Goal: Information Seeking & Learning: Learn about a topic

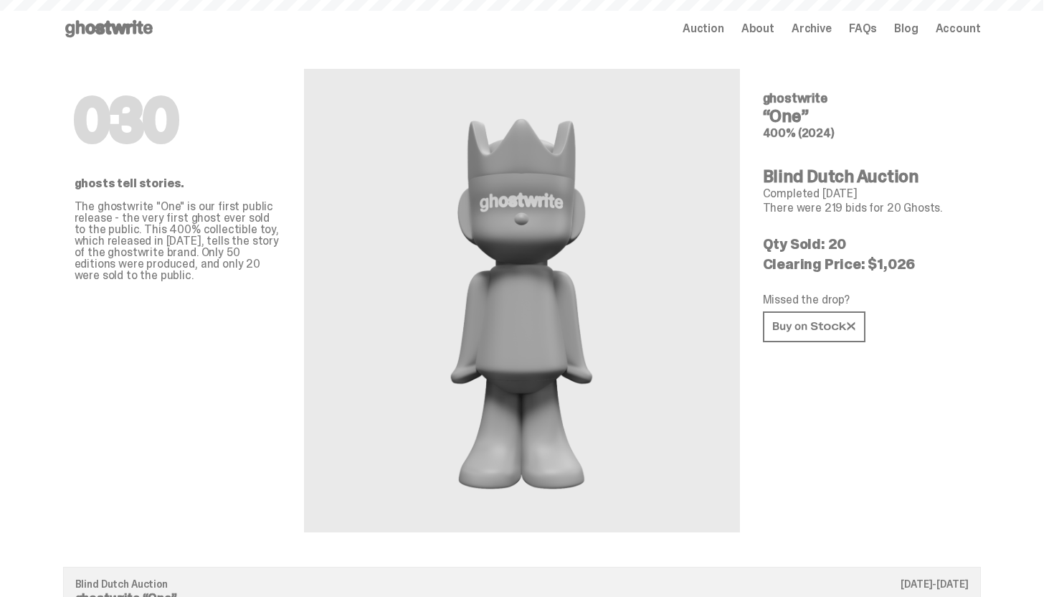
click at [136, 27] on icon at bounding box center [109, 28] width 92 height 23
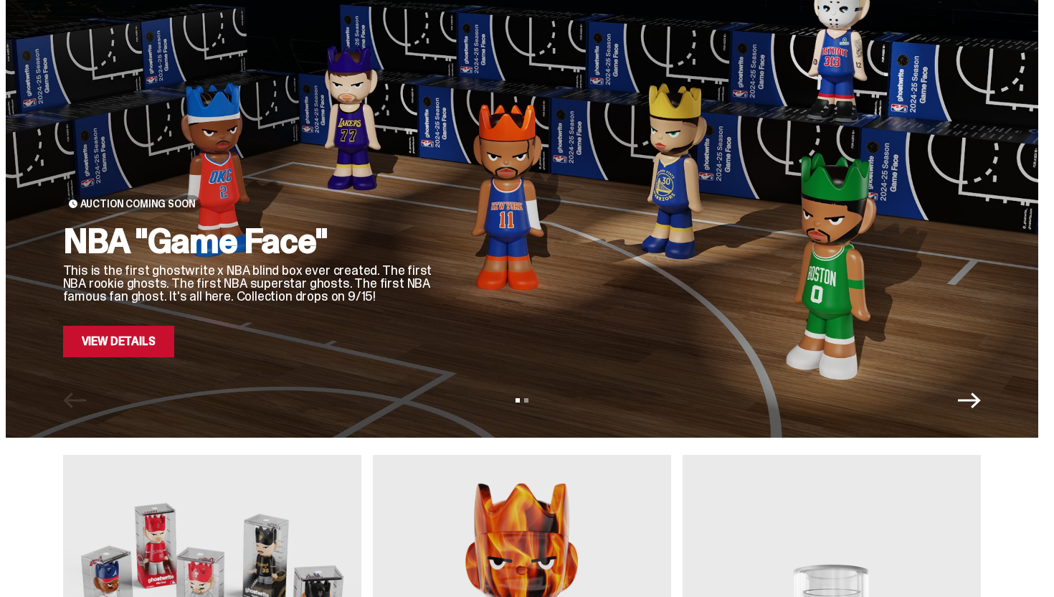
scroll to position [91, 0]
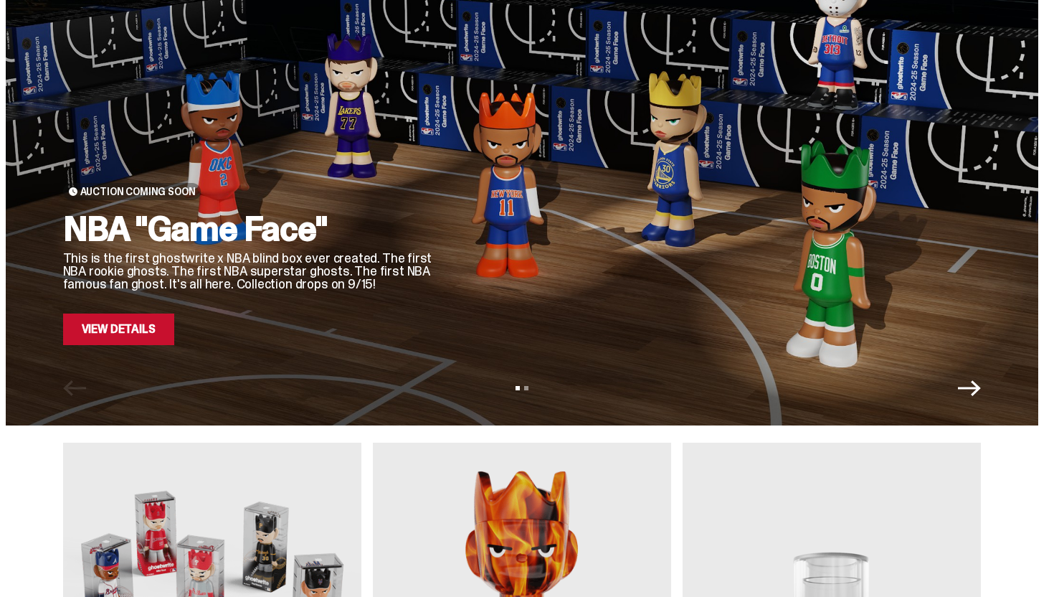
click at [138, 324] on link "View Details" at bounding box center [118, 329] width 111 height 32
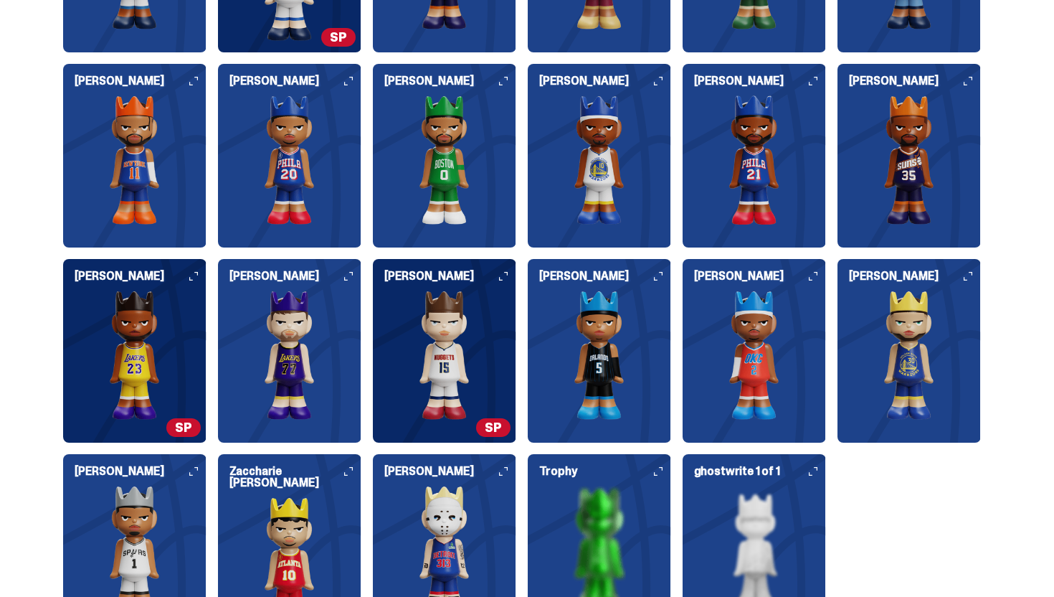
scroll to position [1706, 0]
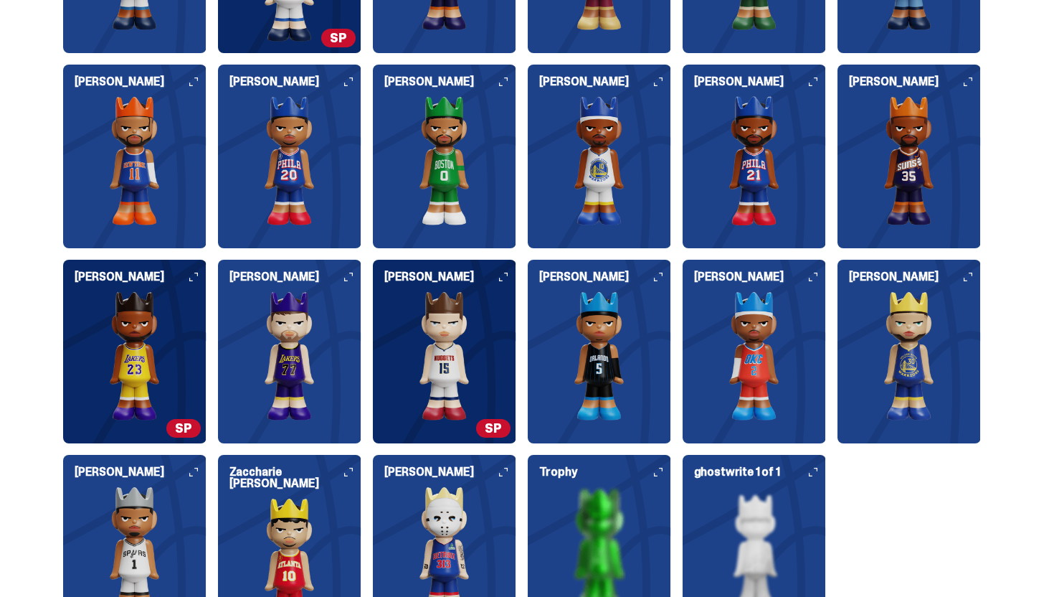
click at [460, 390] on img at bounding box center [444, 355] width 143 height 129
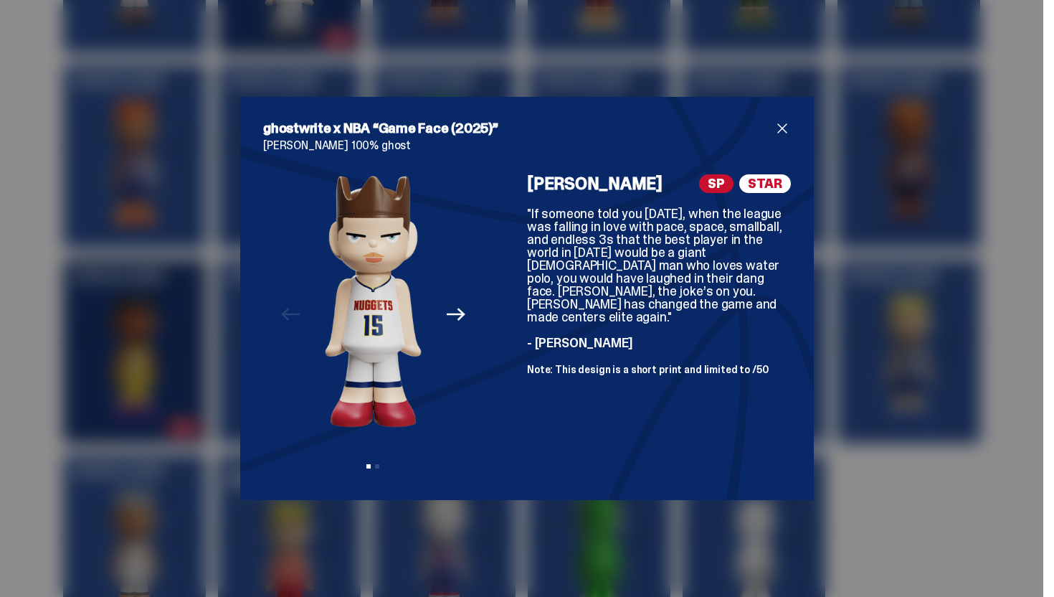
click at [452, 317] on icon "Next" at bounding box center [456, 314] width 19 height 19
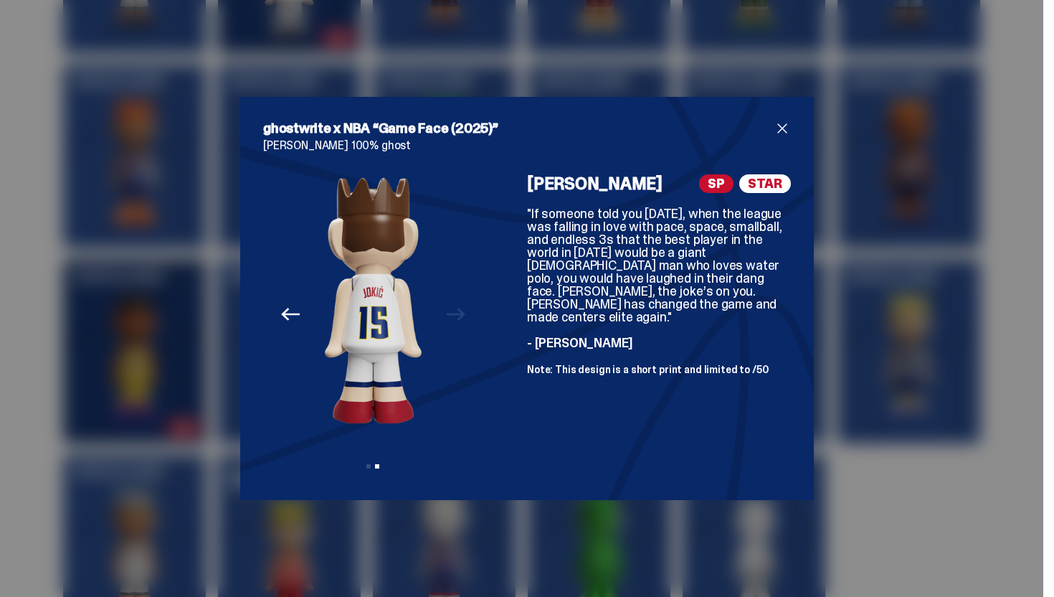
click at [295, 325] on button "Previous" at bounding box center [291, 314] width 32 height 32
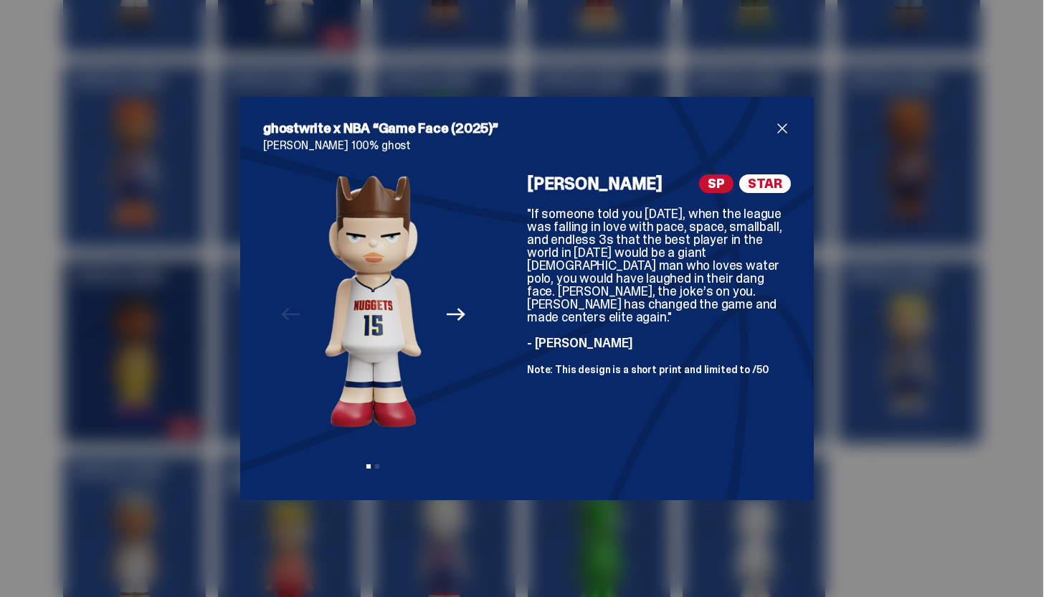
click at [779, 136] on span "close" at bounding box center [782, 128] width 17 height 17
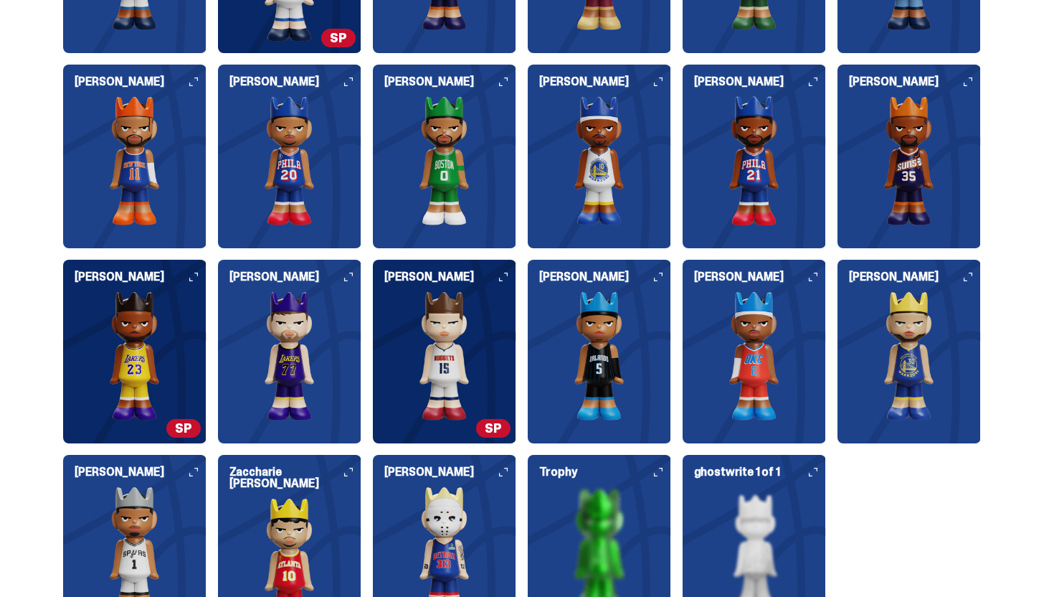
click at [147, 384] on img at bounding box center [134, 355] width 143 height 129
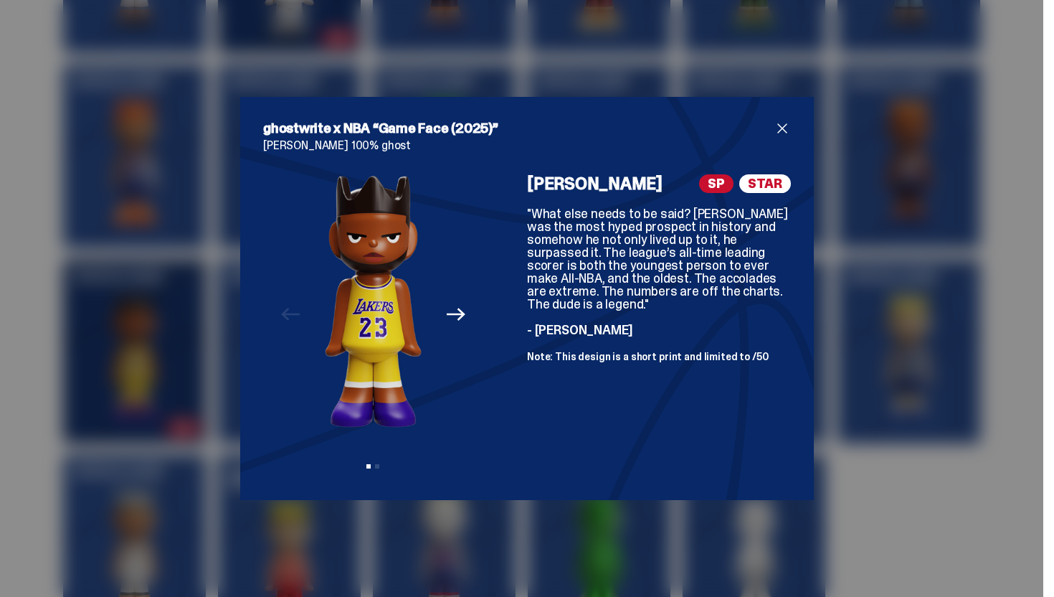
click at [786, 126] on span "close" at bounding box center [782, 128] width 17 height 17
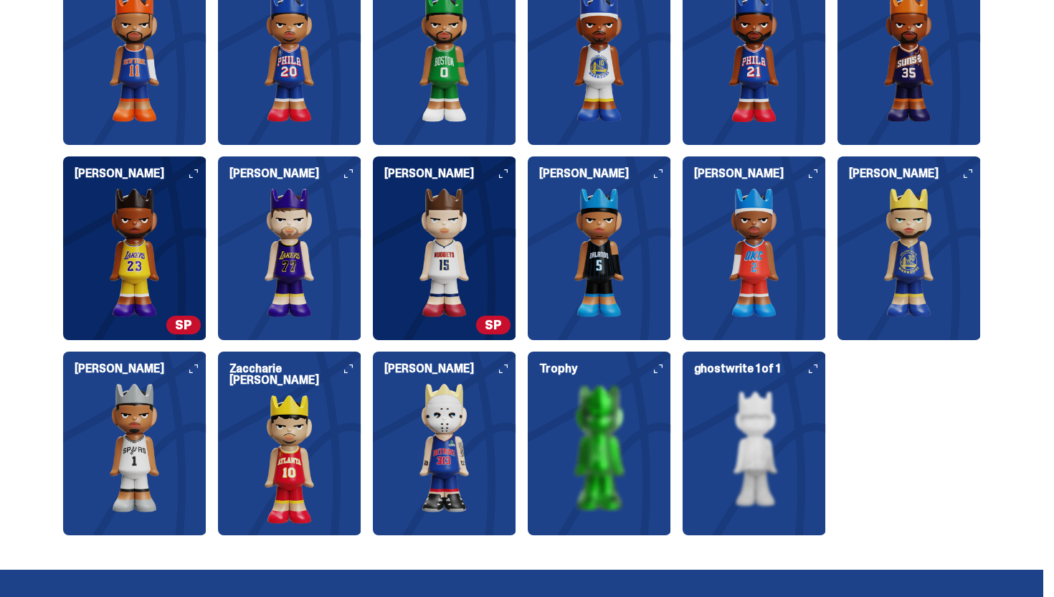
scroll to position [1813, 0]
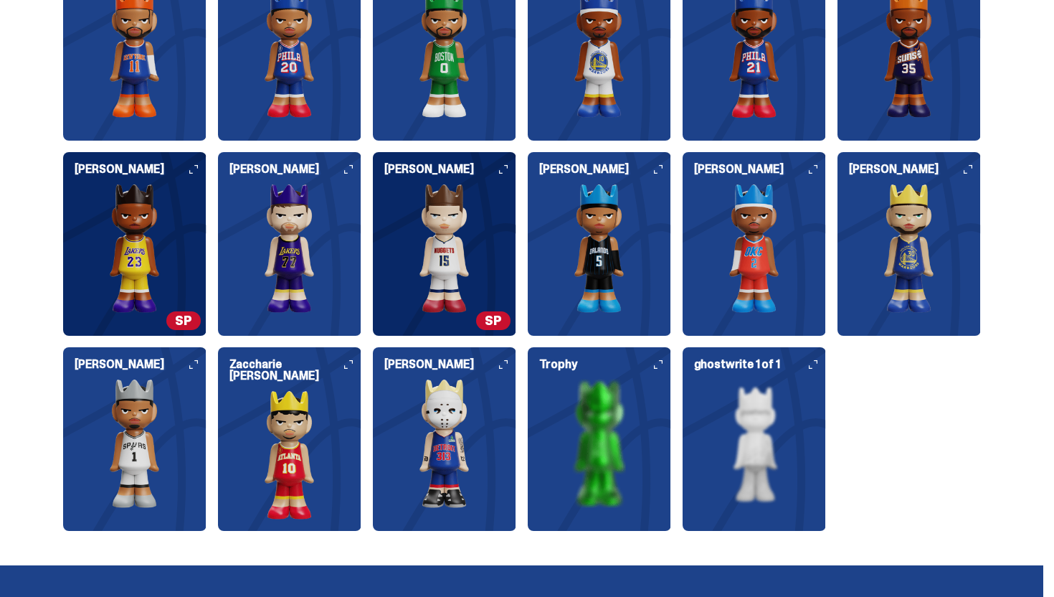
click at [617, 427] on img at bounding box center [599, 443] width 143 height 129
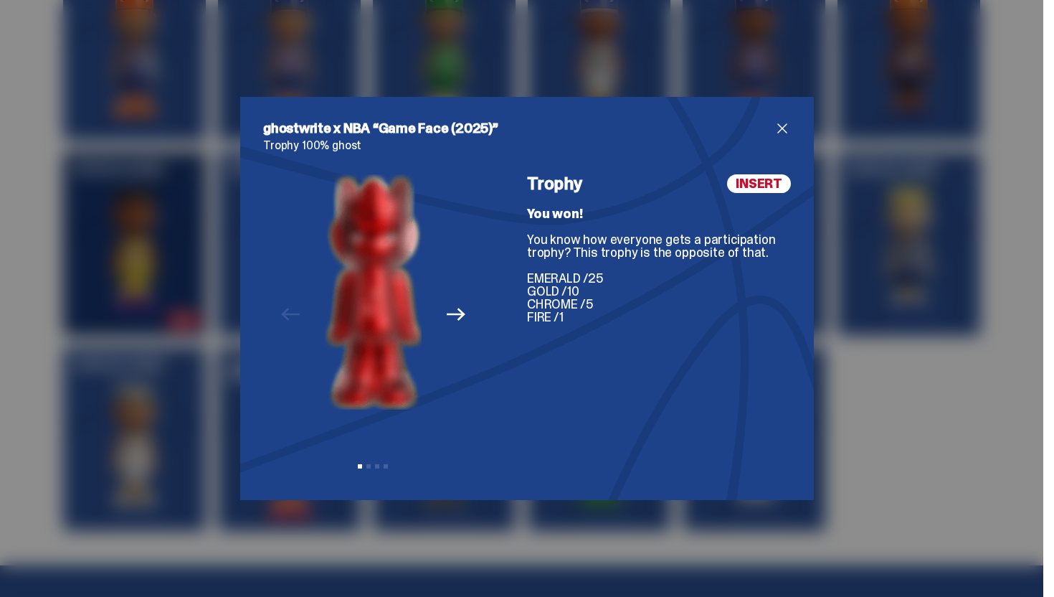
click at [463, 314] on icon "Next" at bounding box center [456, 314] width 19 height 13
click at [463, 314] on div "Previous Next View slide 1 View slide 2 View slide 3 View slide 4" at bounding box center [373, 325] width 220 height 303
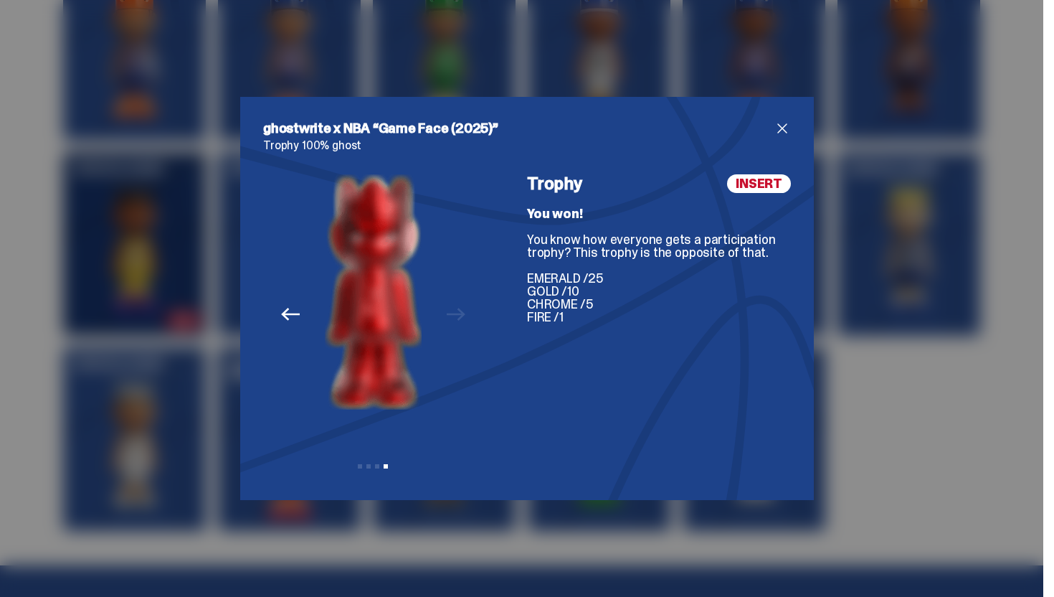
click at [463, 314] on div "Previous Next View slide 1 View slide 2 View slide 3 View slide 4" at bounding box center [373, 325] width 220 height 303
click at [787, 116] on div "ghostwrite x NBA “Game Face (2025)” Trophy 100% ghost Previous Next View slide …" at bounding box center [527, 298] width 574 height 403
click at [786, 122] on span "close" at bounding box center [782, 128] width 17 height 17
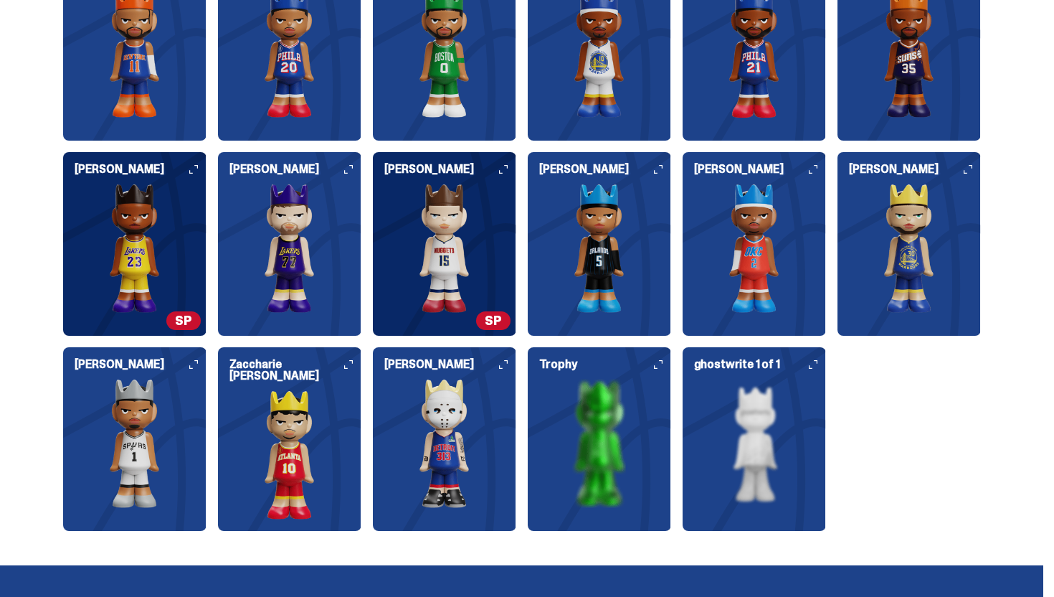
click at [712, 447] on img at bounding box center [754, 443] width 143 height 129
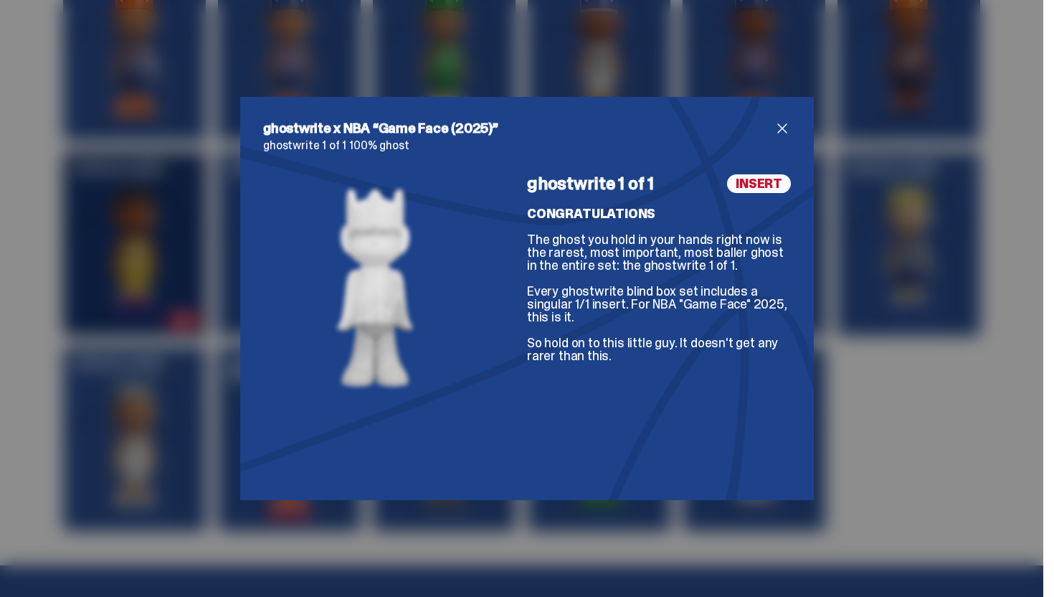
click at [967, 212] on div "ghostwrite x NBA “Game Face (2025)” ghostwrite 1 of 1 100% ghost ghostwrite 1 o…" at bounding box center [527, 298] width 1054 height 597
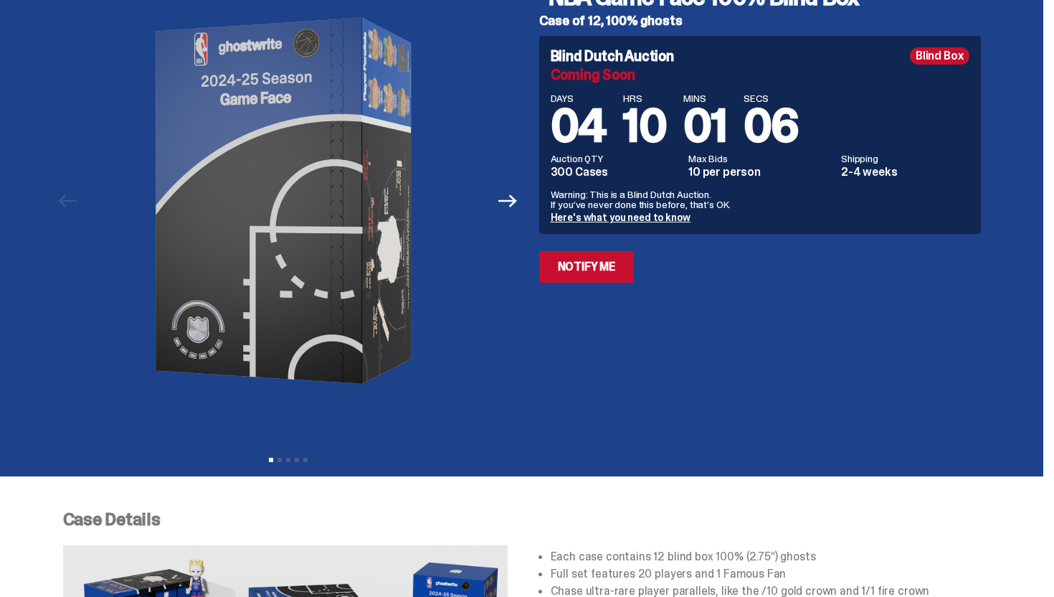
scroll to position [99, 0]
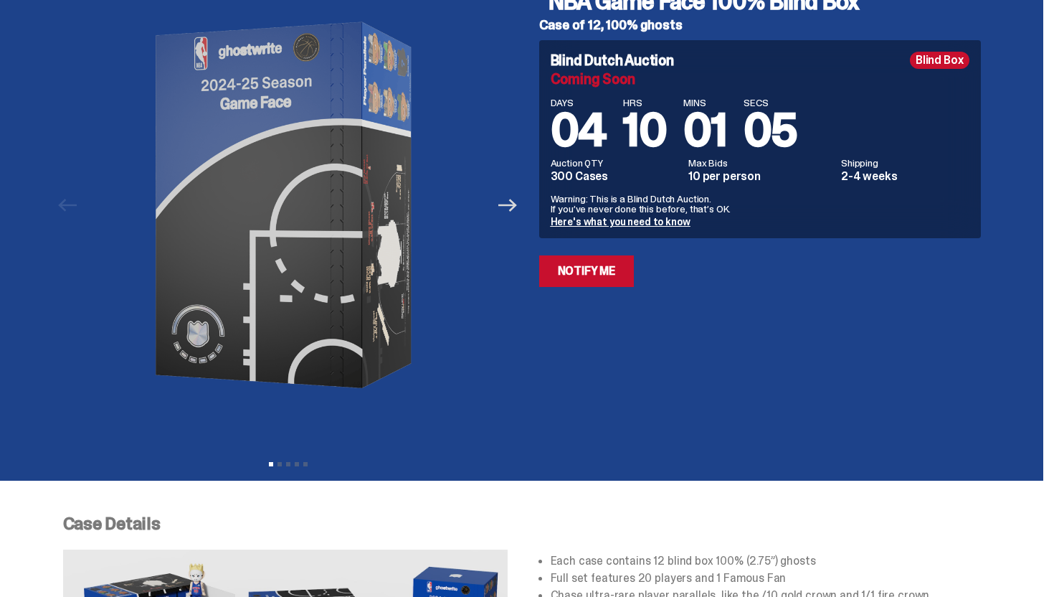
click at [513, 201] on icon "Next" at bounding box center [507, 205] width 19 height 19
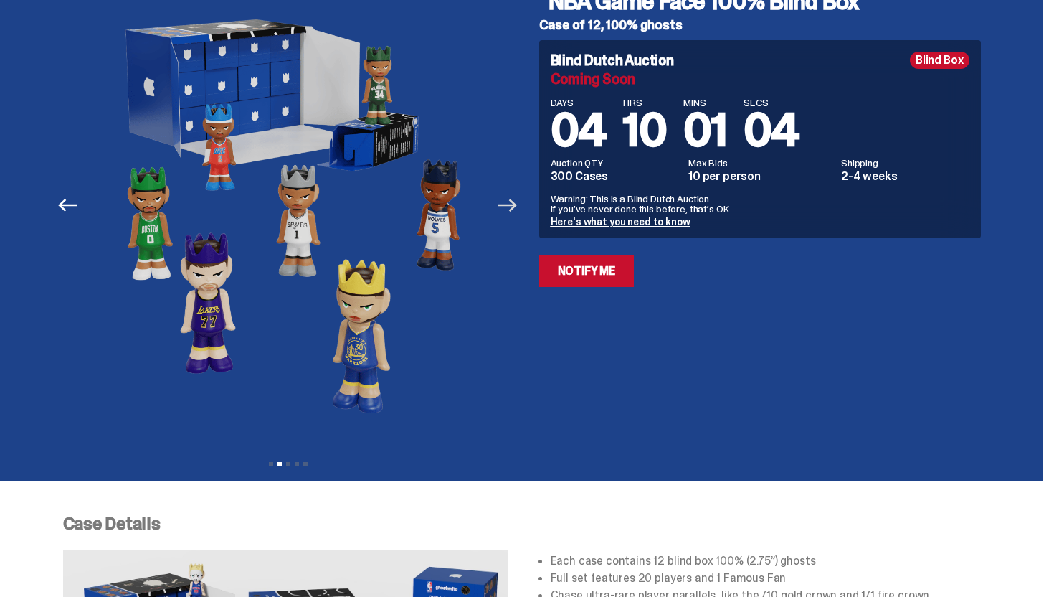
click at [513, 202] on icon "Next" at bounding box center [507, 205] width 19 height 19
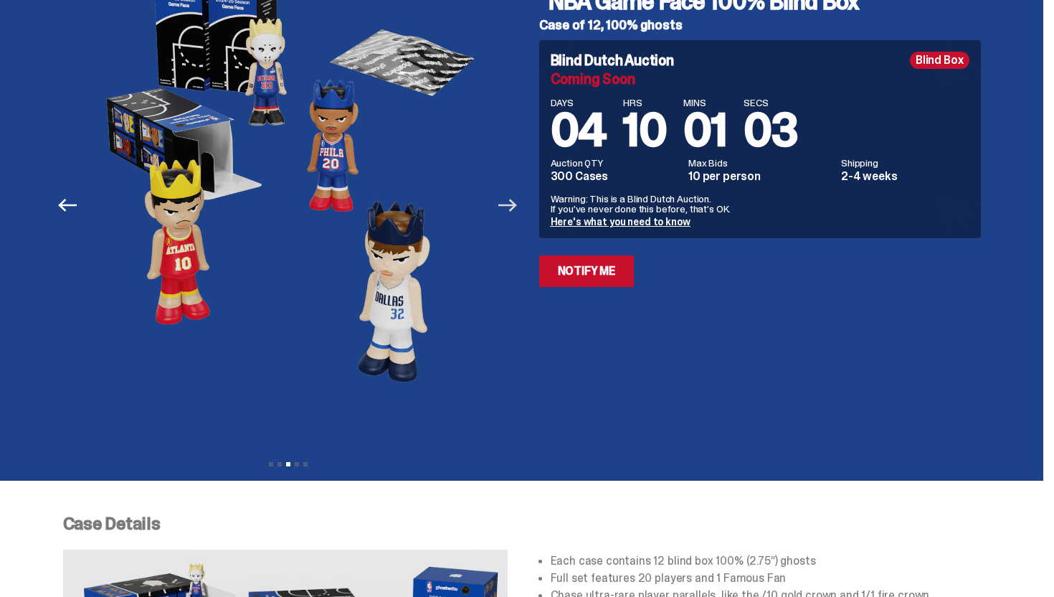
click at [513, 202] on icon "Next" at bounding box center [507, 205] width 19 height 19
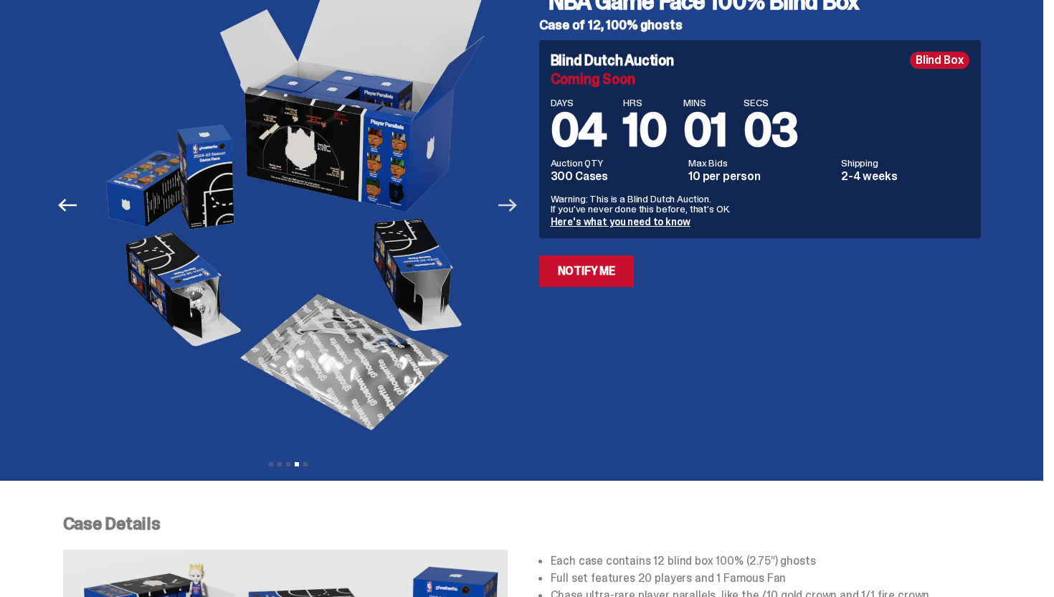
click at [513, 202] on icon "Next" at bounding box center [507, 205] width 19 height 19
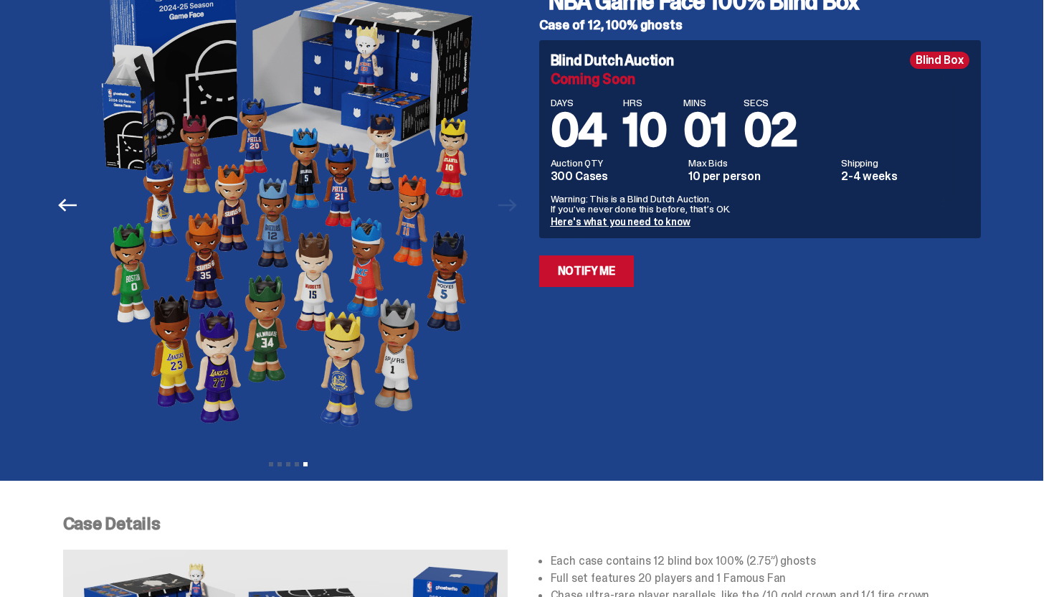
click at [513, 202] on div at bounding box center [290, 204] width 450 height 493
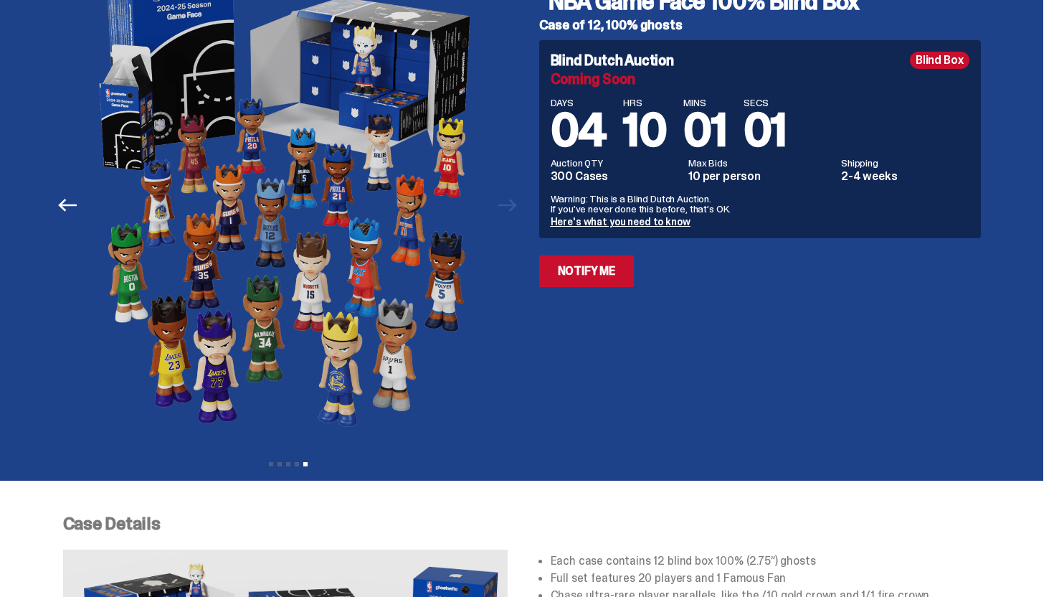
click at [62, 206] on button "Previous" at bounding box center [68, 205] width 32 height 32
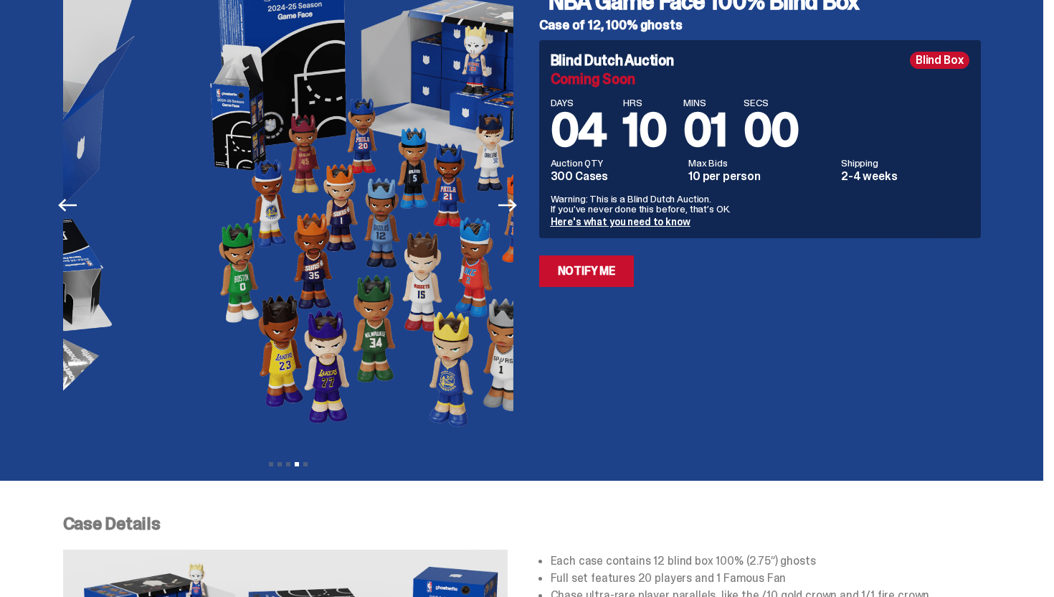
click at [62, 205] on button "Previous" at bounding box center [68, 205] width 32 height 32
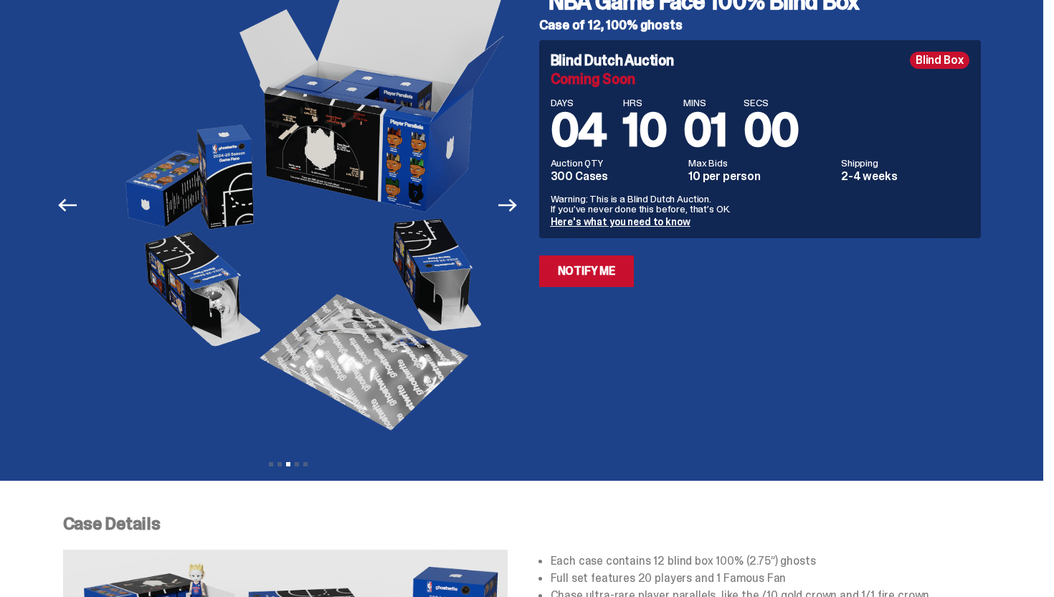
click at [62, 205] on button "Previous" at bounding box center [68, 205] width 32 height 32
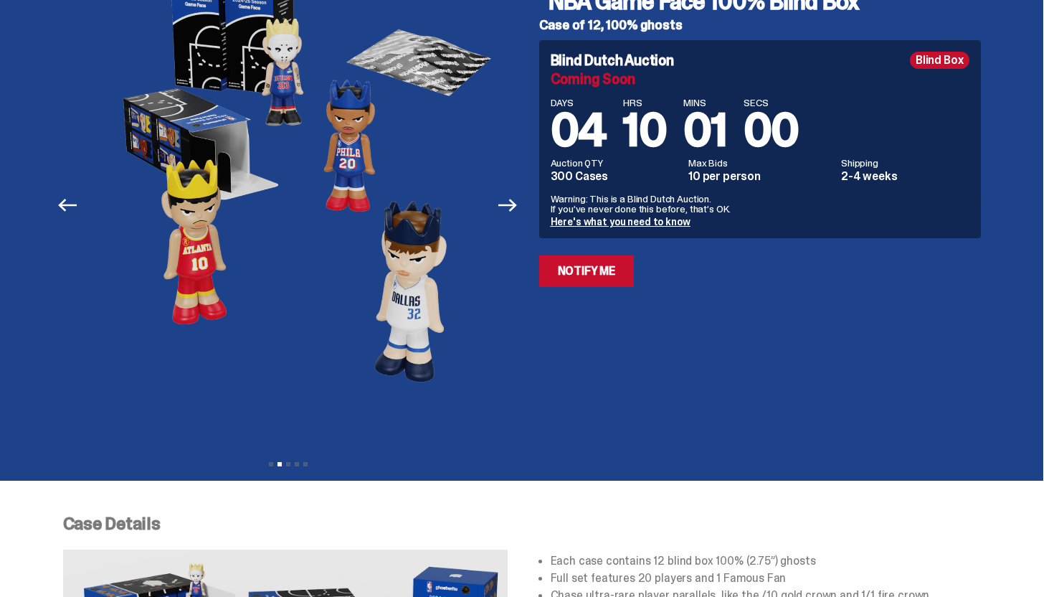
click at [62, 205] on button "Previous" at bounding box center [68, 205] width 32 height 32
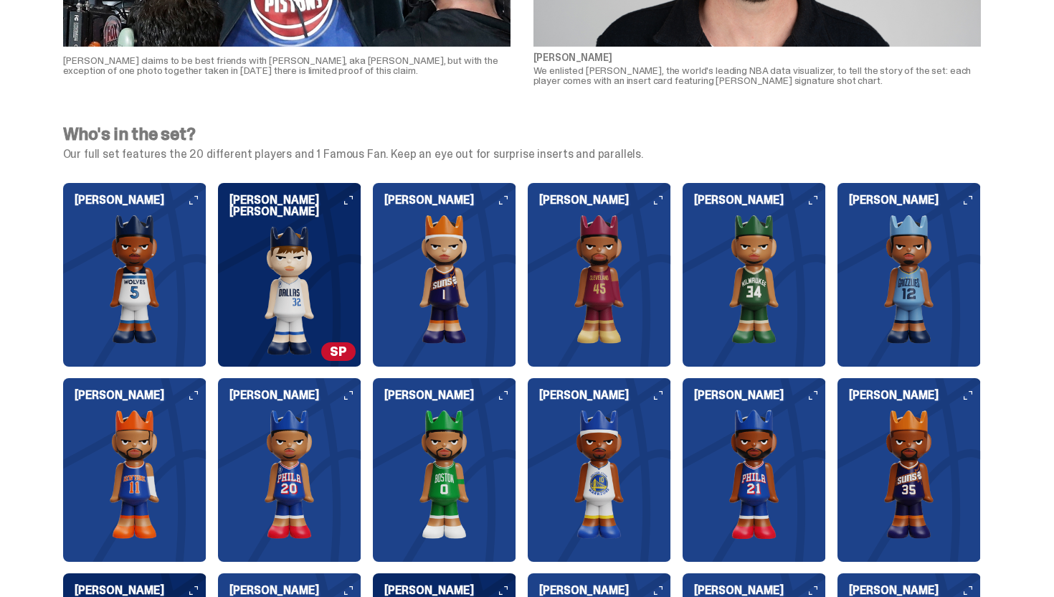
scroll to position [1393, 0]
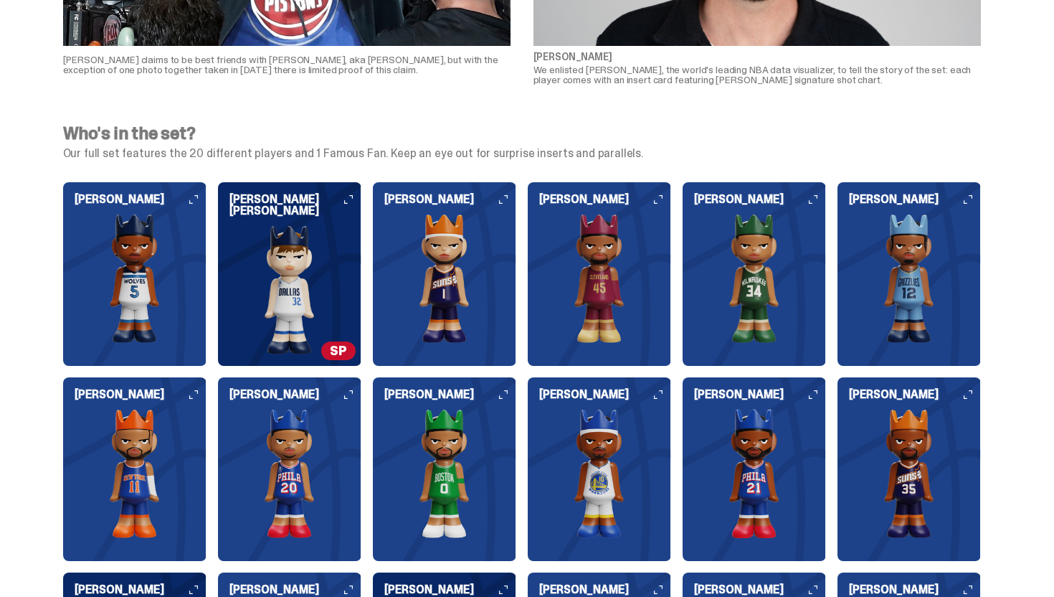
click at [336, 282] on img at bounding box center [289, 289] width 143 height 129
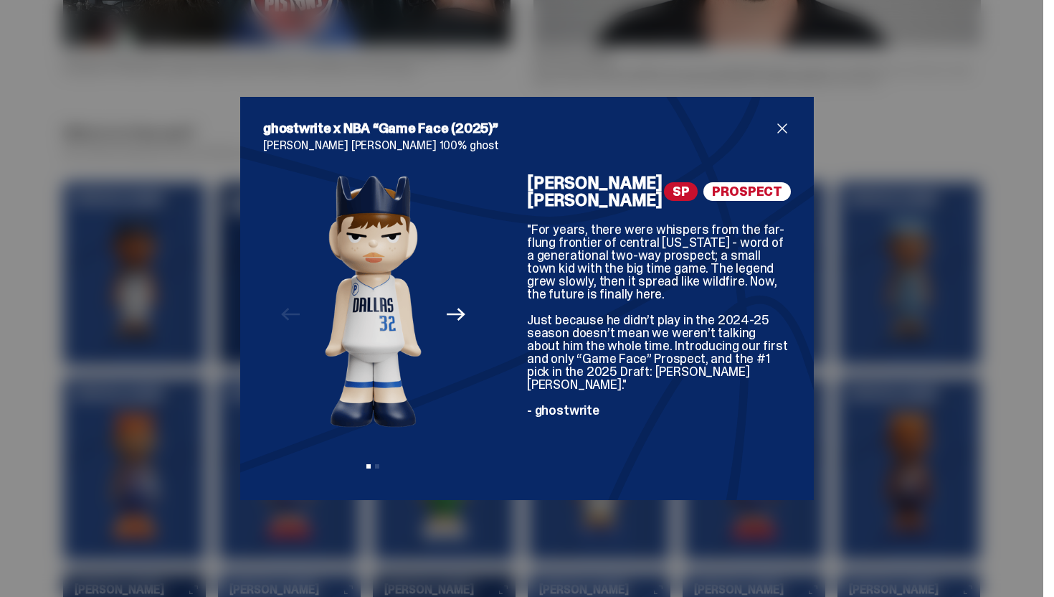
click at [455, 313] on icon "Next" at bounding box center [456, 314] width 19 height 19
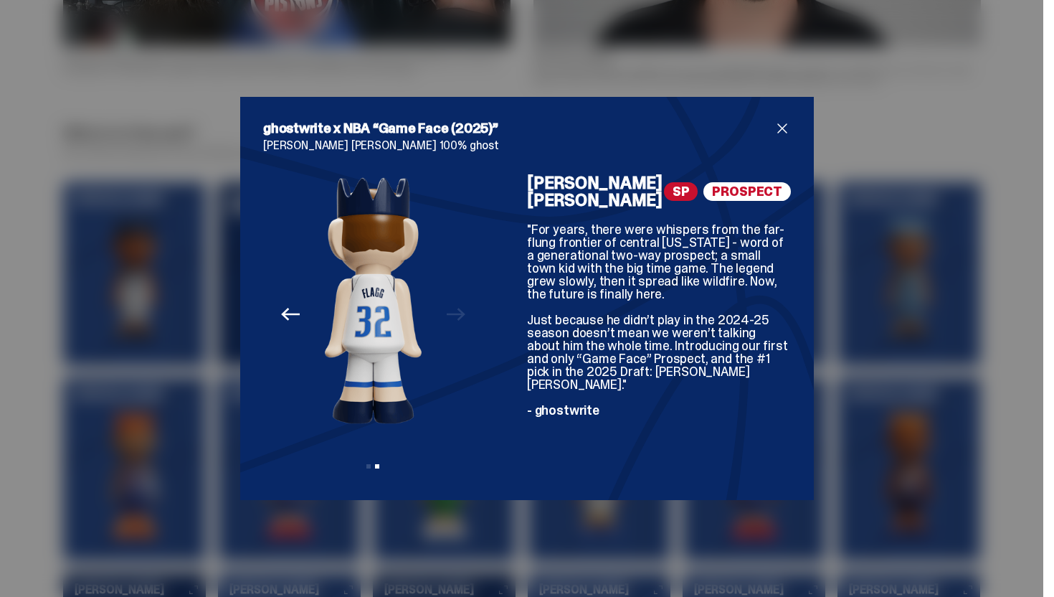
click at [278, 322] on button "Previous" at bounding box center [291, 314] width 32 height 32
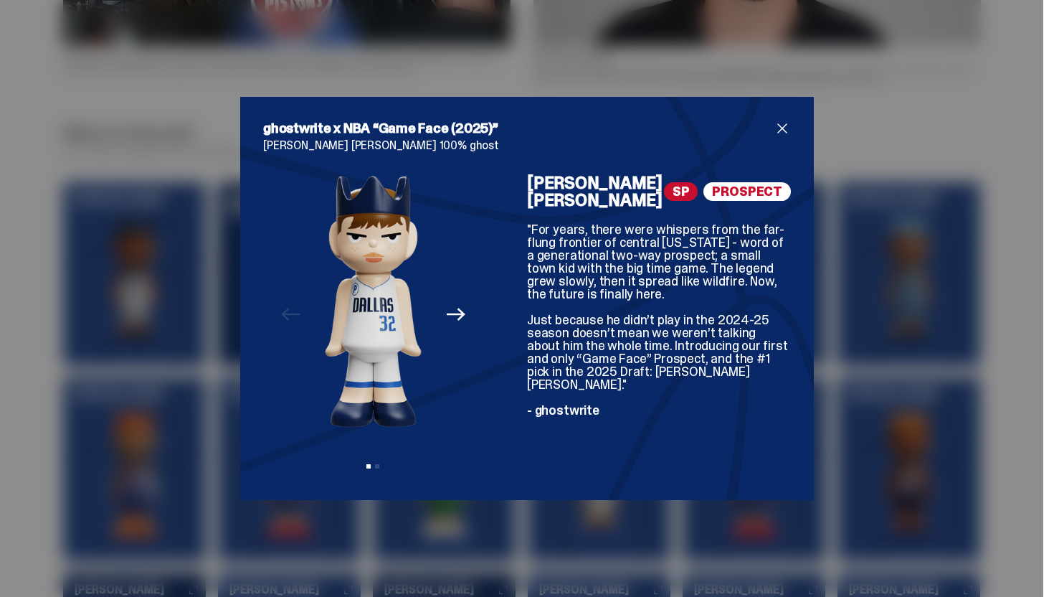
click at [789, 130] on span "close" at bounding box center [782, 128] width 17 height 17
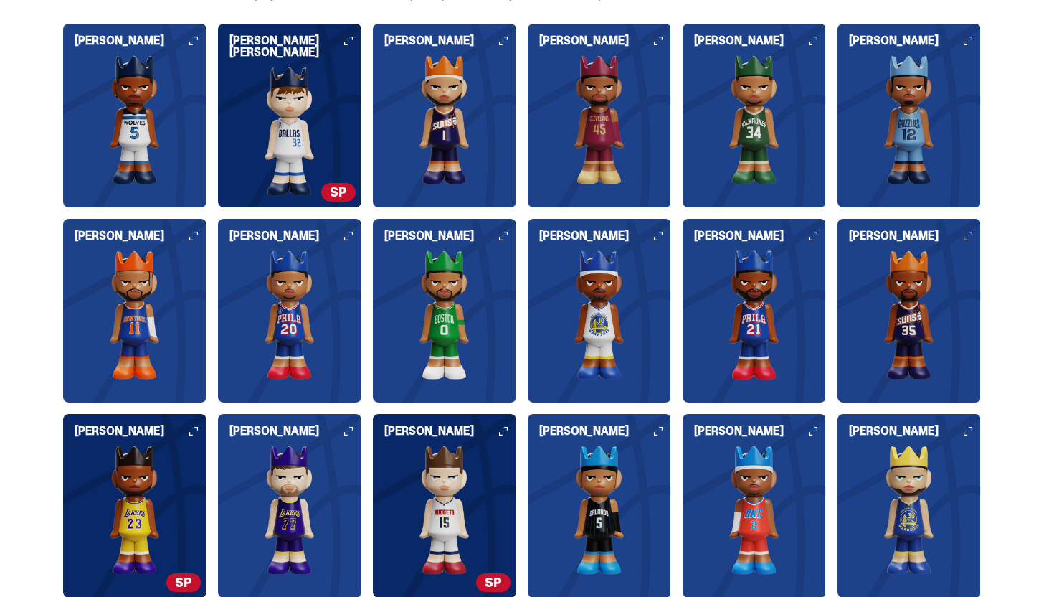
scroll to position [1554, 0]
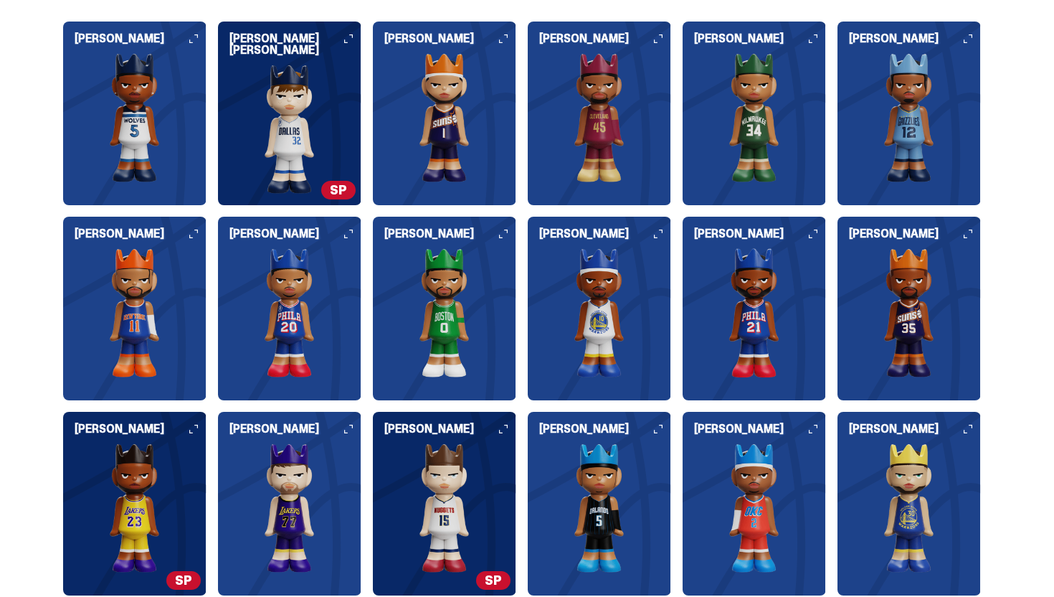
click at [437, 163] on img at bounding box center [444, 117] width 143 height 129
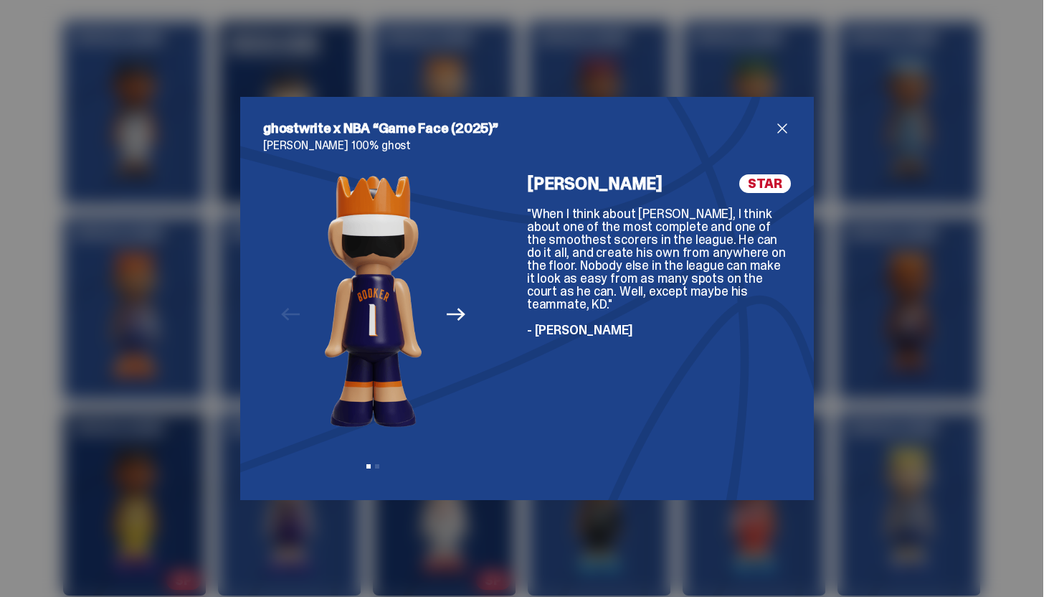
click at [778, 120] on span "close" at bounding box center [782, 128] width 17 height 17
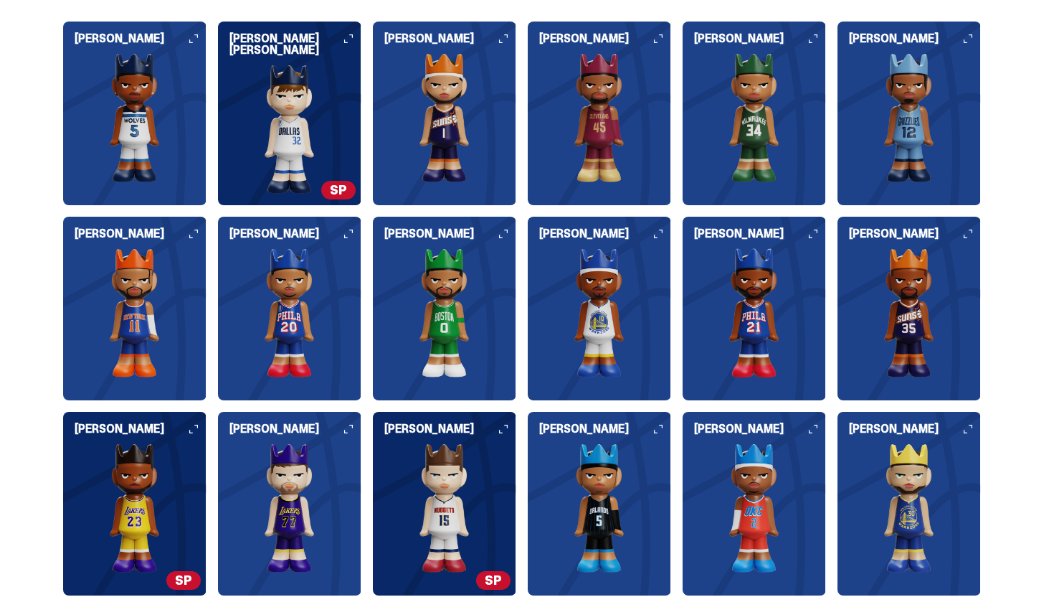
click at [716, 145] on img at bounding box center [754, 117] width 143 height 129
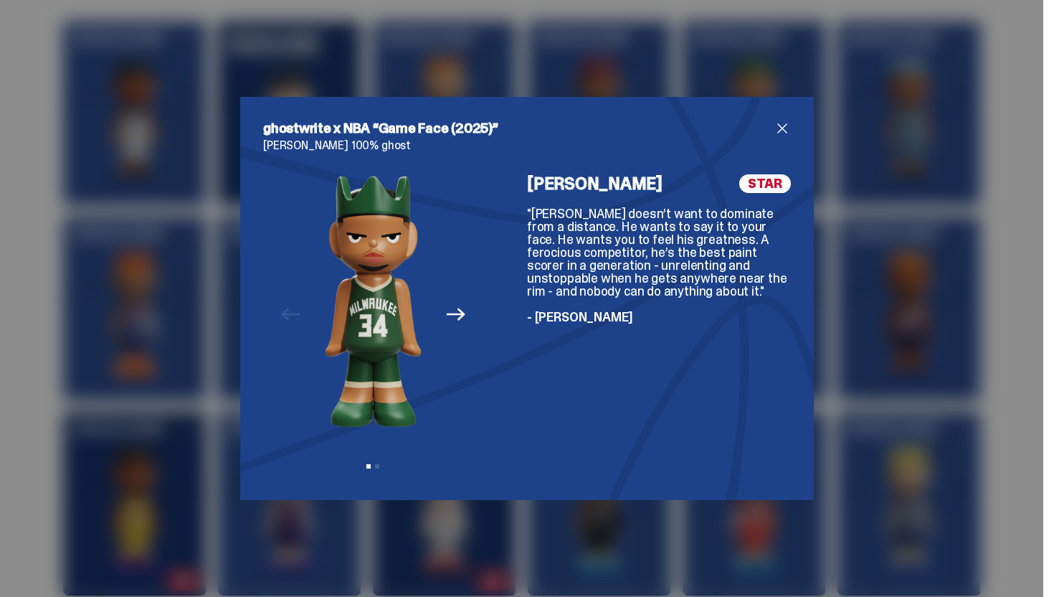
click at [777, 136] on span "close" at bounding box center [782, 128] width 17 height 17
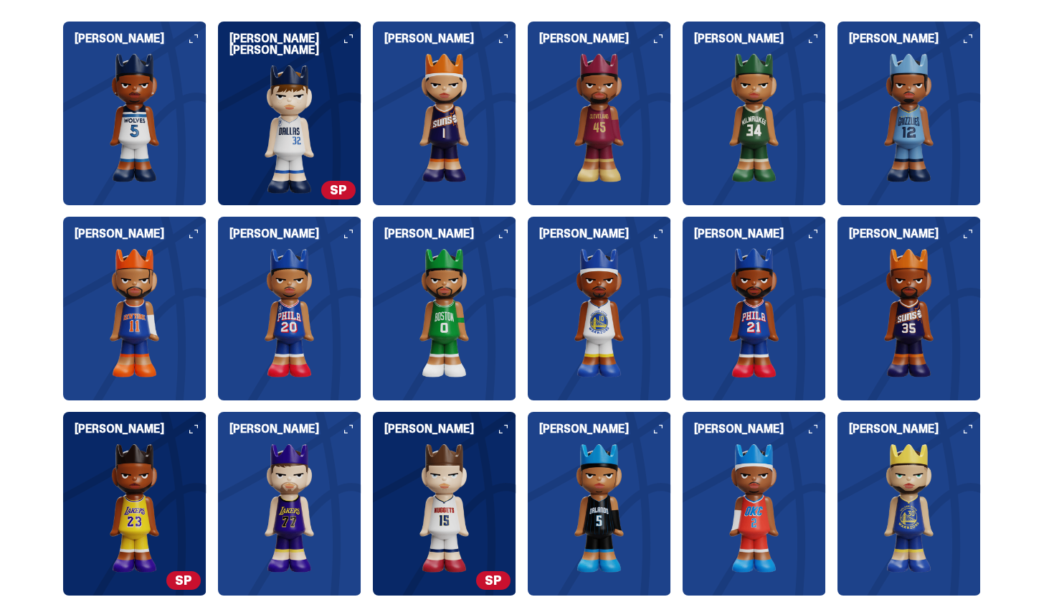
click at [905, 117] on img at bounding box center [908, 117] width 143 height 129
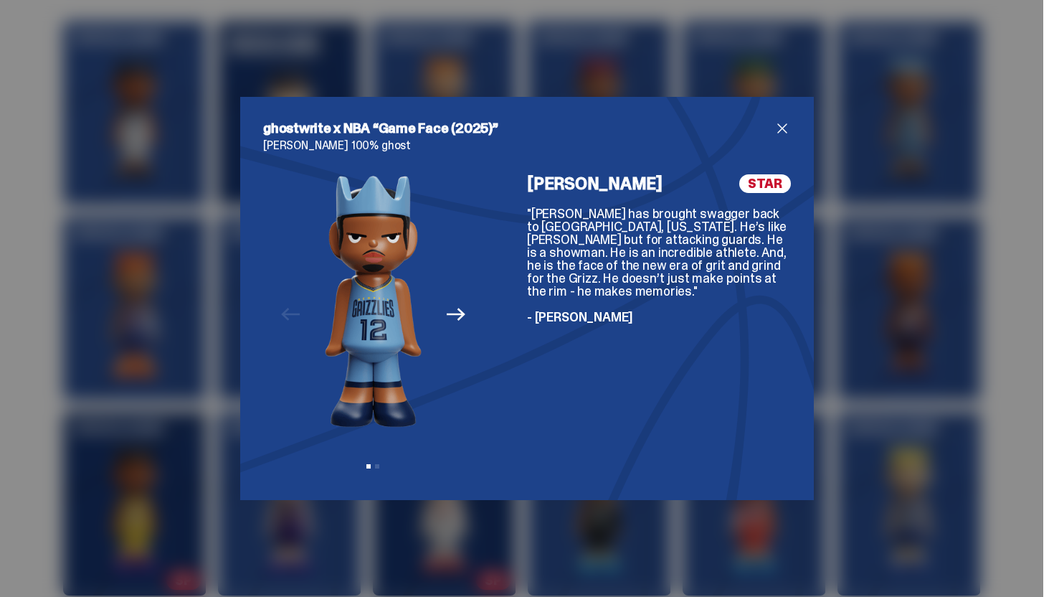
click at [788, 129] on span "close" at bounding box center [782, 128] width 17 height 17
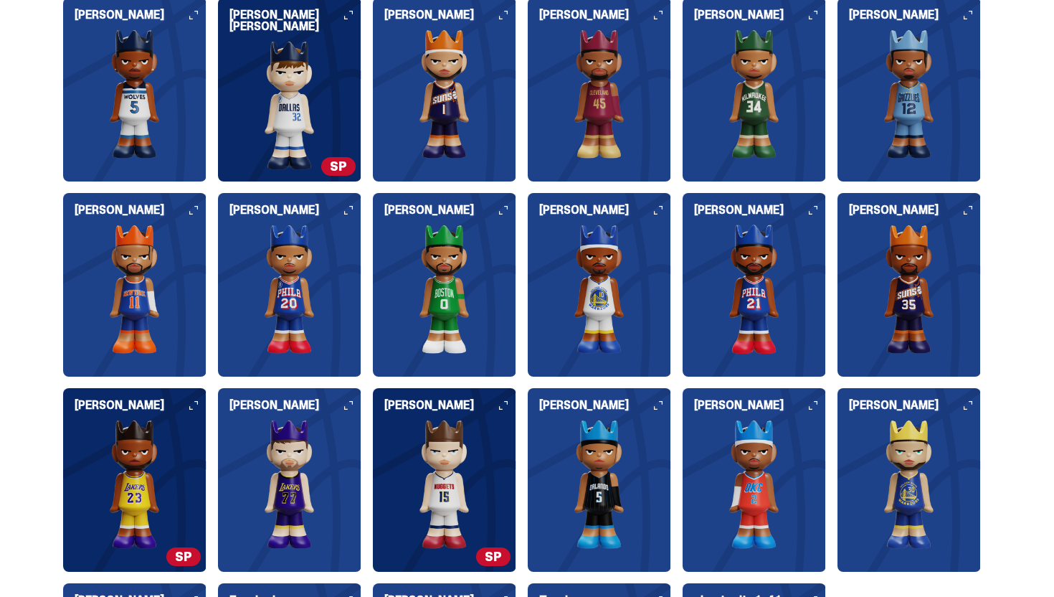
scroll to position [1587, 0]
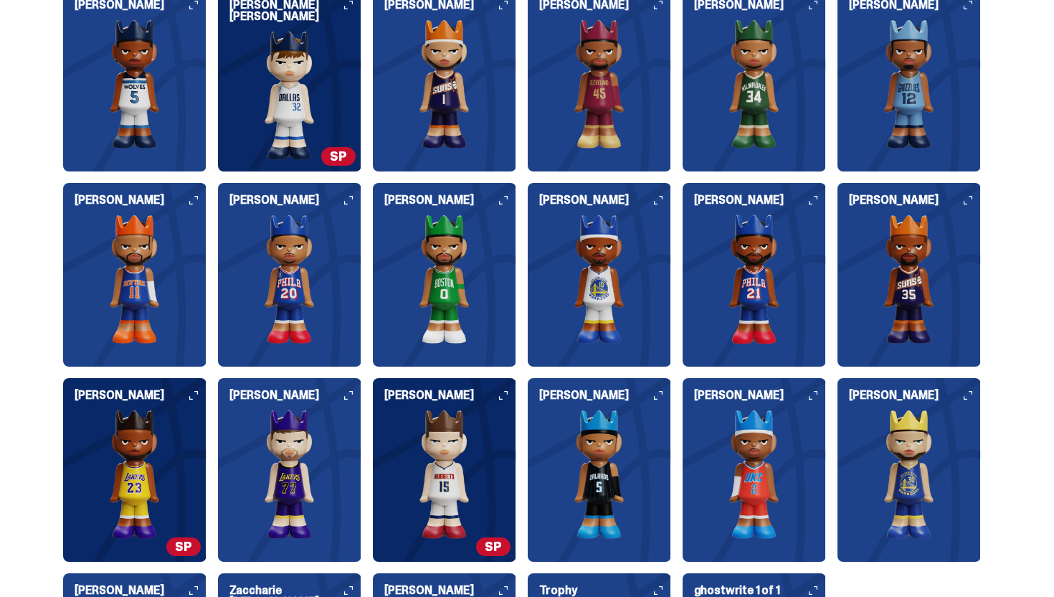
click at [297, 287] on img at bounding box center [289, 278] width 143 height 129
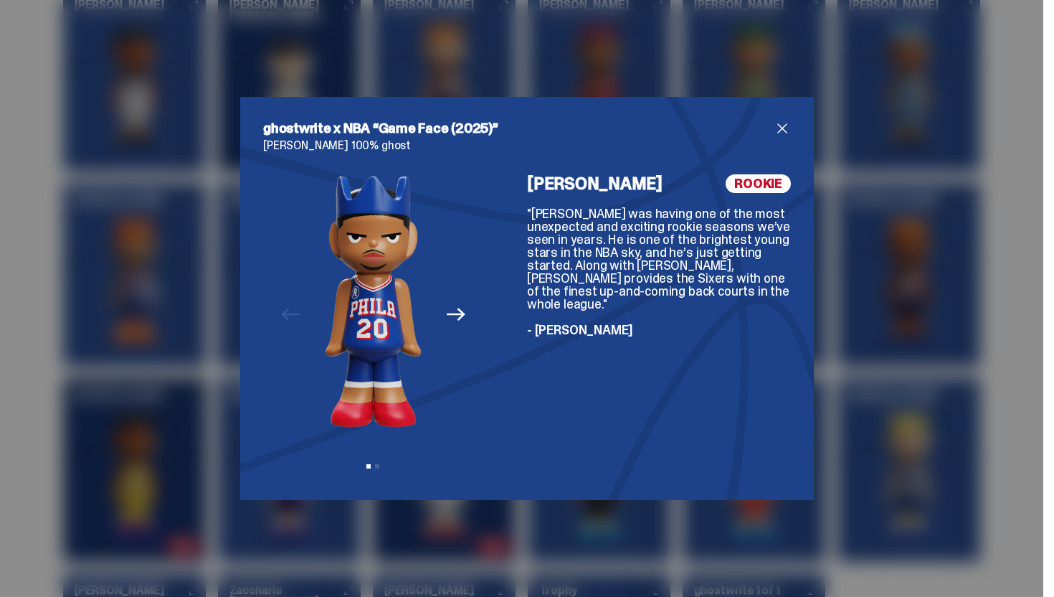
click at [784, 125] on span "close" at bounding box center [782, 128] width 17 height 17
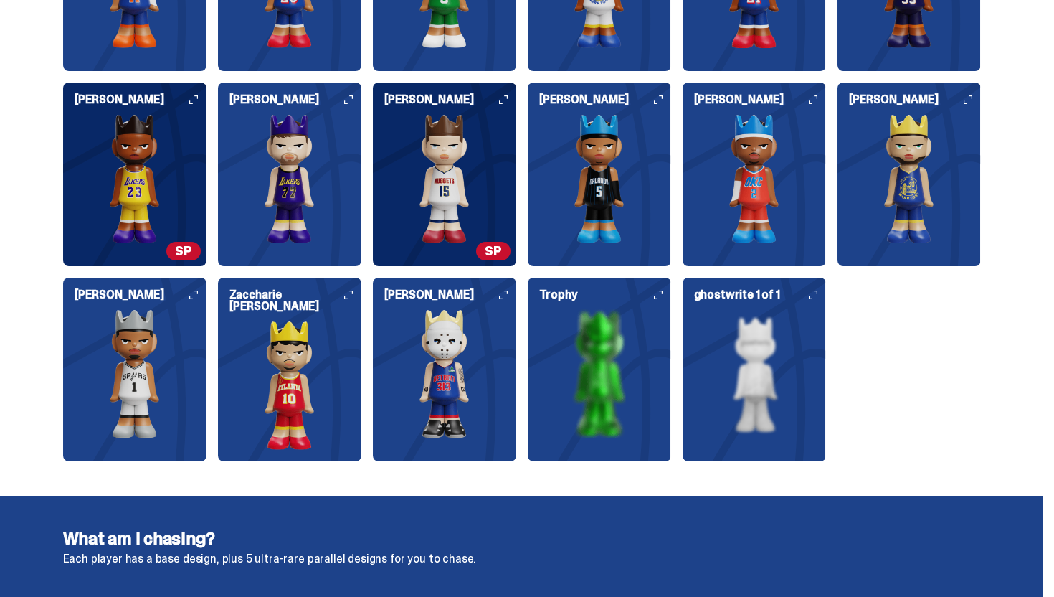
scroll to position [1884, 0]
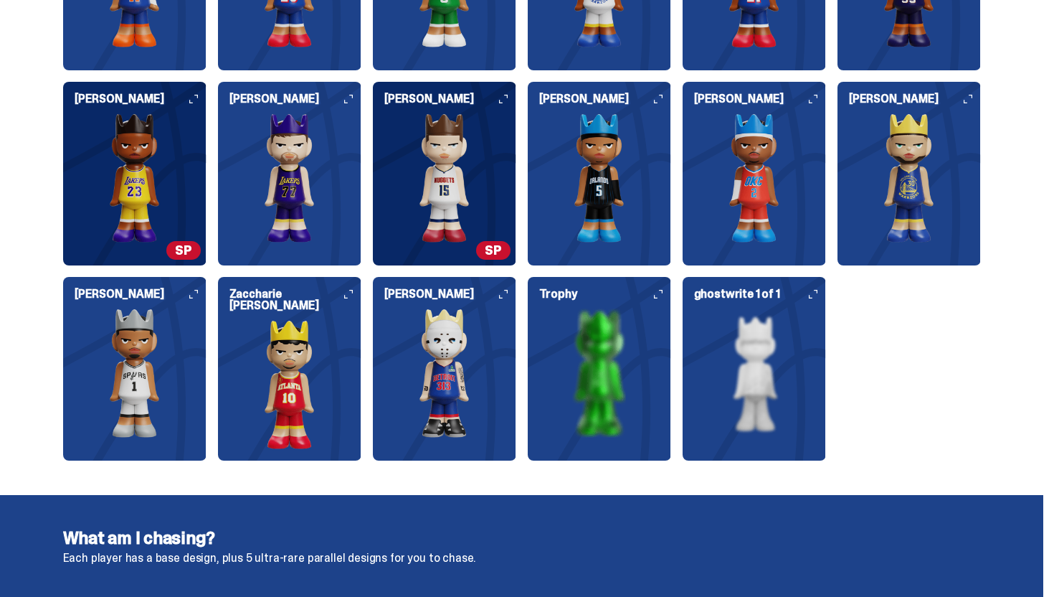
click at [488, 371] on img at bounding box center [444, 372] width 143 height 129
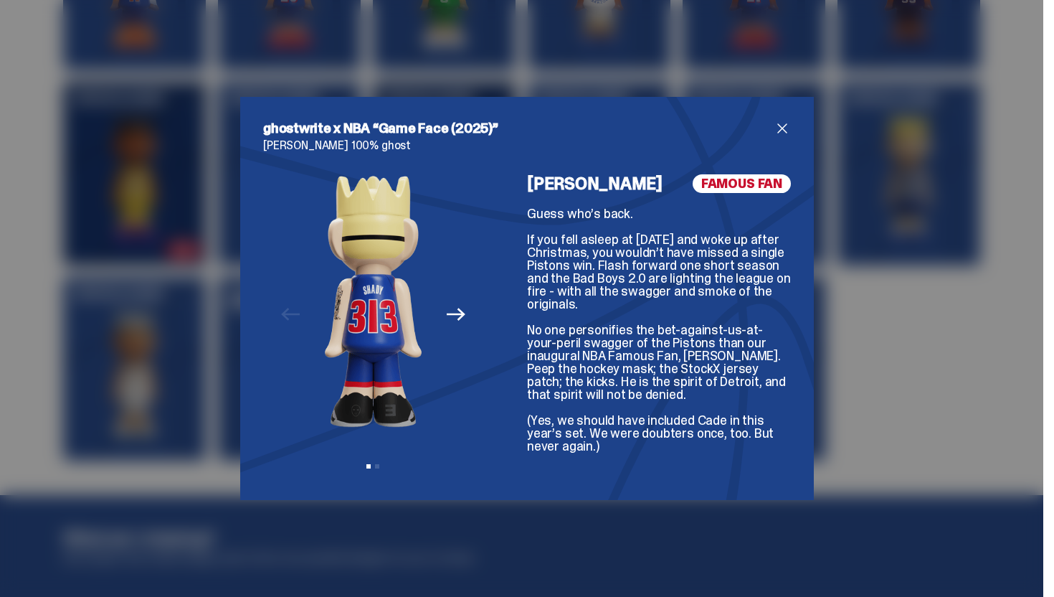
click at [462, 310] on icon "Next" at bounding box center [456, 314] width 19 height 19
click at [782, 124] on span "close" at bounding box center [782, 128] width 17 height 17
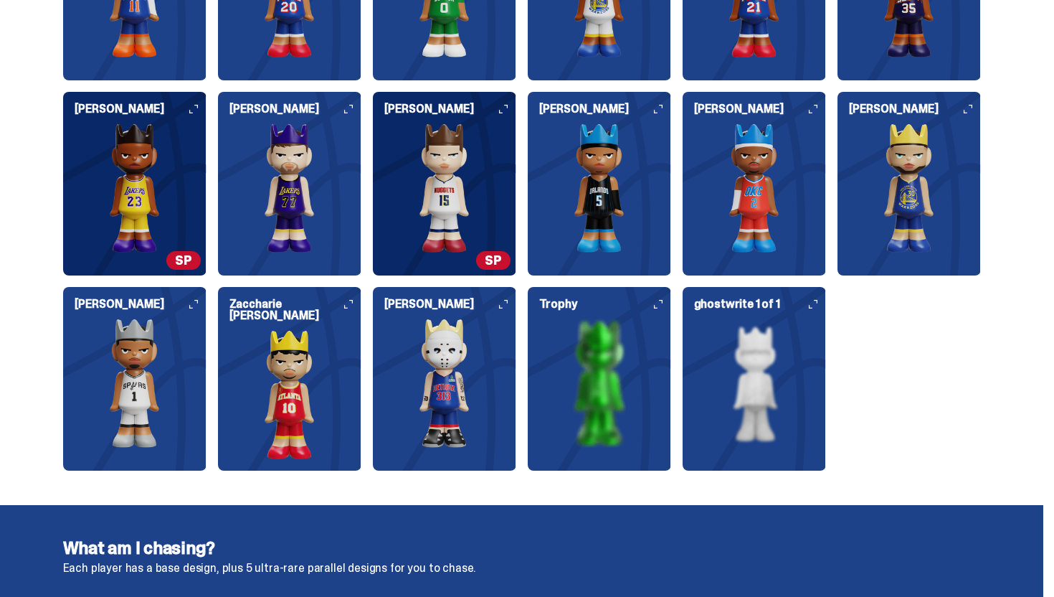
scroll to position [1803, 0]
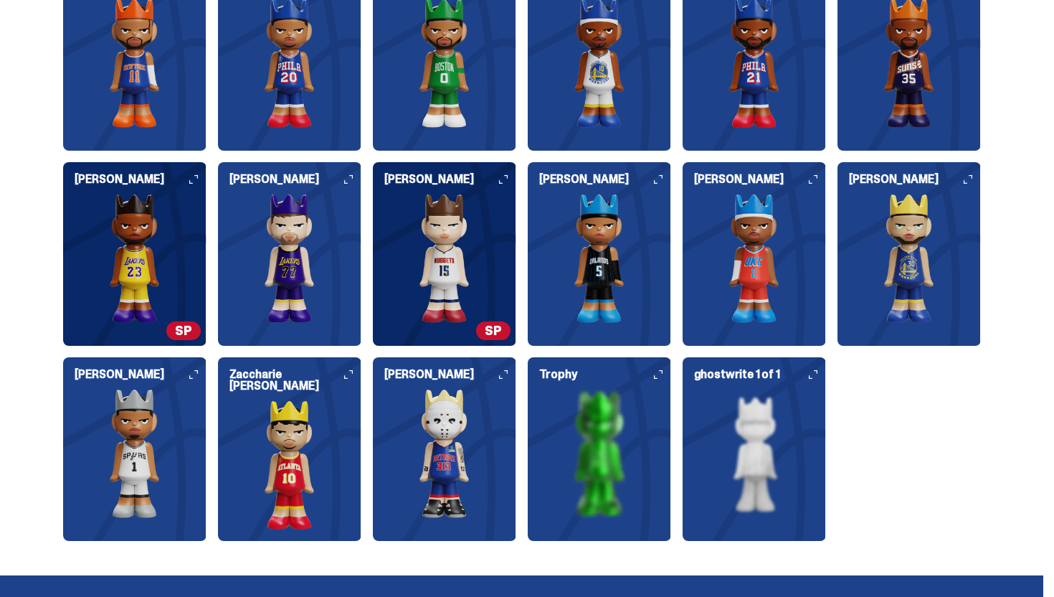
click at [632, 217] on img at bounding box center [599, 258] width 143 height 129
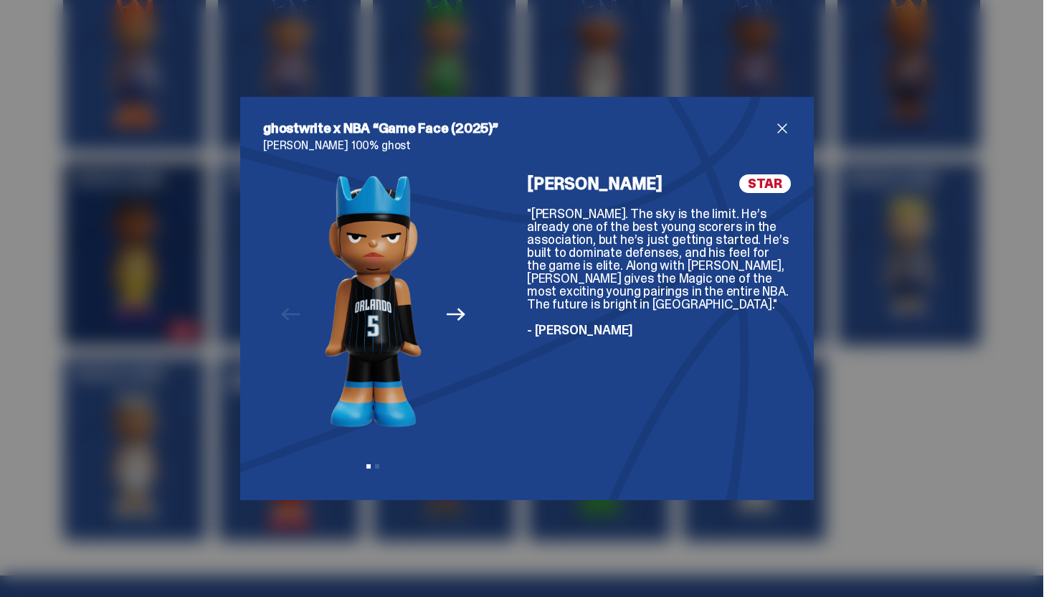
click at [787, 129] on span "close" at bounding box center [782, 128] width 17 height 17
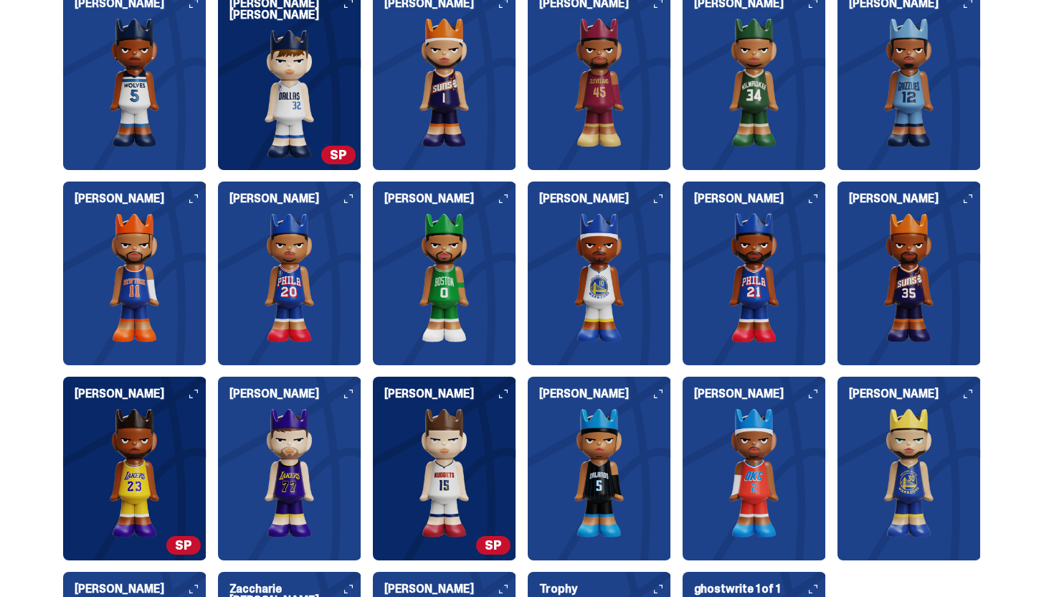
scroll to position [1582, 0]
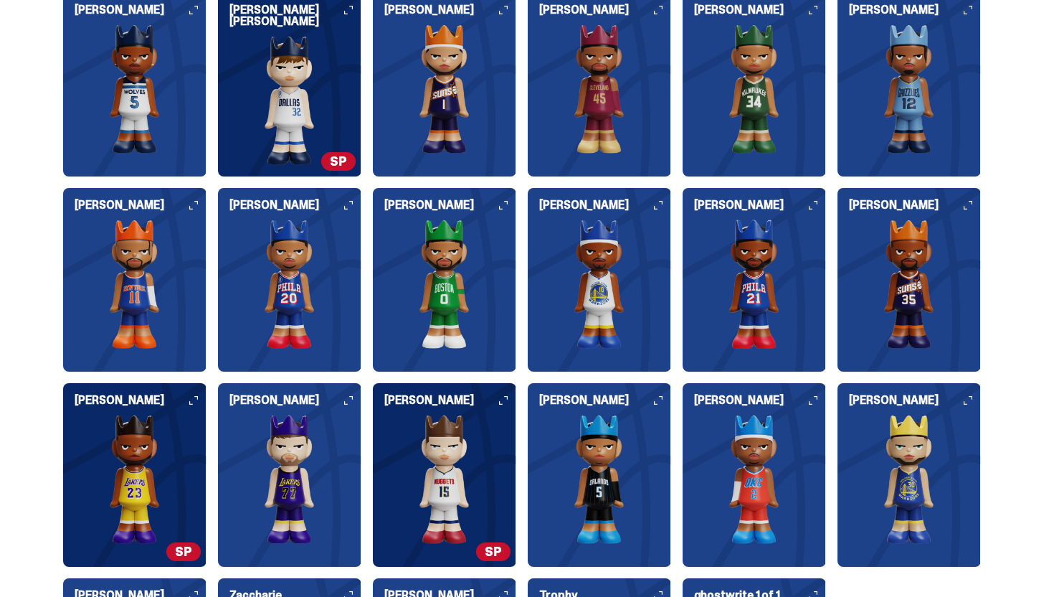
click at [590, 269] on img at bounding box center [599, 283] width 143 height 129
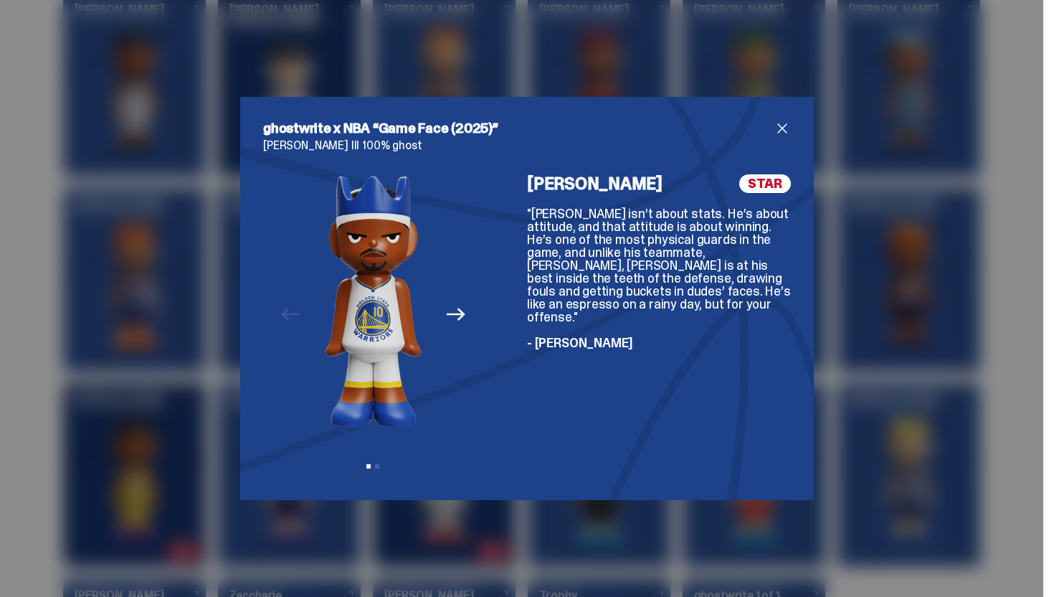
click at [780, 128] on span "close" at bounding box center [782, 128] width 17 height 17
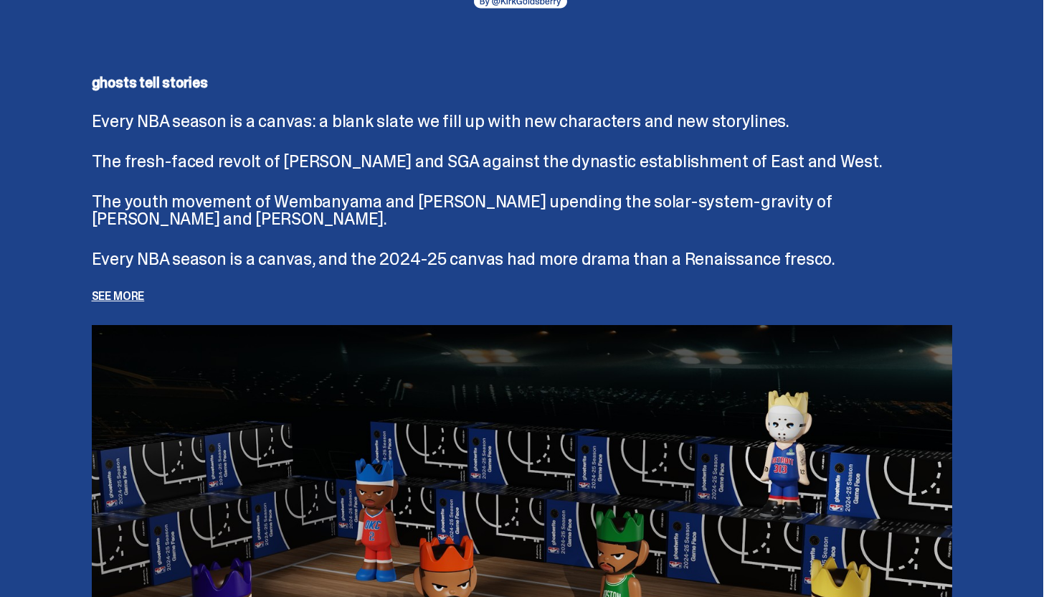
scroll to position [3072, 0]
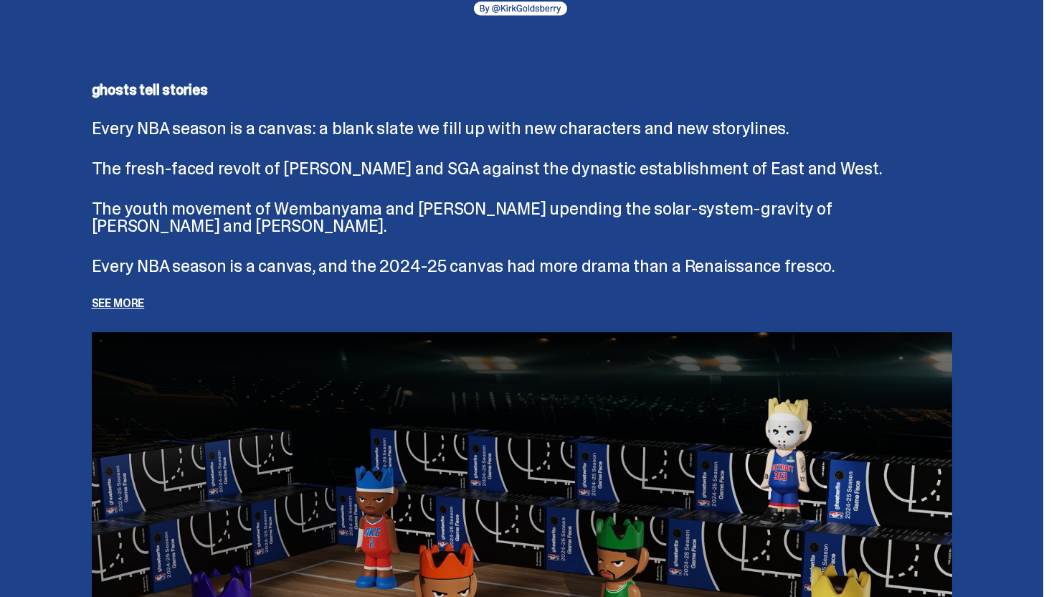
click at [141, 302] on p "See more" at bounding box center [522, 303] width 860 height 11
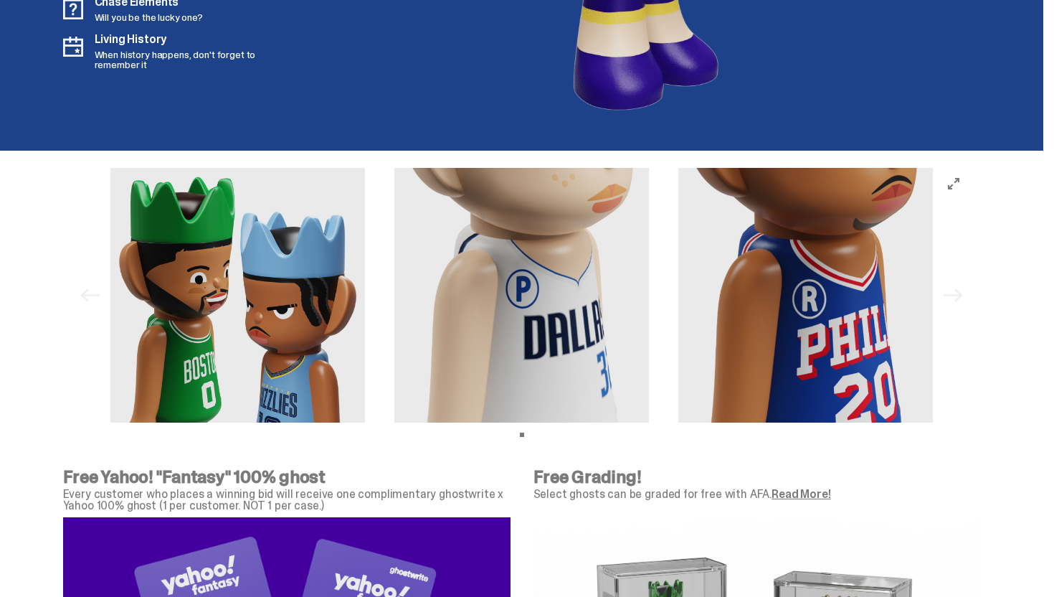
scroll to position [4538, 0]
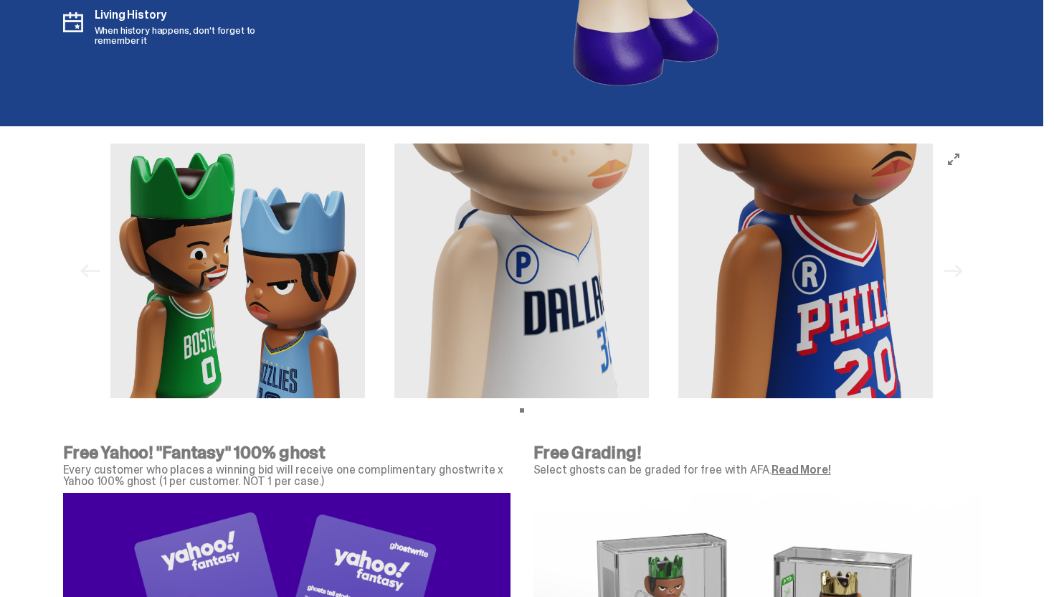
click at [543, 402] on div "Previous Next View slide 1" at bounding box center [521, 271] width 1043 height 290
click at [959, 161] on icon "View full-screen" at bounding box center [953, 158] width 11 height 11
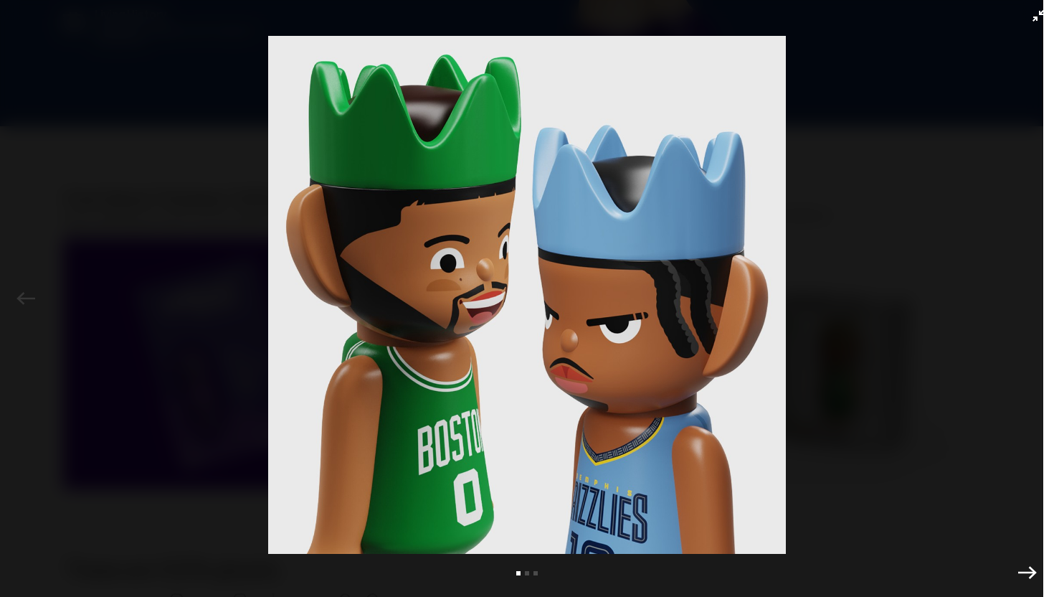
click at [1036, 13] on icon "Exit full-screen" at bounding box center [1037, 15] width 11 height 11
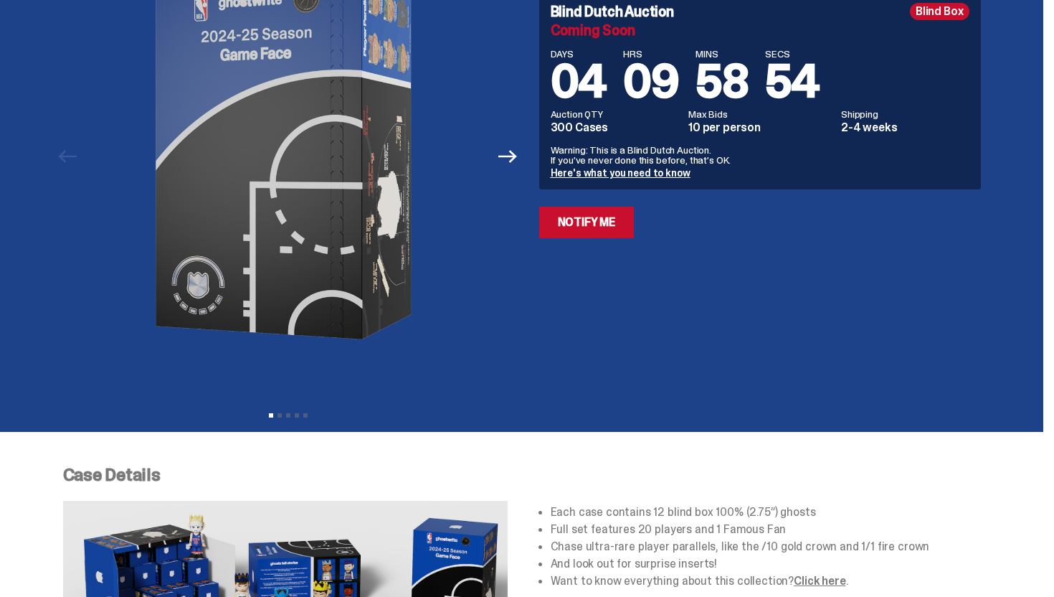
scroll to position [0, 0]
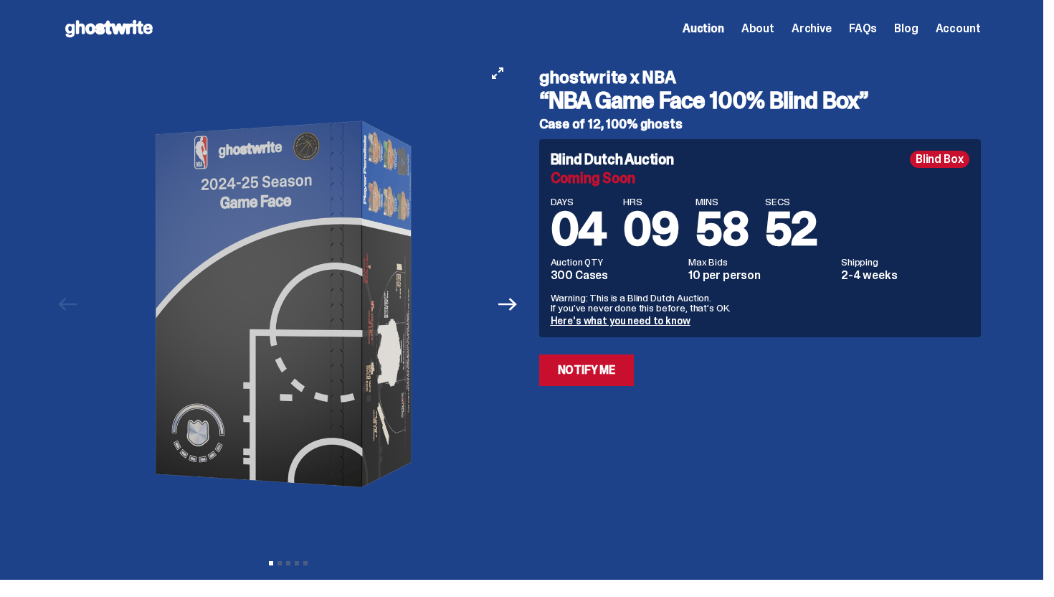
click at [519, 316] on button "Next" at bounding box center [509, 304] width 32 height 32
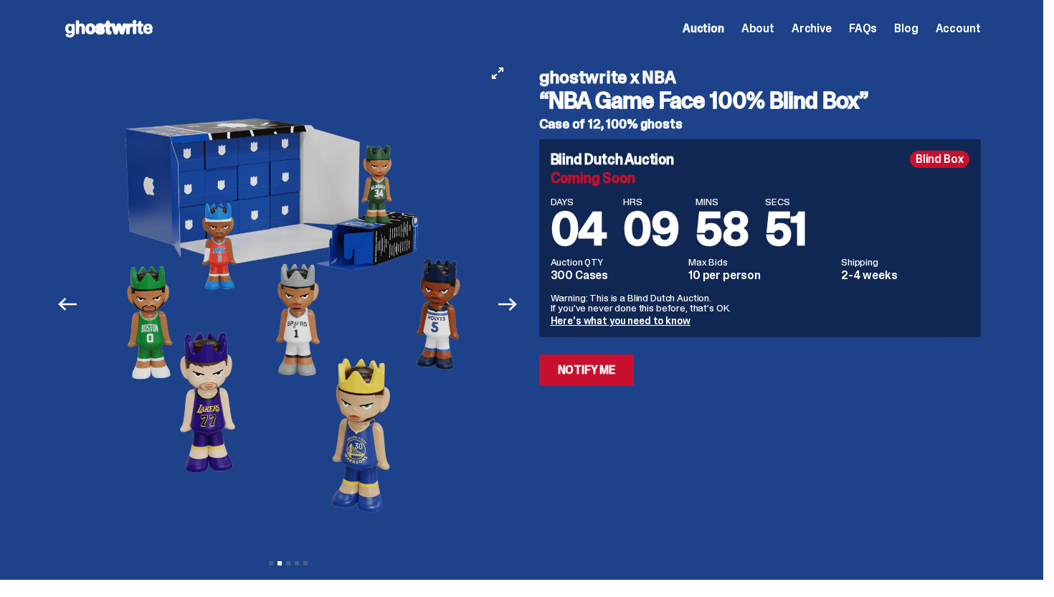
click at [519, 316] on button "Next" at bounding box center [509, 304] width 32 height 32
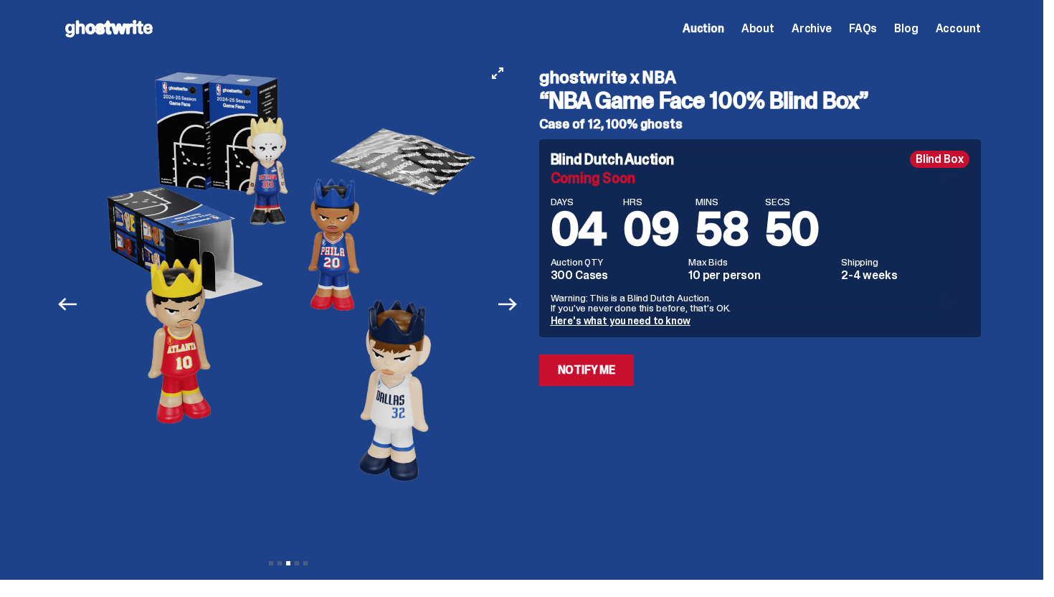
click at [519, 316] on button "Next" at bounding box center [509, 304] width 32 height 32
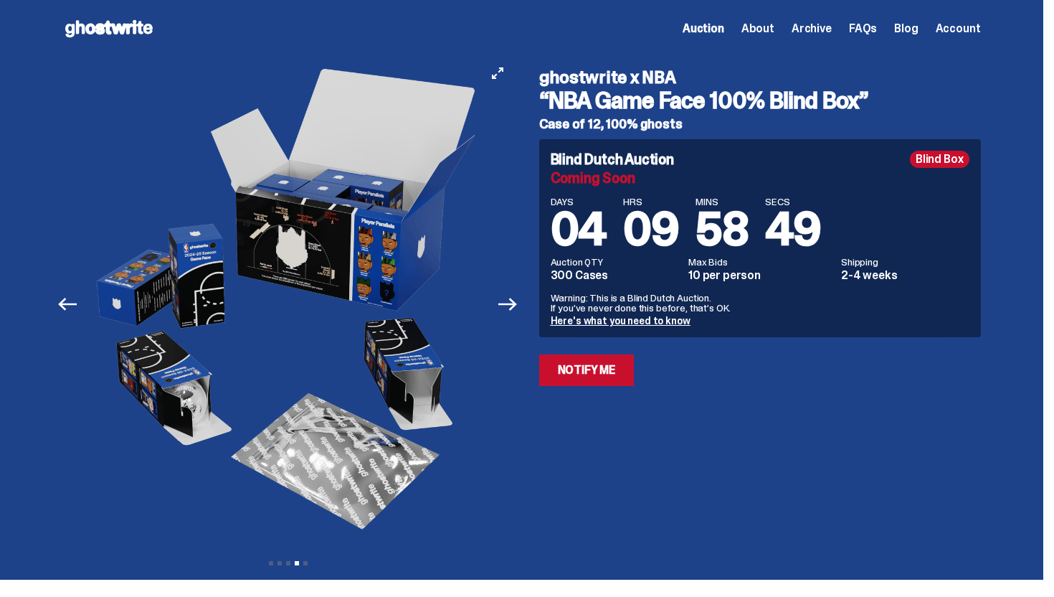
click at [519, 316] on button "Next" at bounding box center [509, 304] width 32 height 32
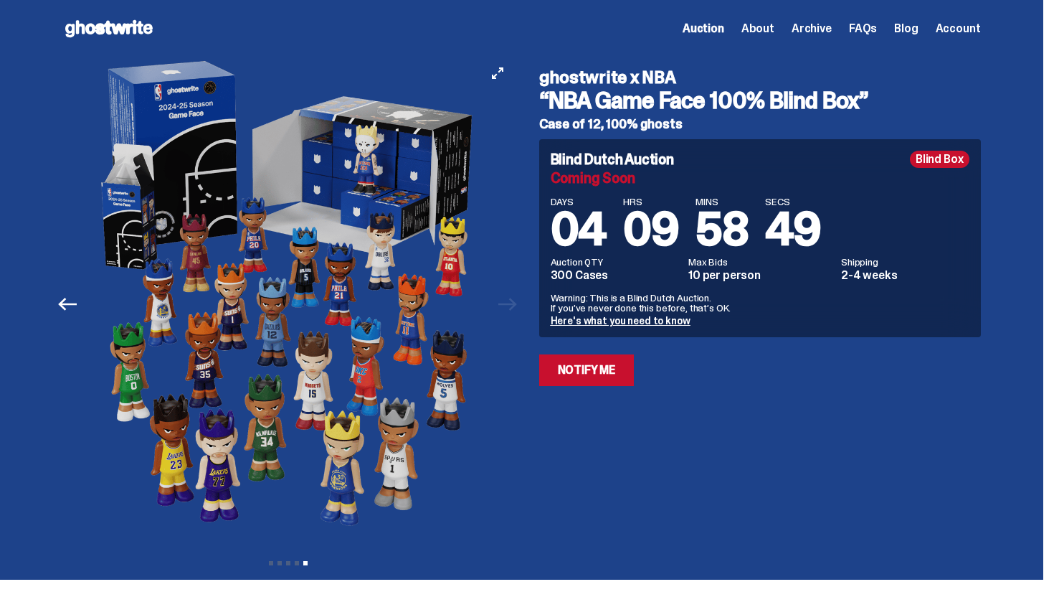
click at [519, 316] on div "Previous Next View slide 1 View slide 2 View slide 3 View slide 4 View slide 5" at bounding box center [292, 303] width 459 height 493
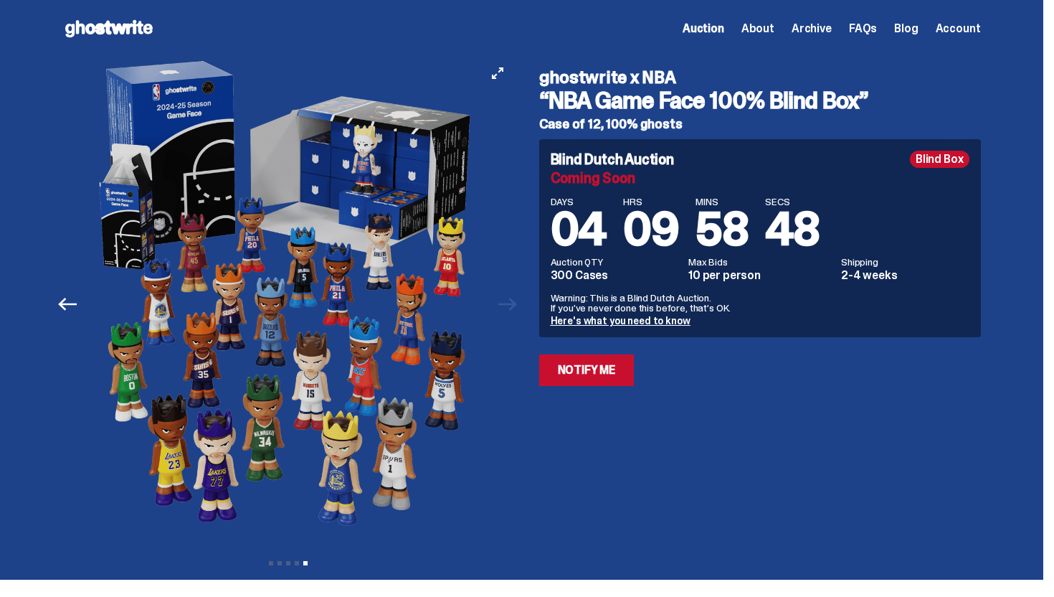
click at [519, 316] on div "Previous Next View slide 1 View slide 2 View slide 3 View slide 4 View slide 5" at bounding box center [292, 303] width 459 height 493
click at [591, 321] on link "Here's what you need to know" at bounding box center [621, 320] width 140 height 13
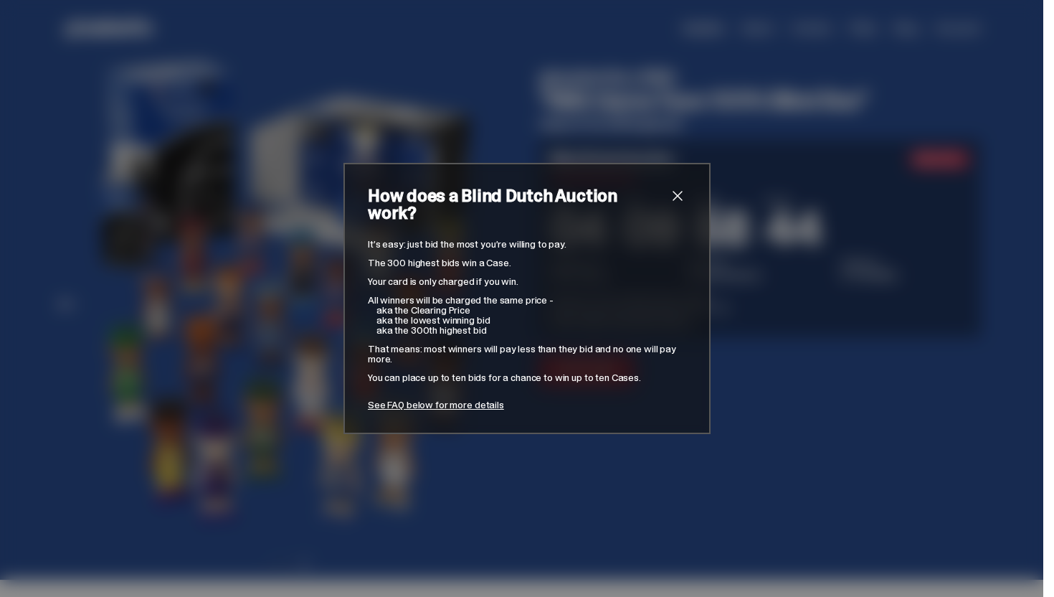
click at [675, 199] on span "close" at bounding box center [677, 195] width 17 height 17
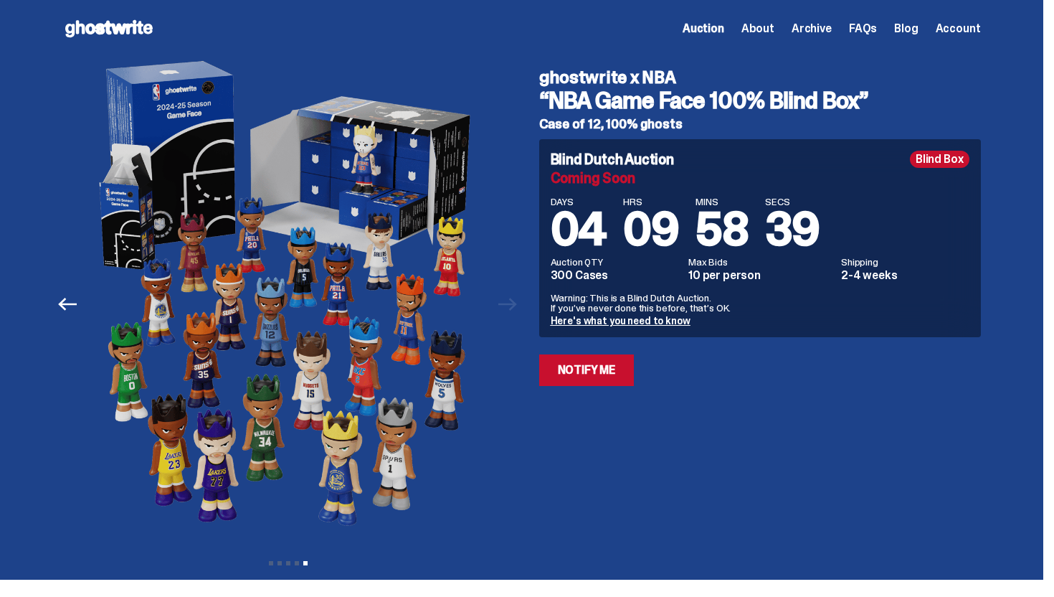
click at [141, 29] on use at bounding box center [108, 28] width 87 height 17
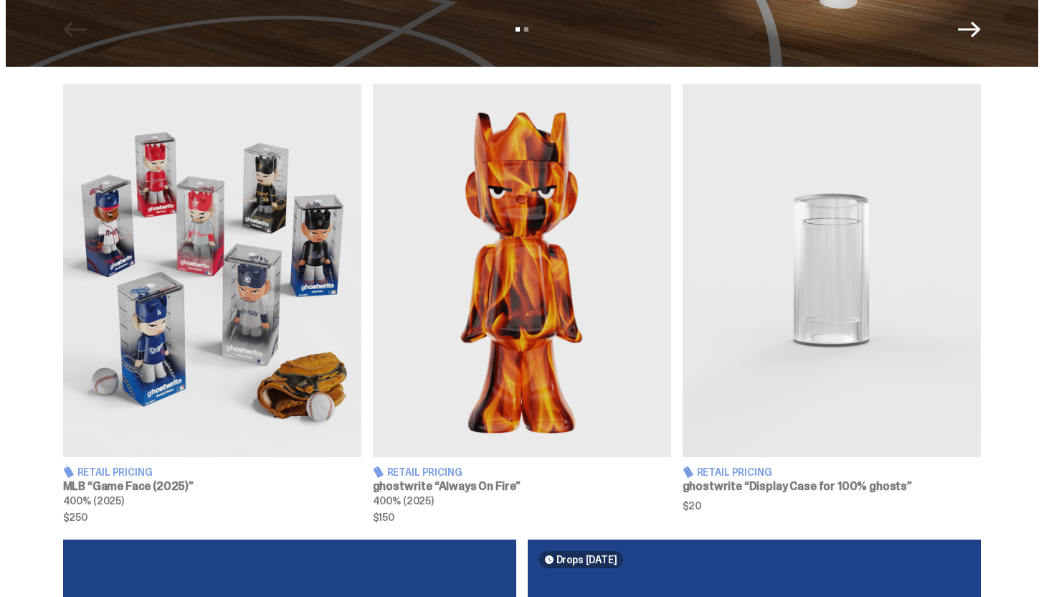
scroll to position [491, 0]
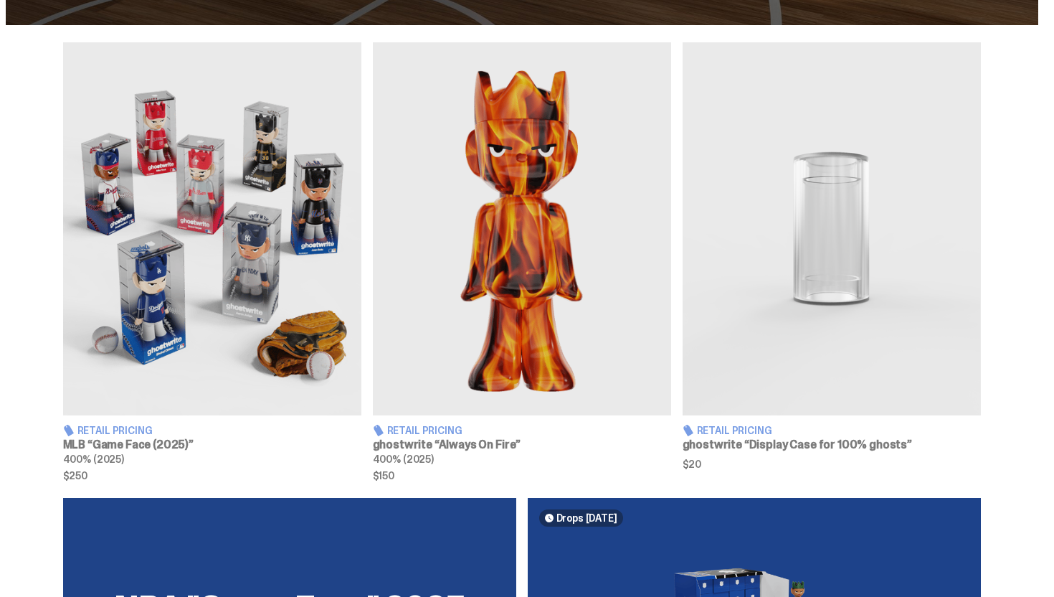
click at [290, 251] on img at bounding box center [212, 228] width 298 height 373
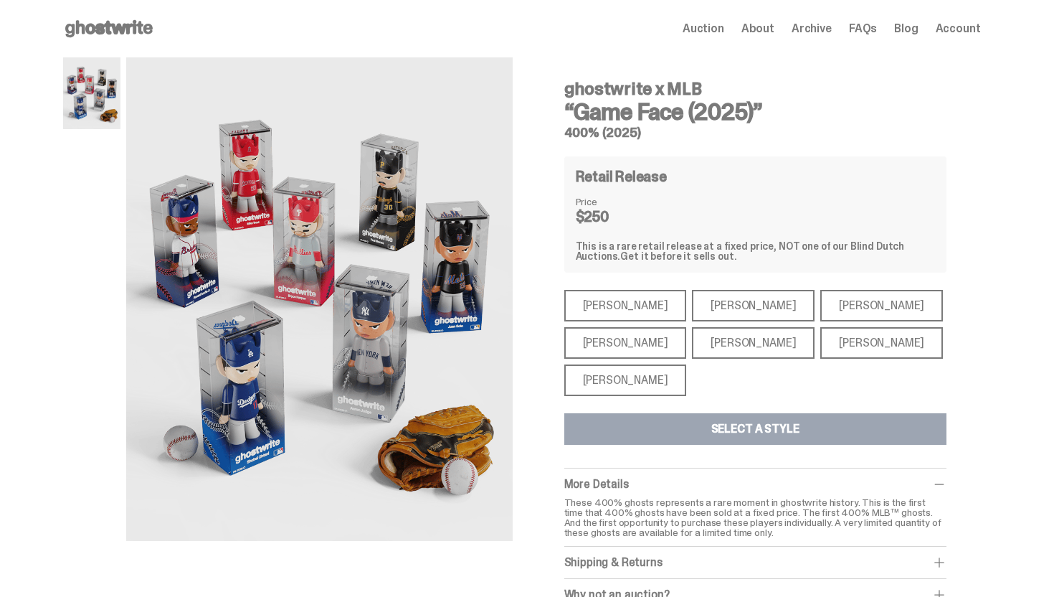
click at [576, 374] on div "[PERSON_NAME]" at bounding box center [625, 380] width 123 height 32
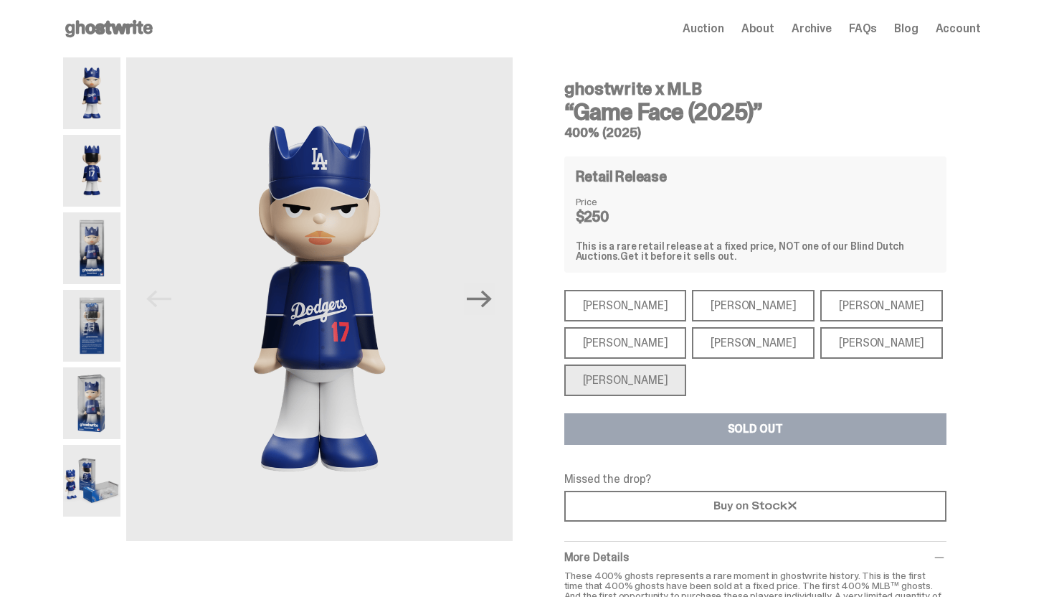
click at [628, 352] on div "[PERSON_NAME]" at bounding box center [625, 343] width 123 height 32
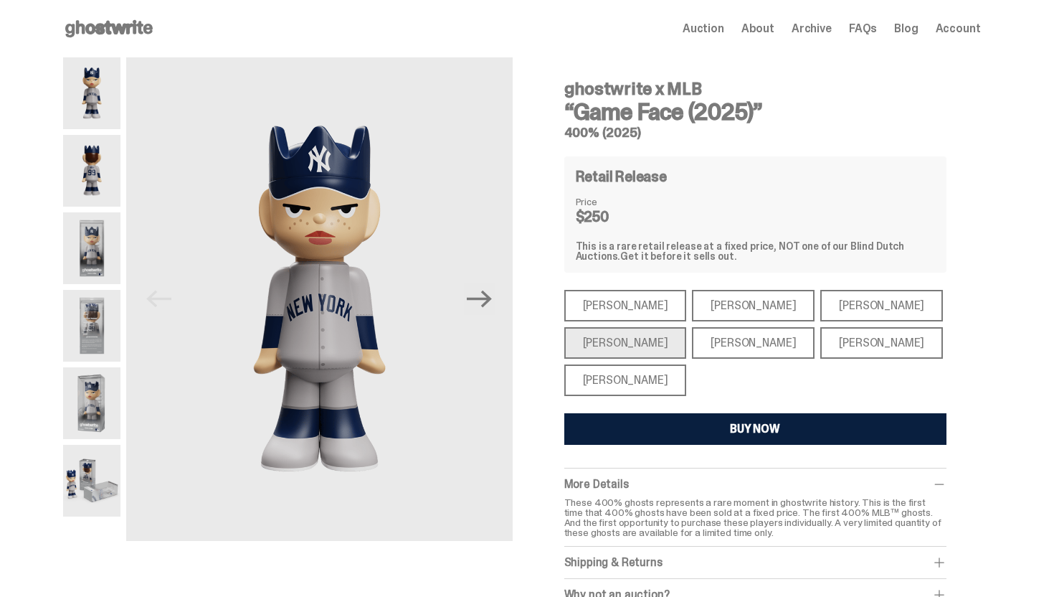
click at [630, 316] on div "[PERSON_NAME]" at bounding box center [625, 306] width 123 height 32
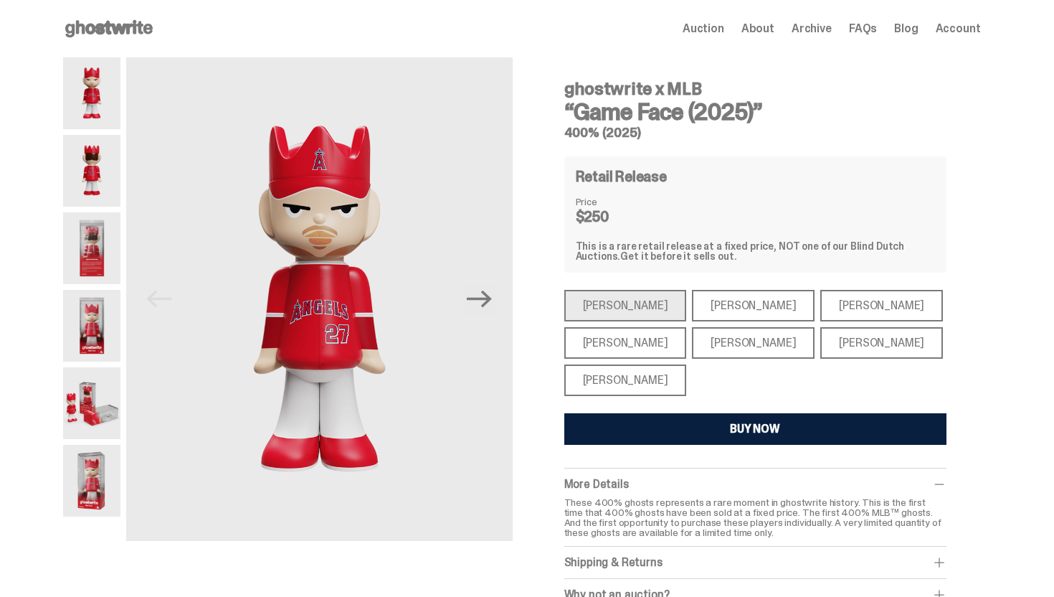
click at [692, 310] on div "[PERSON_NAME]" at bounding box center [753, 306] width 123 height 32
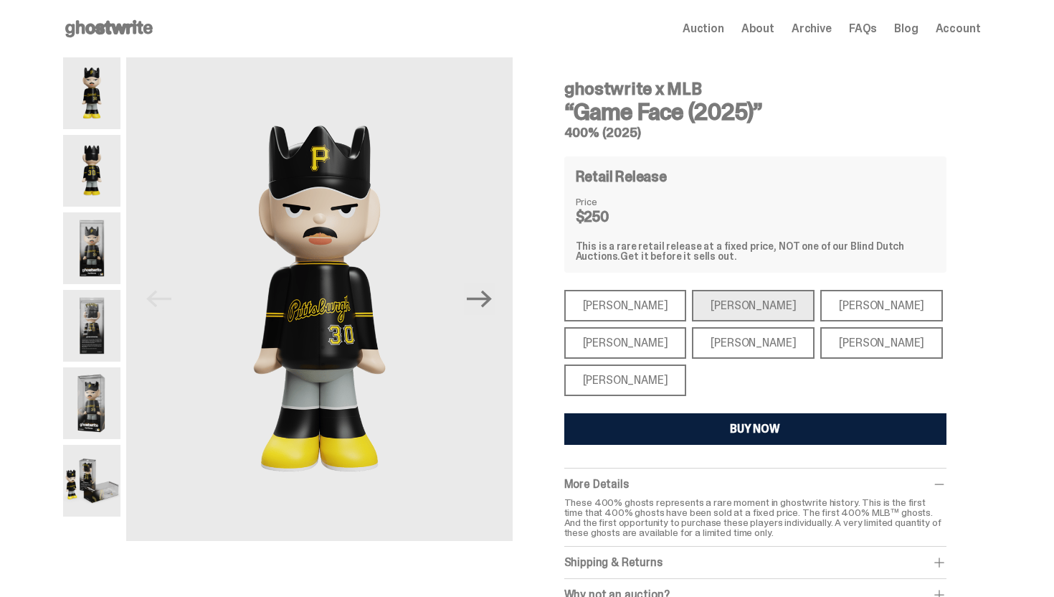
click at [712, 341] on div "[PERSON_NAME]" at bounding box center [753, 343] width 123 height 32
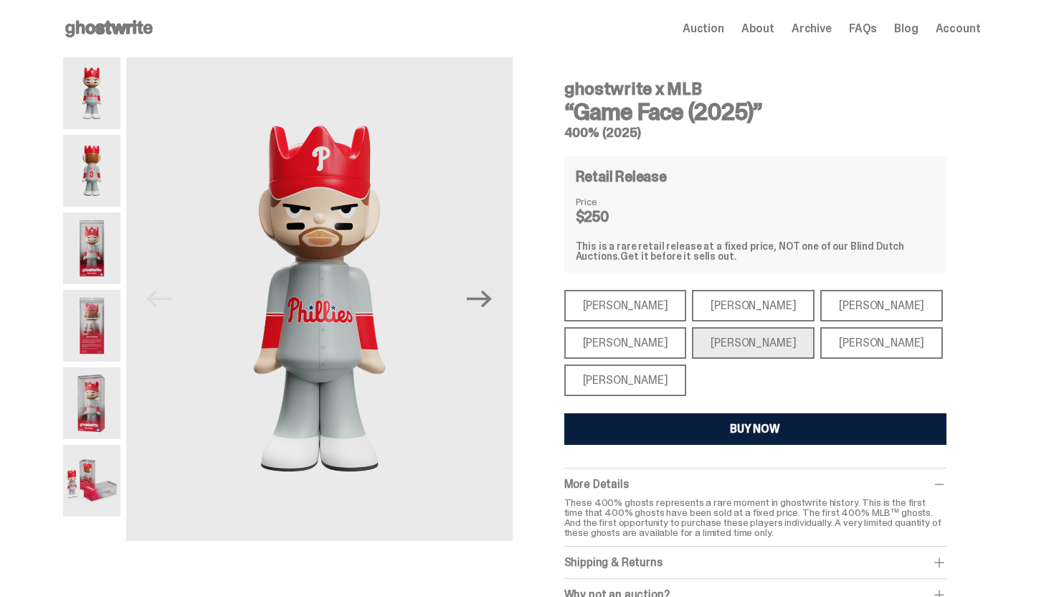
click at [820, 343] on div "[PERSON_NAME]" at bounding box center [881, 343] width 123 height 32
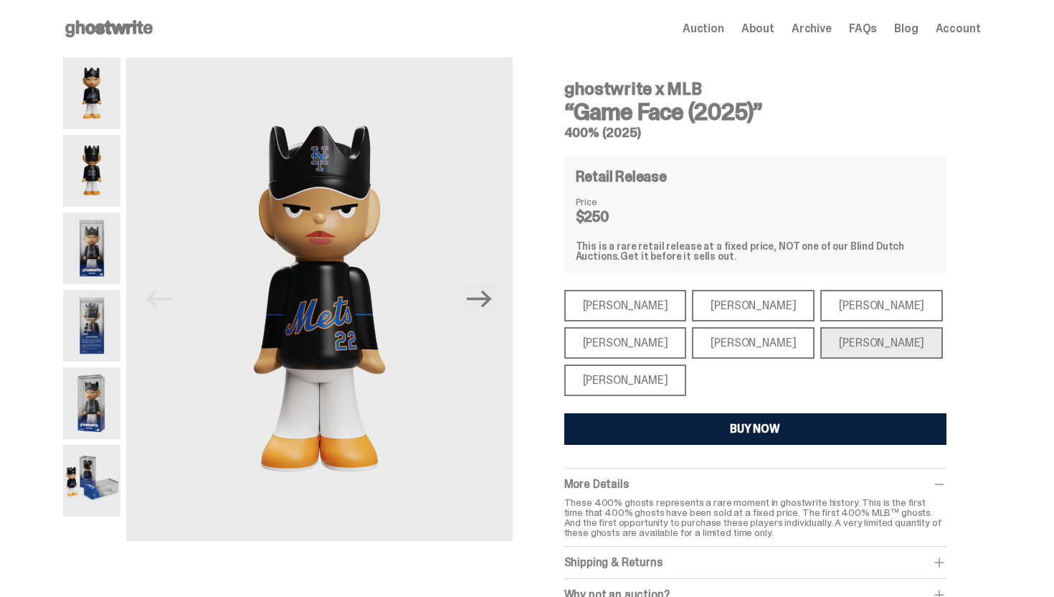
click at [829, 305] on div "[PERSON_NAME]" at bounding box center [881, 306] width 123 height 32
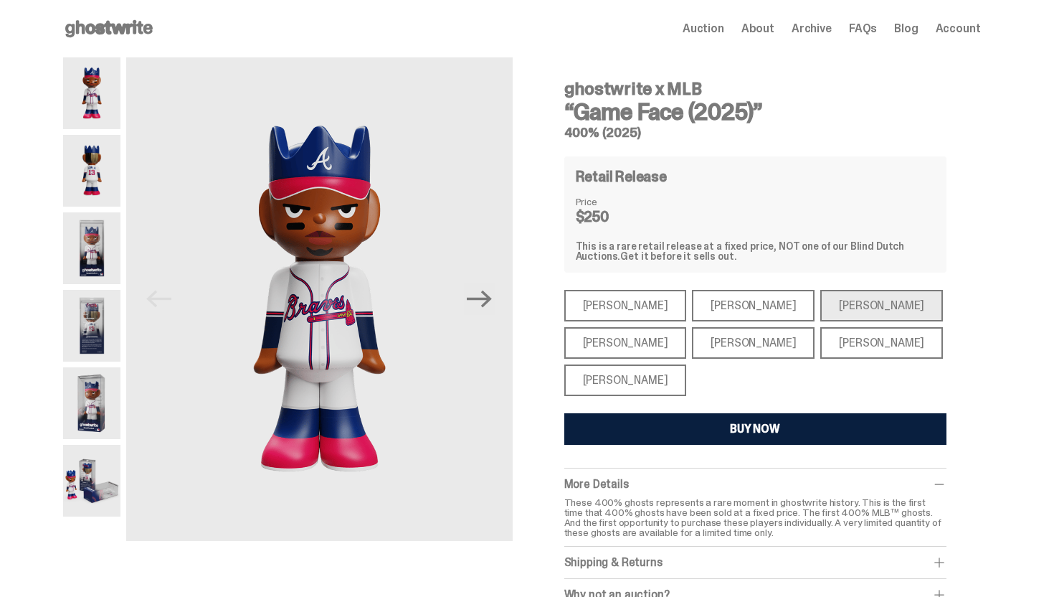
click at [635, 371] on div "[PERSON_NAME]" at bounding box center [625, 380] width 123 height 32
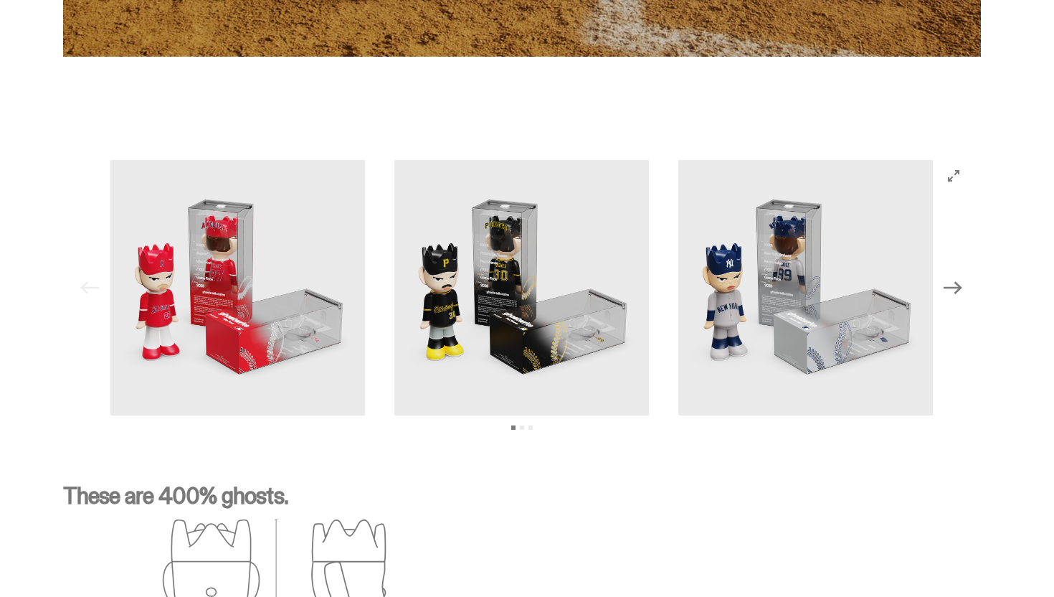
scroll to position [1355, 0]
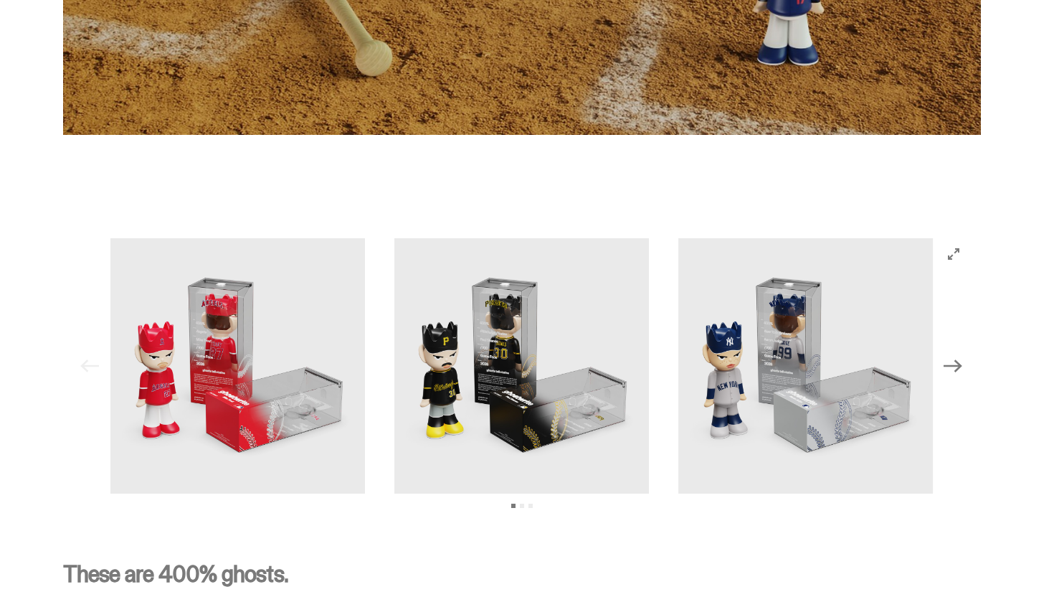
click at [969, 363] on button "Next" at bounding box center [954, 366] width 32 height 32
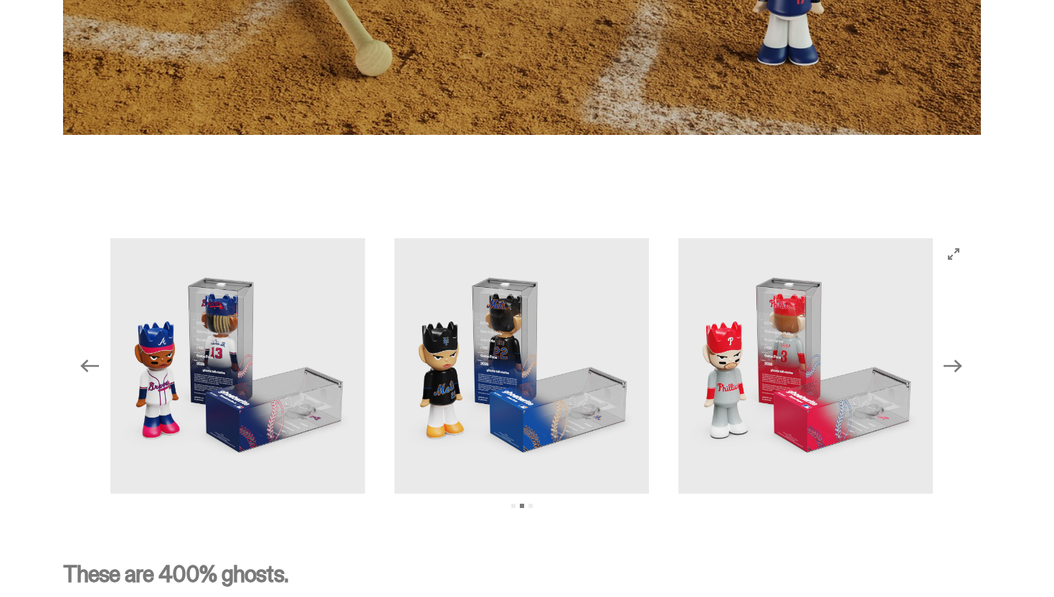
click at [969, 363] on button "Next" at bounding box center [954, 366] width 32 height 32
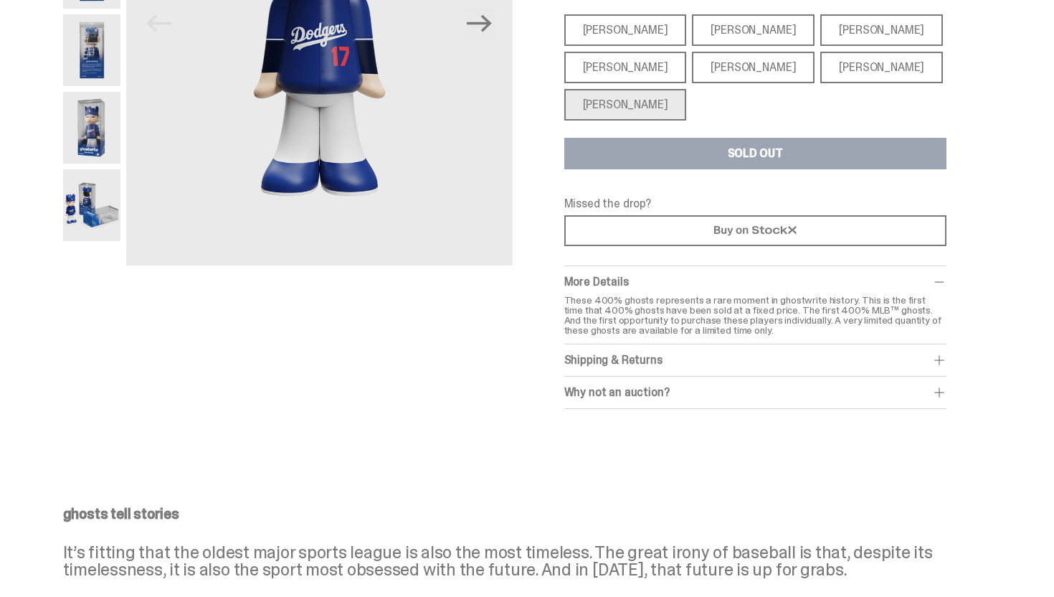
scroll to position [0, 0]
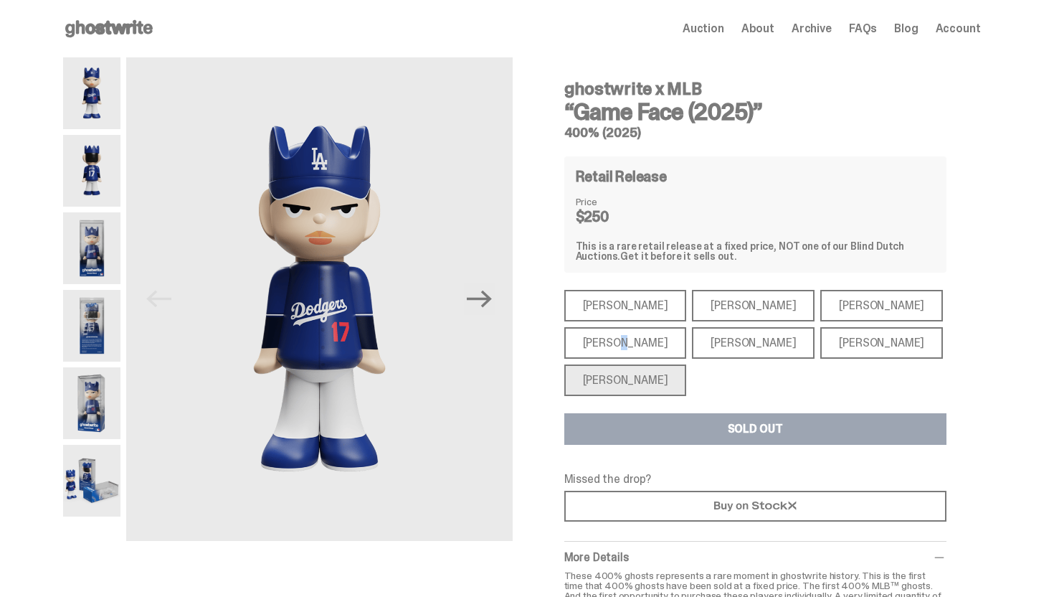
click at [608, 343] on div "[PERSON_NAME]" at bounding box center [625, 343] width 123 height 32
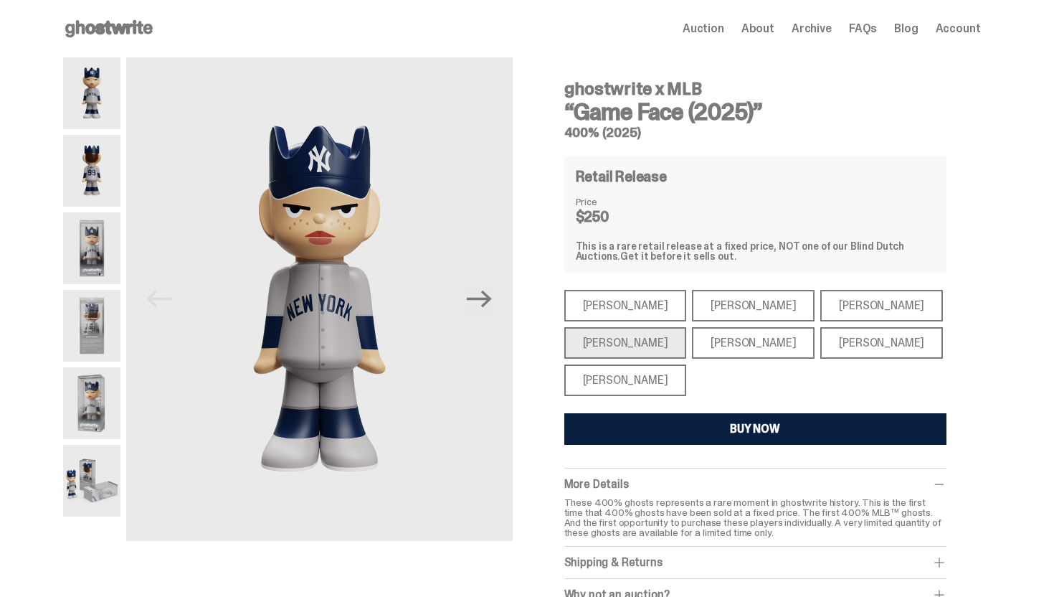
click at [619, 317] on div "[PERSON_NAME]" at bounding box center [625, 306] width 123 height 32
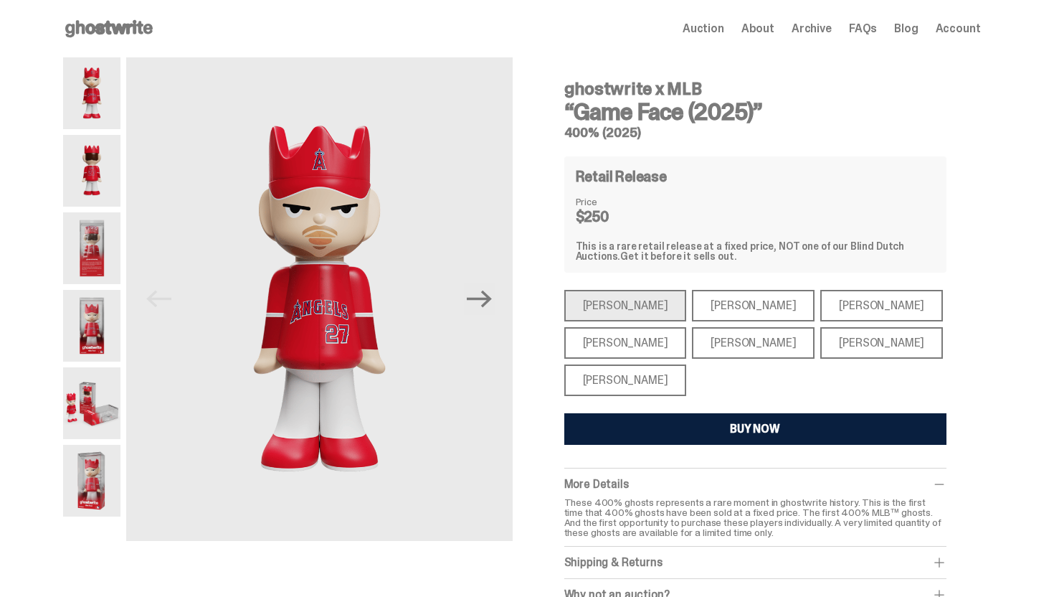
click at [698, 333] on div "[PERSON_NAME]" at bounding box center [753, 343] width 123 height 32
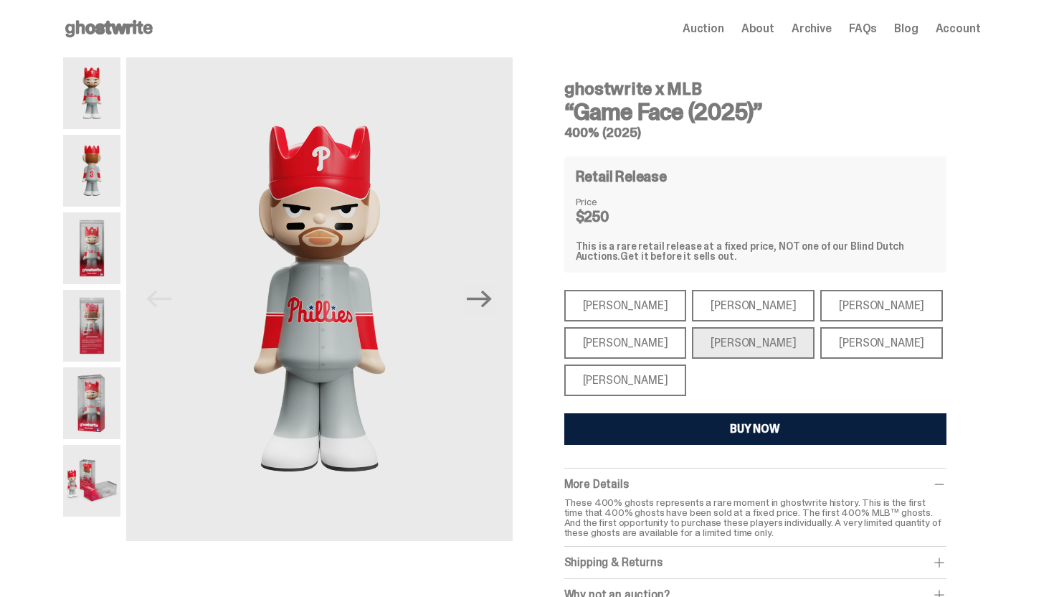
click at [816, 321] on div "[PERSON_NAME] [PERSON_NAME] [PERSON_NAME] [PERSON_NAME] [PERSON_NAME] [PERSON_N…" at bounding box center [755, 343] width 382 height 106
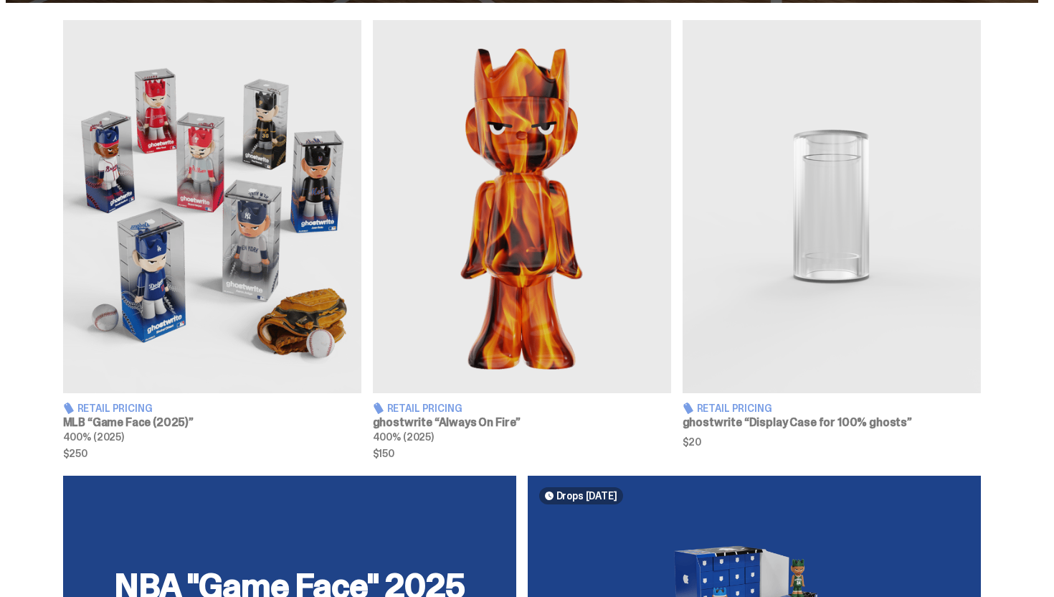
scroll to position [524, 0]
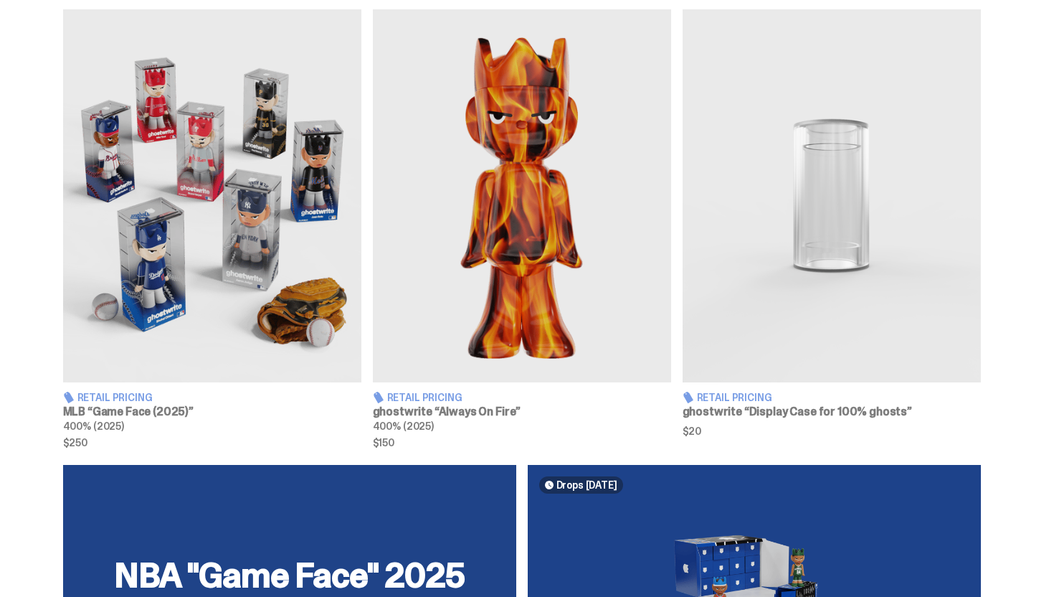
click at [434, 214] on img at bounding box center [522, 195] width 298 height 373
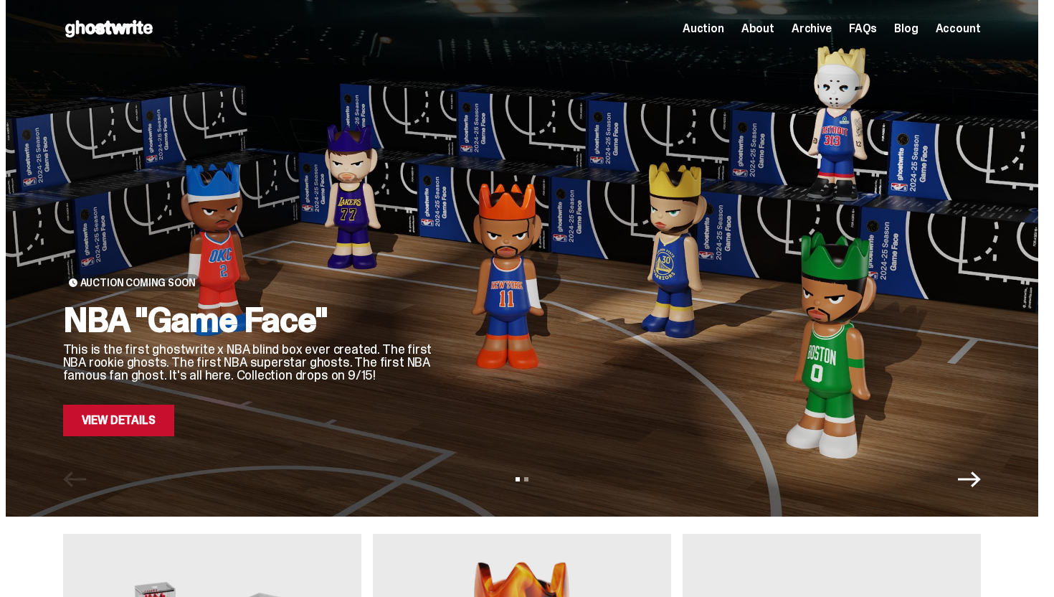
click at [974, 473] on icon "Next" at bounding box center [969, 478] width 23 height 23
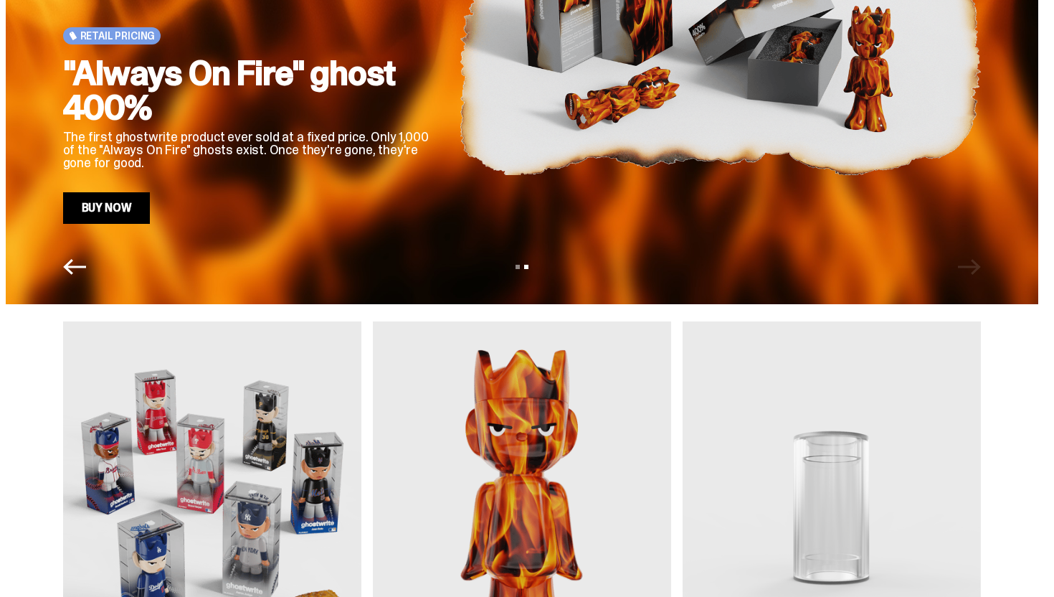
scroll to position [579, 0]
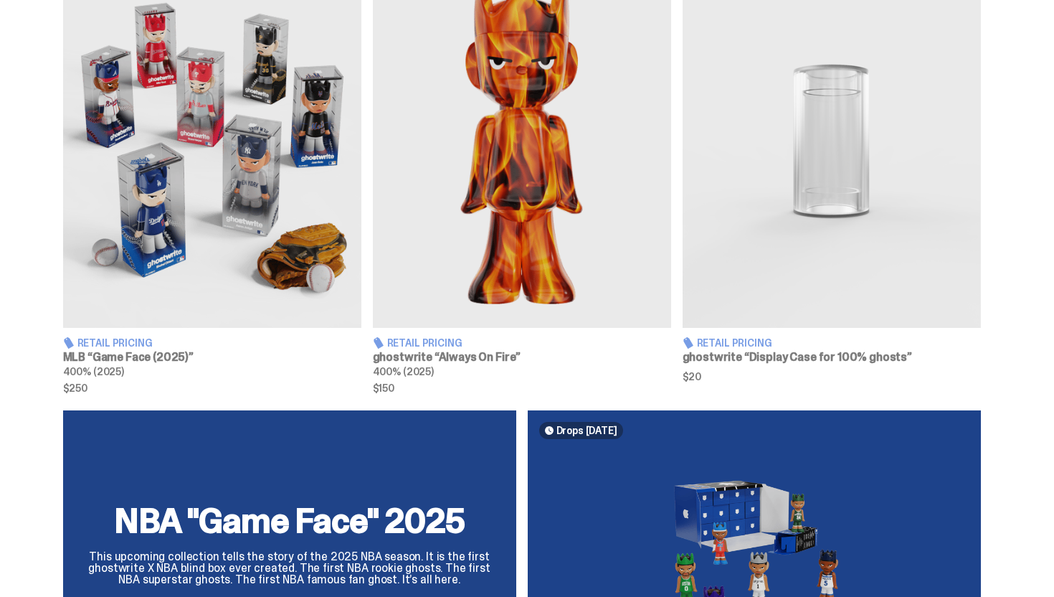
click at [307, 245] on img at bounding box center [212, 141] width 298 height 373
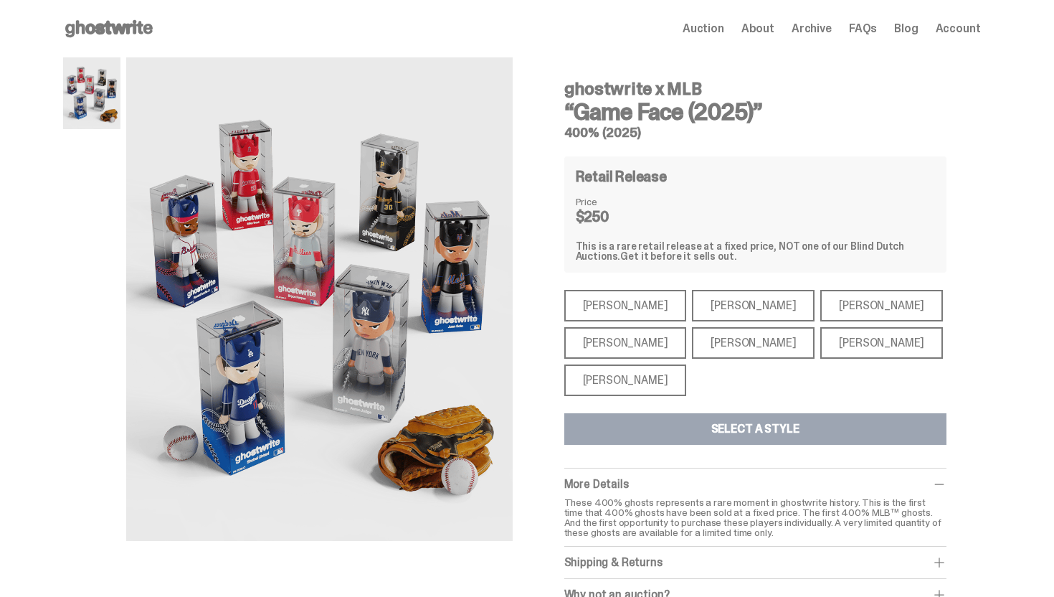
click at [728, 313] on div "[PERSON_NAME]" at bounding box center [753, 306] width 123 height 32
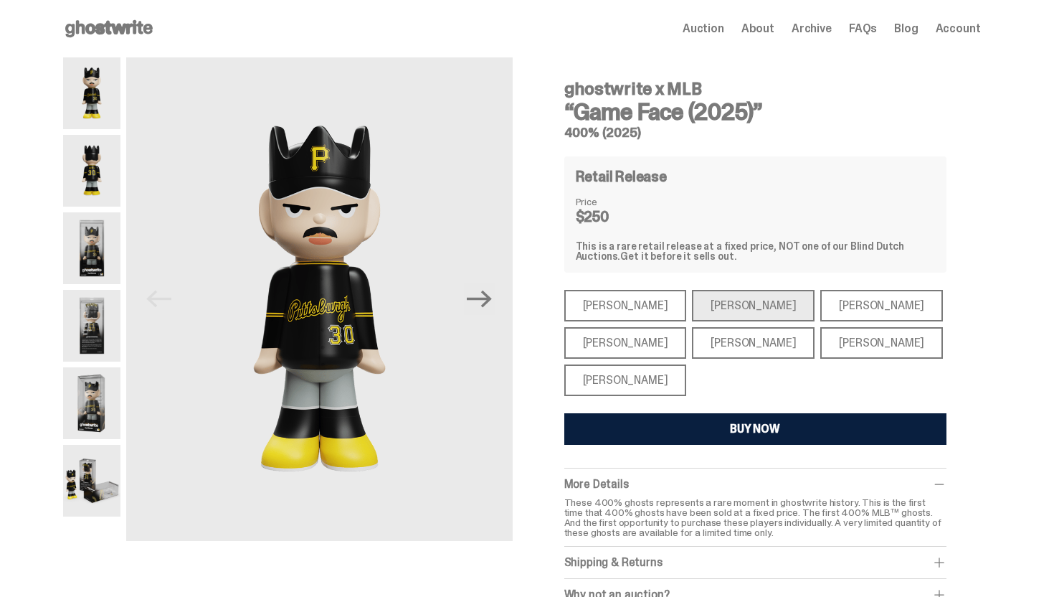
click at [593, 341] on div "[PERSON_NAME]" at bounding box center [625, 343] width 123 height 32
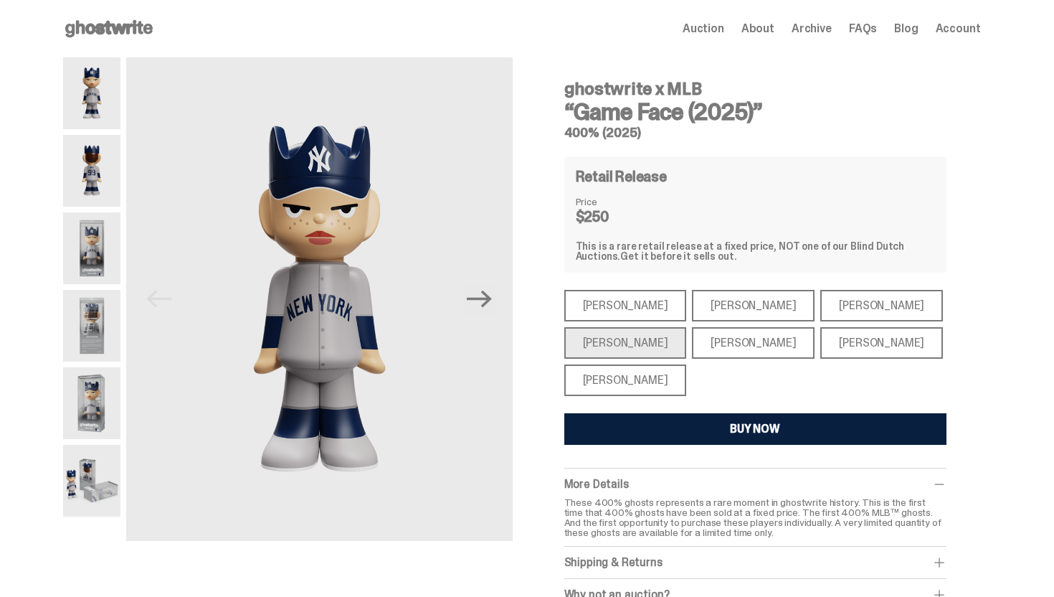
click at [614, 313] on div "[PERSON_NAME]" at bounding box center [625, 306] width 123 height 32
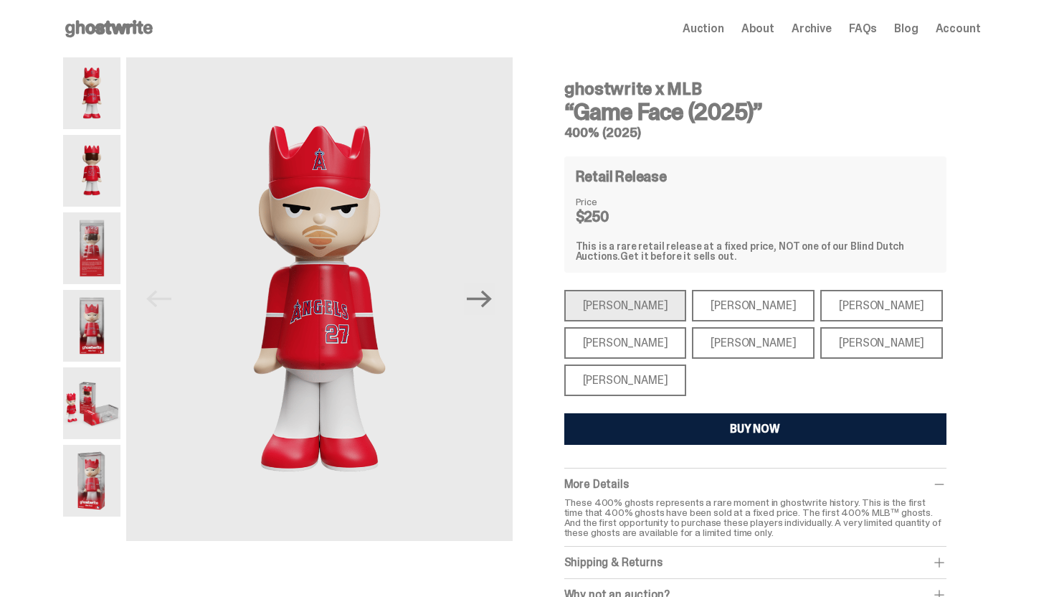
click at [655, 336] on div "[PERSON_NAME]" at bounding box center [625, 343] width 123 height 32
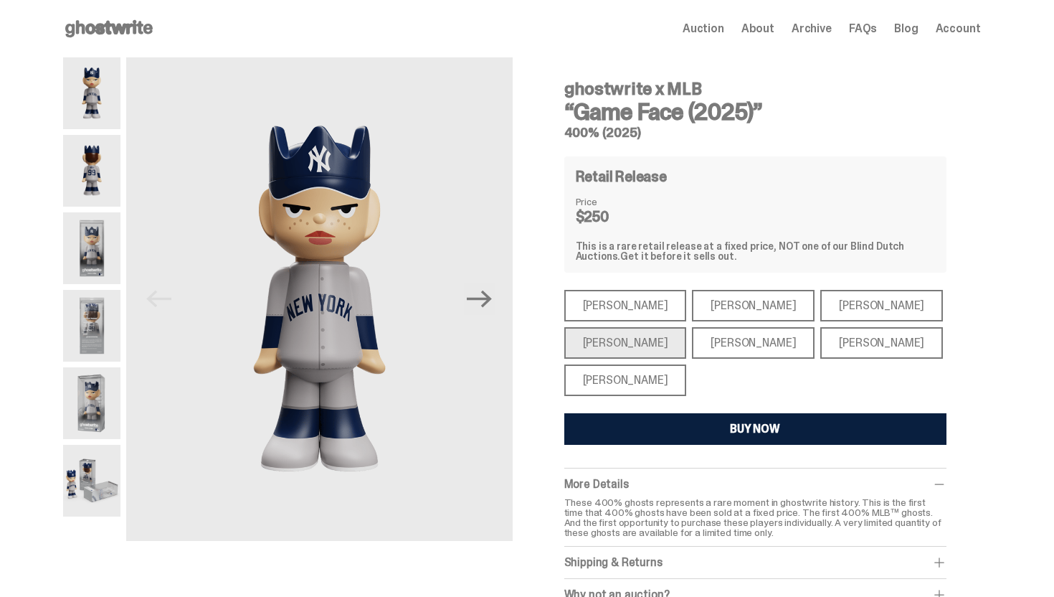
click at [707, 320] on div "[PERSON_NAME]" at bounding box center [753, 306] width 123 height 32
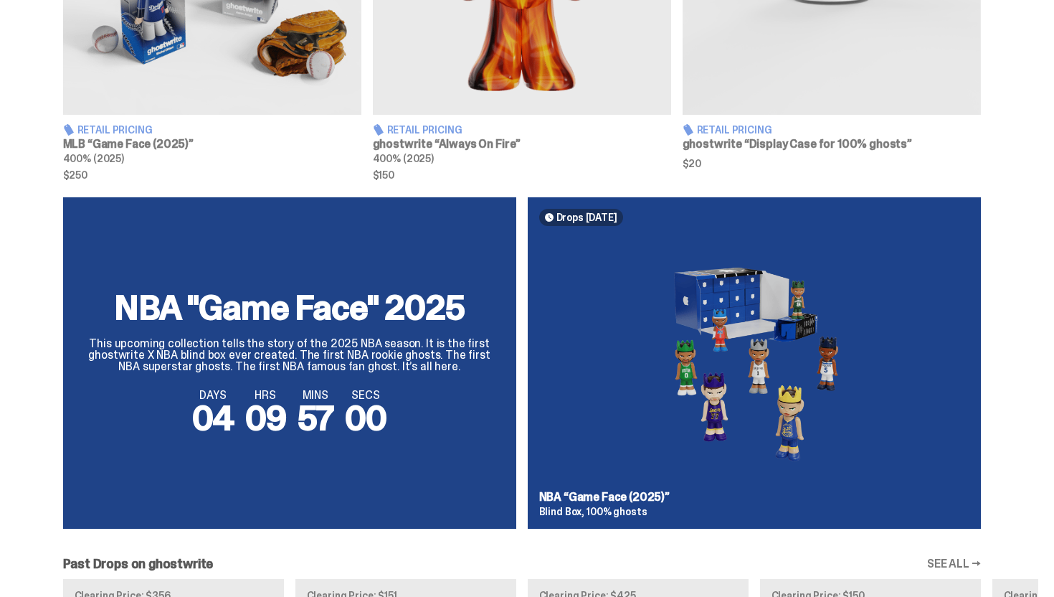
scroll to position [457, 0]
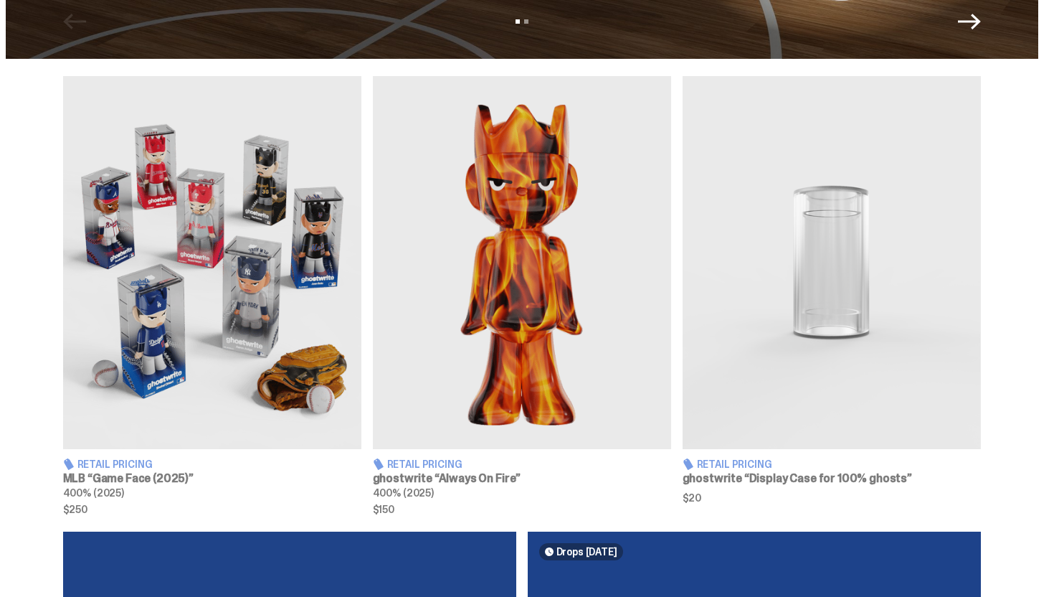
click at [730, 276] on img at bounding box center [832, 262] width 298 height 373
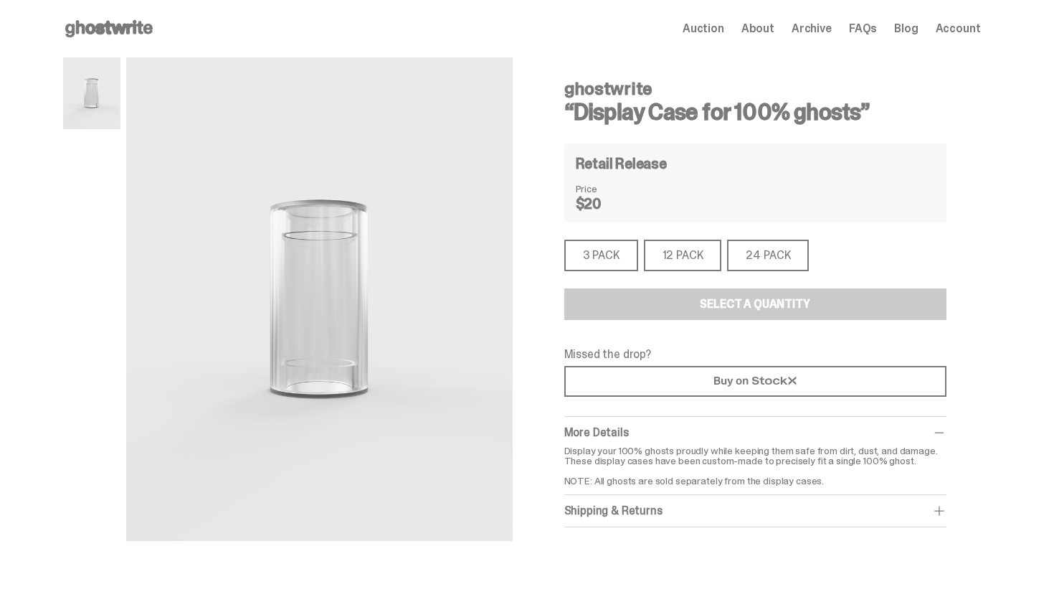
click at [971, 26] on span "Account" at bounding box center [958, 28] width 45 height 11
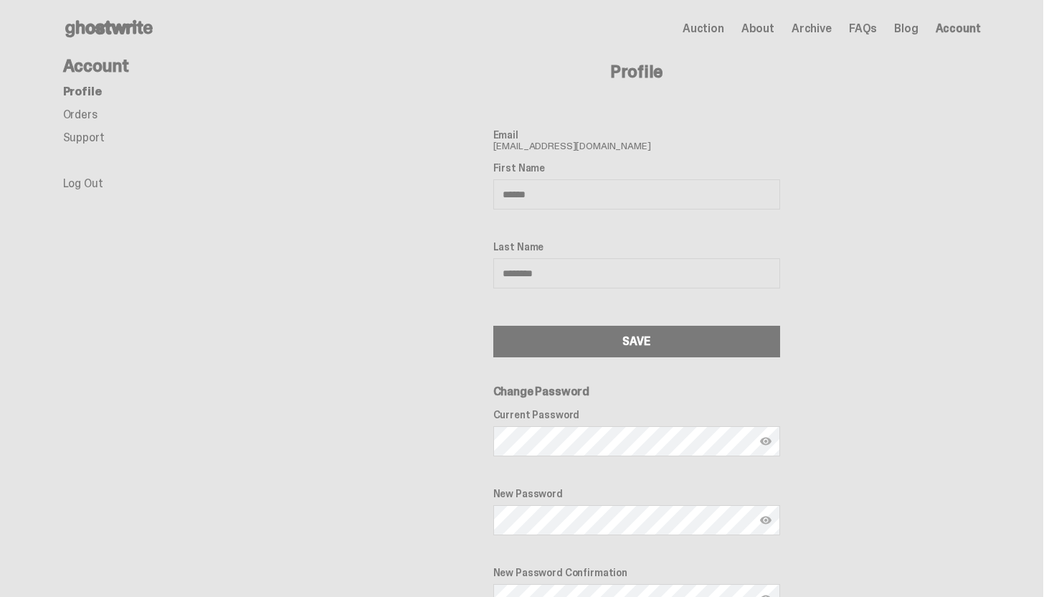
click at [83, 120] on link "Orders" at bounding box center [80, 114] width 34 height 15
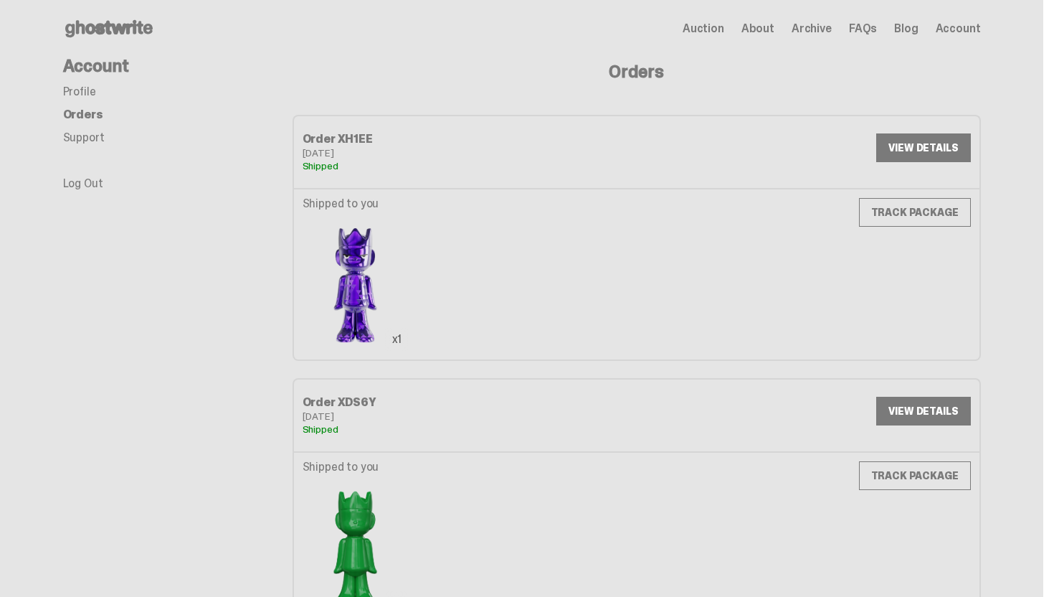
click at [923, 219] on link "TRACK PACKAGE" at bounding box center [915, 212] width 112 height 29
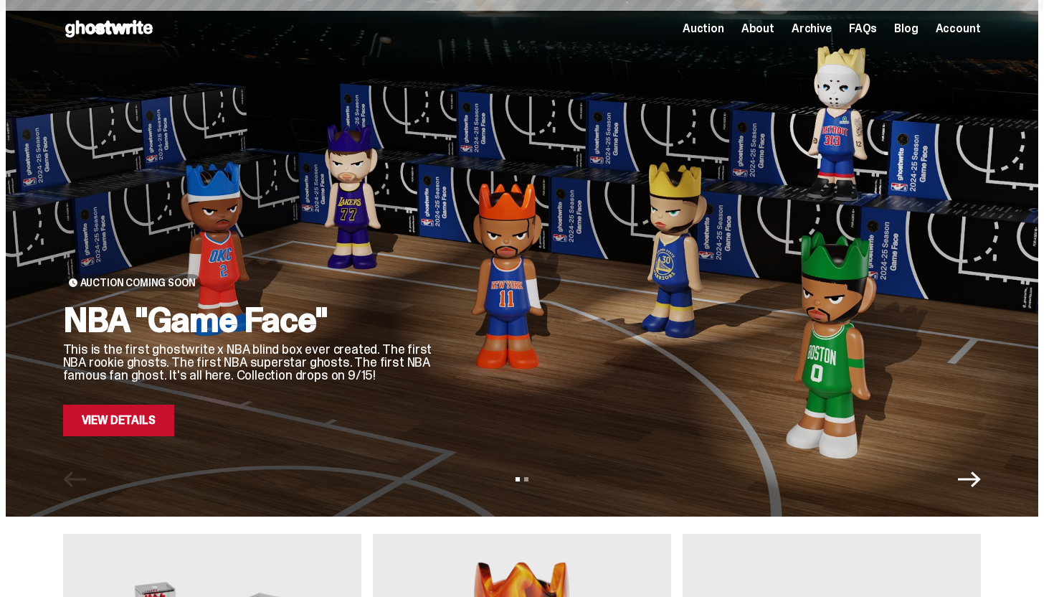
scroll to position [457, 0]
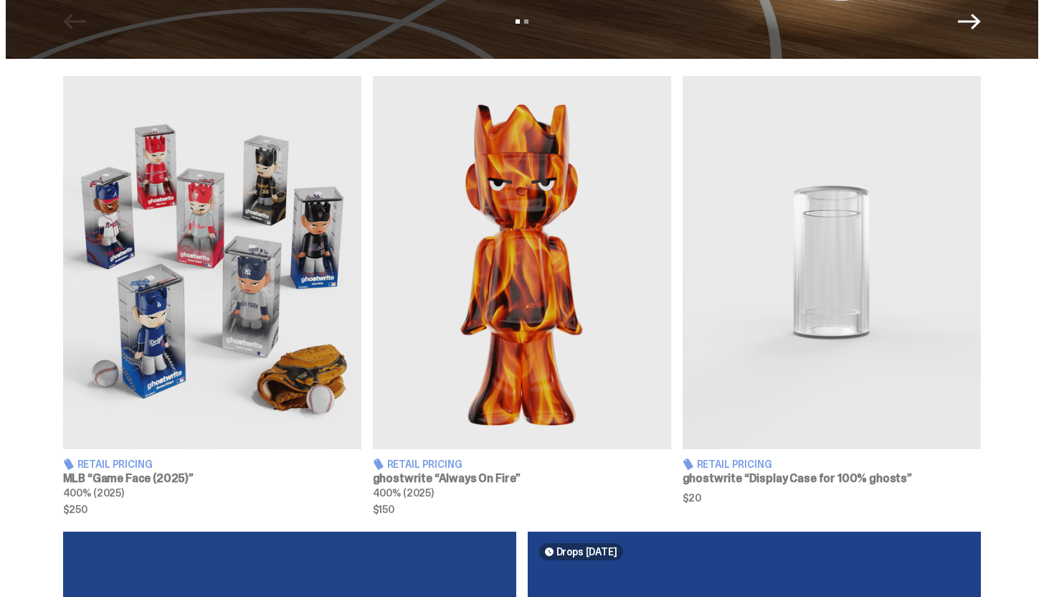
click at [275, 308] on img at bounding box center [212, 262] width 298 height 373
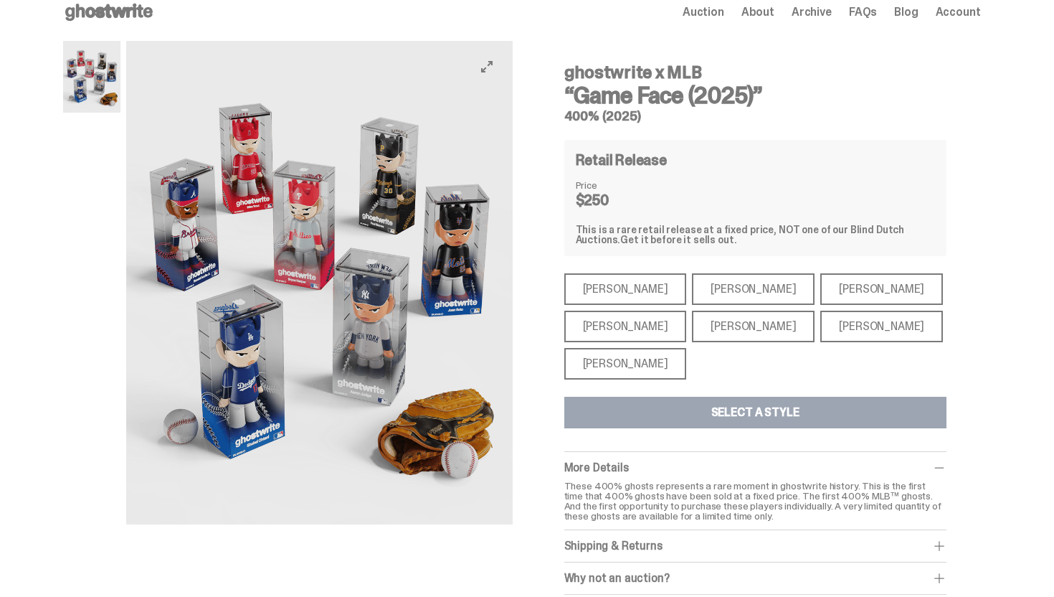
scroll to position [19, 0]
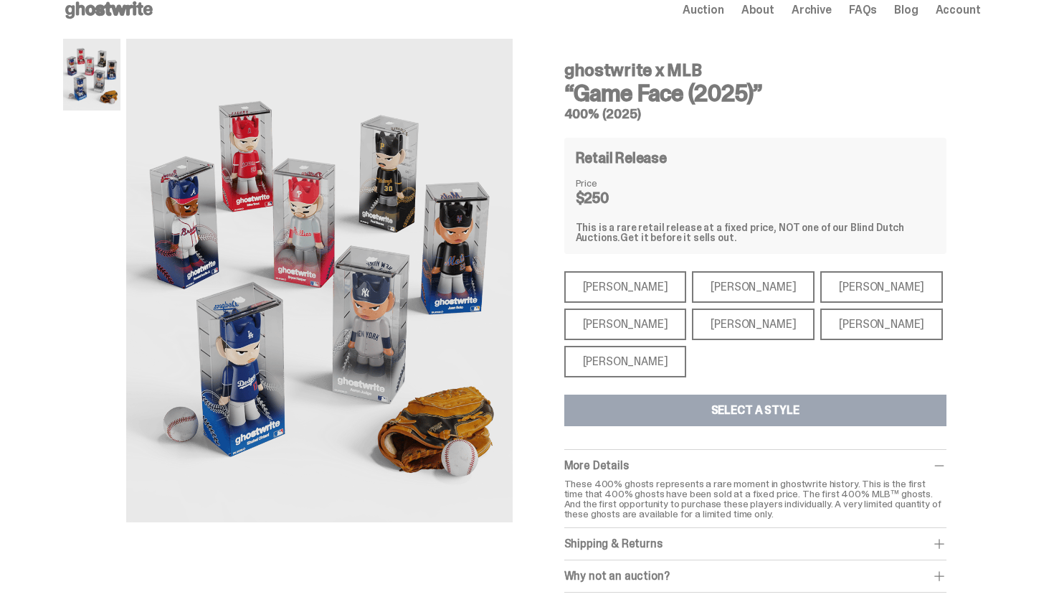
click at [604, 326] on div "[PERSON_NAME]" at bounding box center [625, 324] width 123 height 32
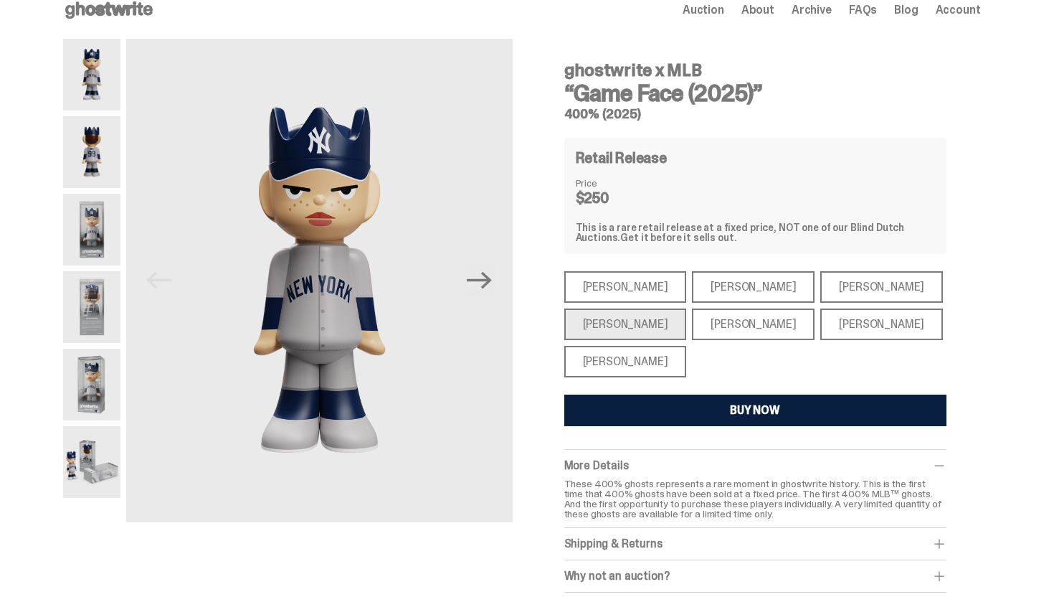
click at [692, 287] on div "[PERSON_NAME]" at bounding box center [753, 287] width 123 height 32
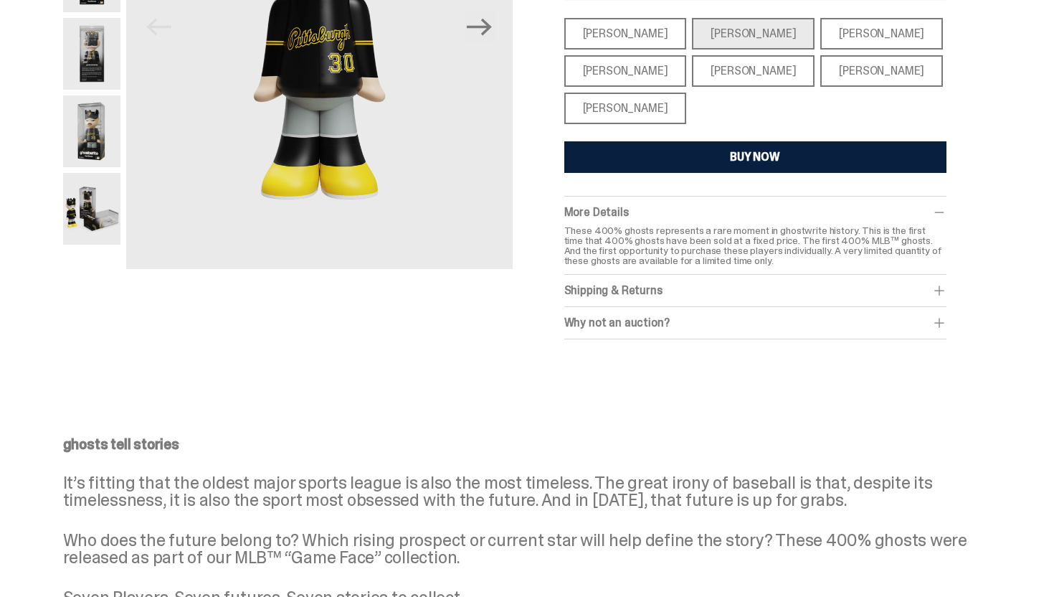
scroll to position [275, 0]
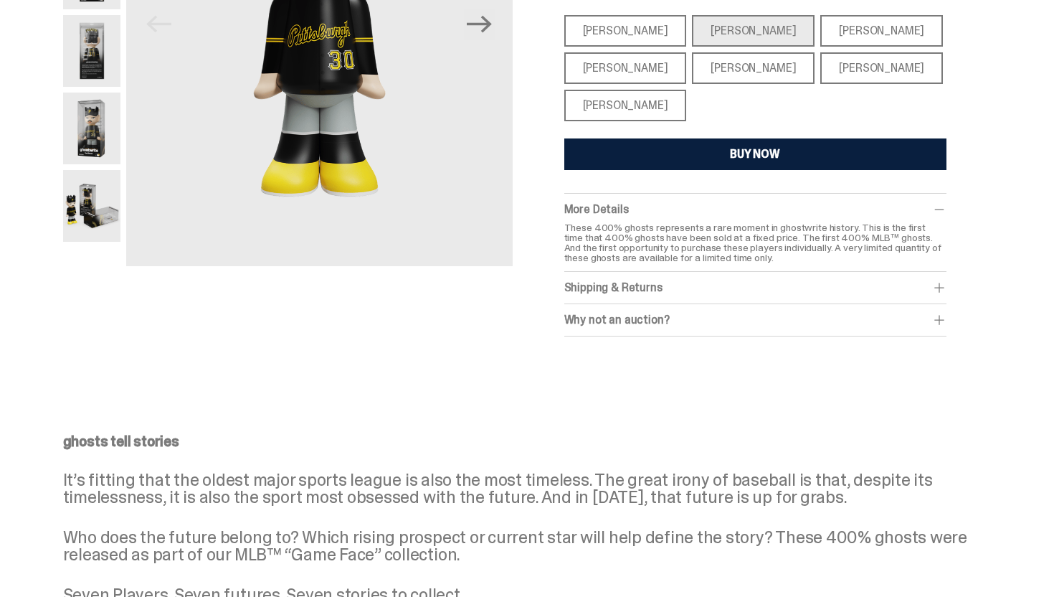
click at [602, 318] on div "Why not an auction?" at bounding box center [755, 320] width 382 height 14
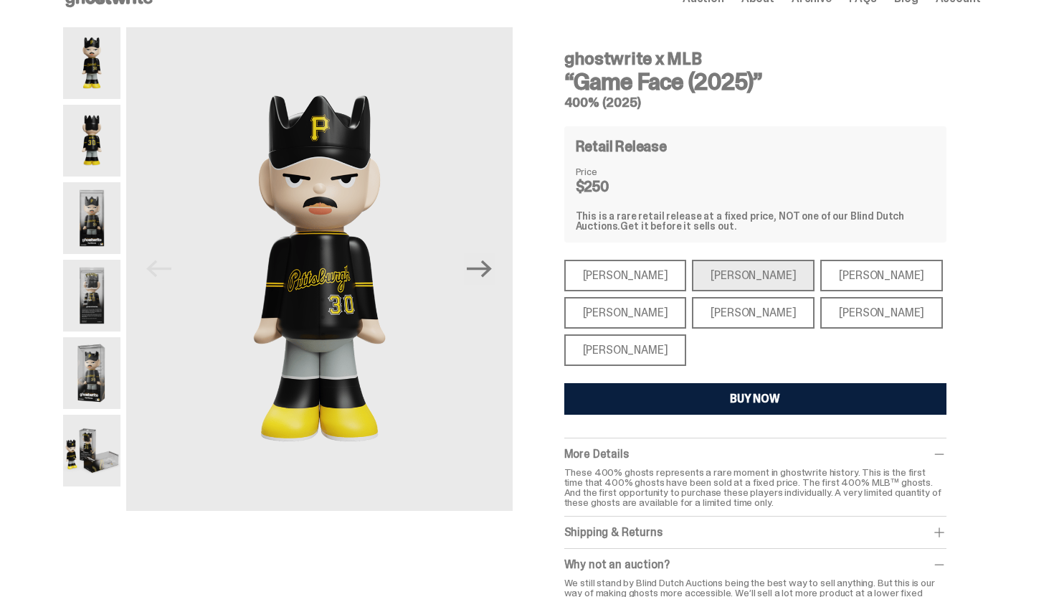
scroll to position [0, 0]
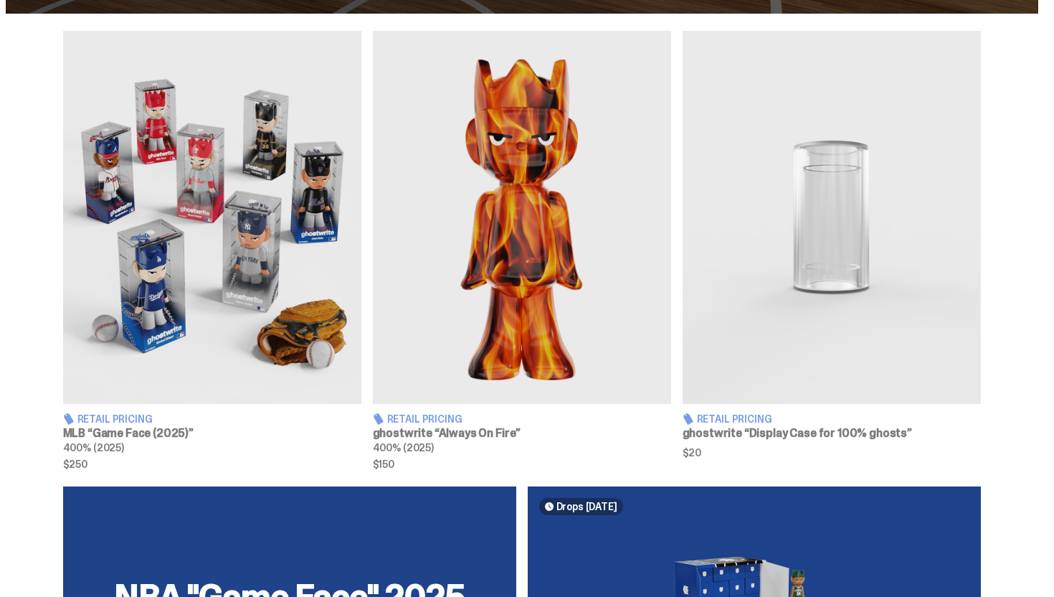
scroll to position [512, 0]
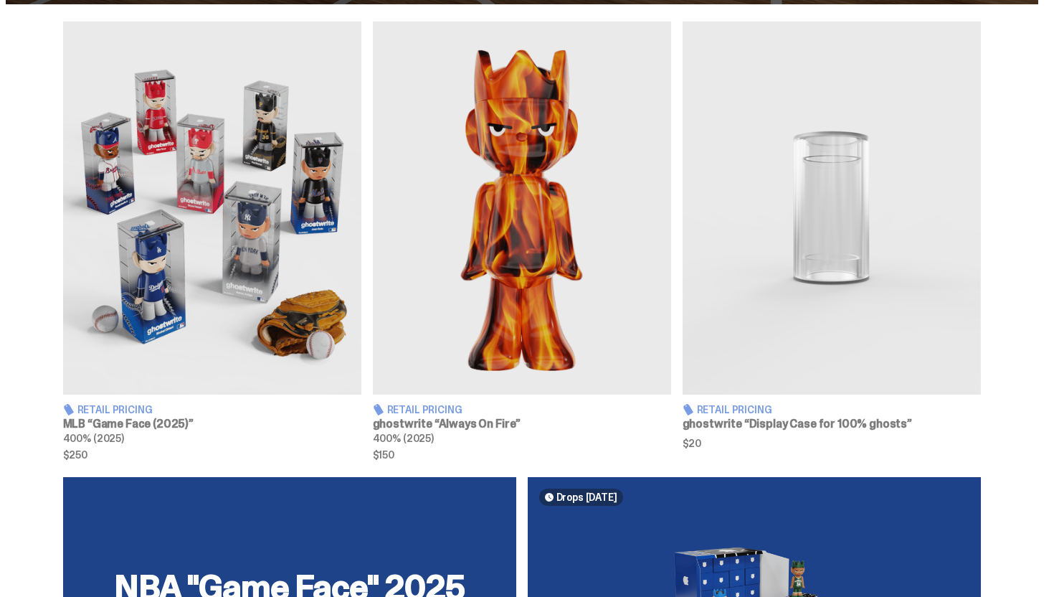
click at [416, 247] on img at bounding box center [522, 208] width 298 height 373
